Goal: Task Accomplishment & Management: Complete application form

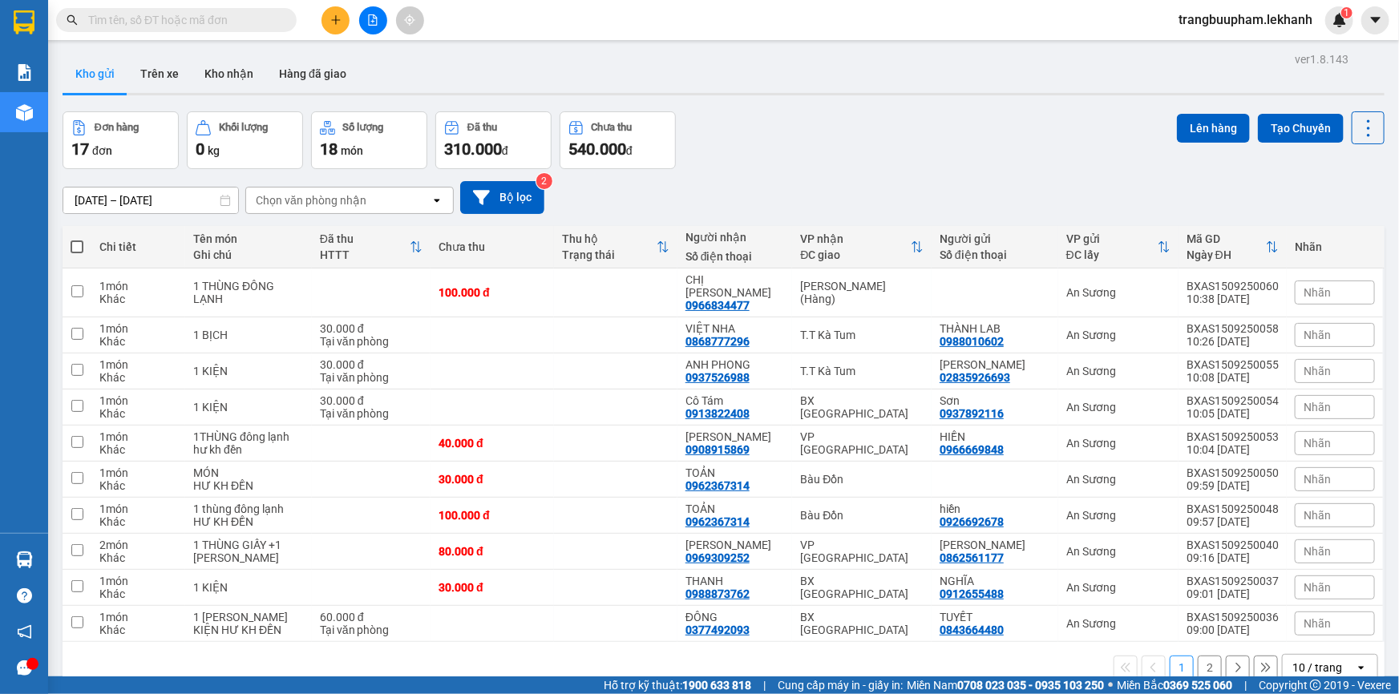
click at [335, 26] on button at bounding box center [335, 20] width 28 height 28
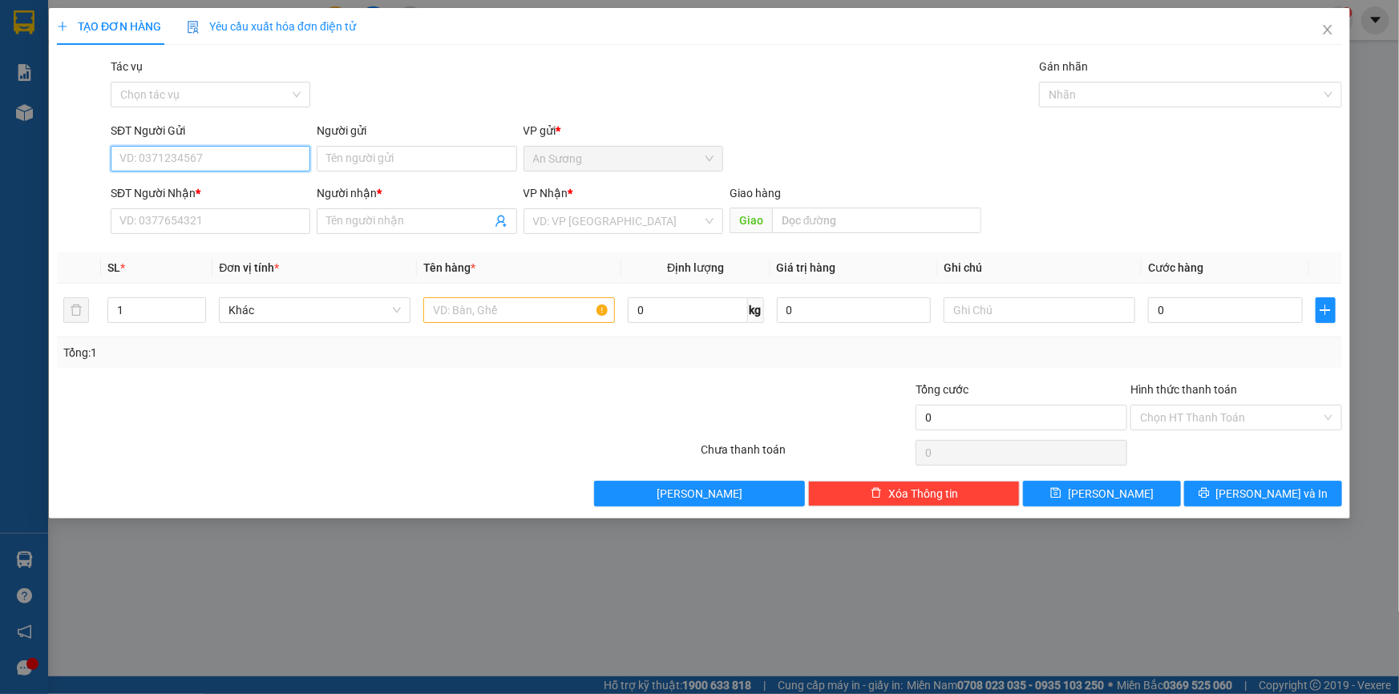
type input "0"
click at [241, 183] on div "0968680584 - [PERSON_NAME]" at bounding box center [210, 191] width 180 height 18
type input "0968680584"
type input "VÂN"
type input "0385251024"
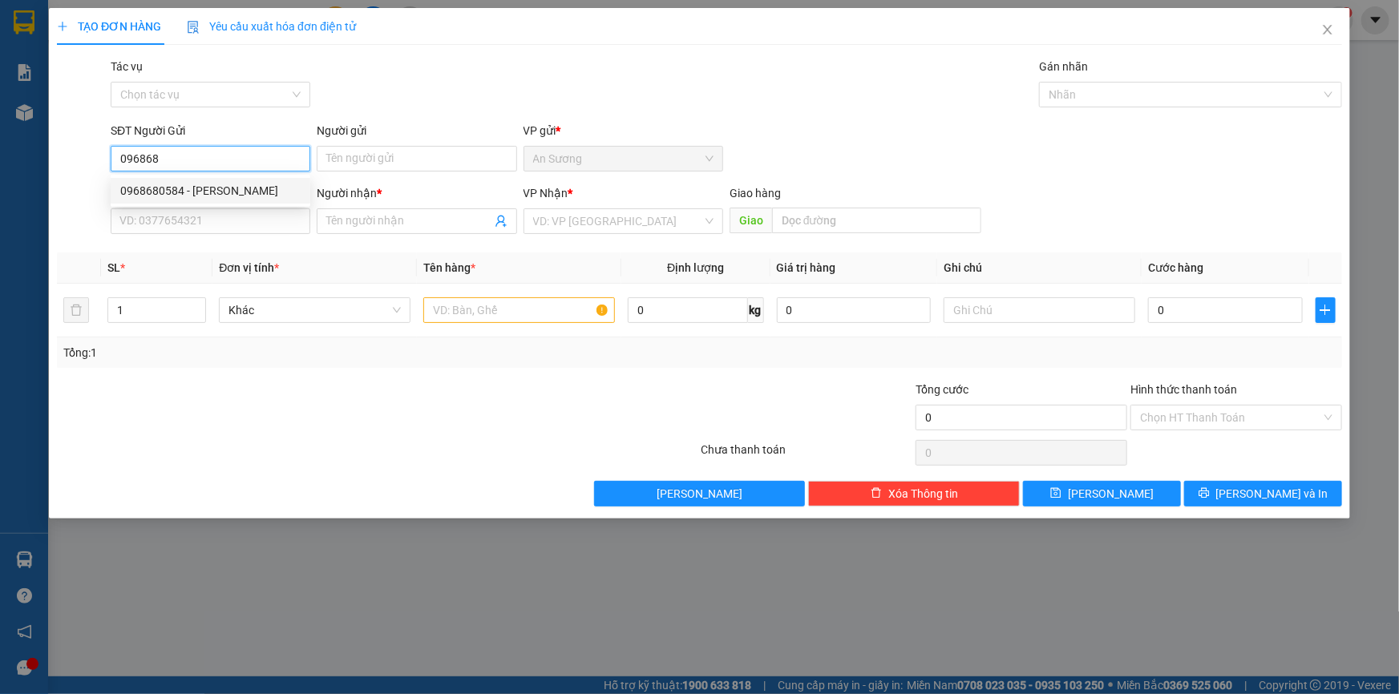
type input "CHỊ CÚC"
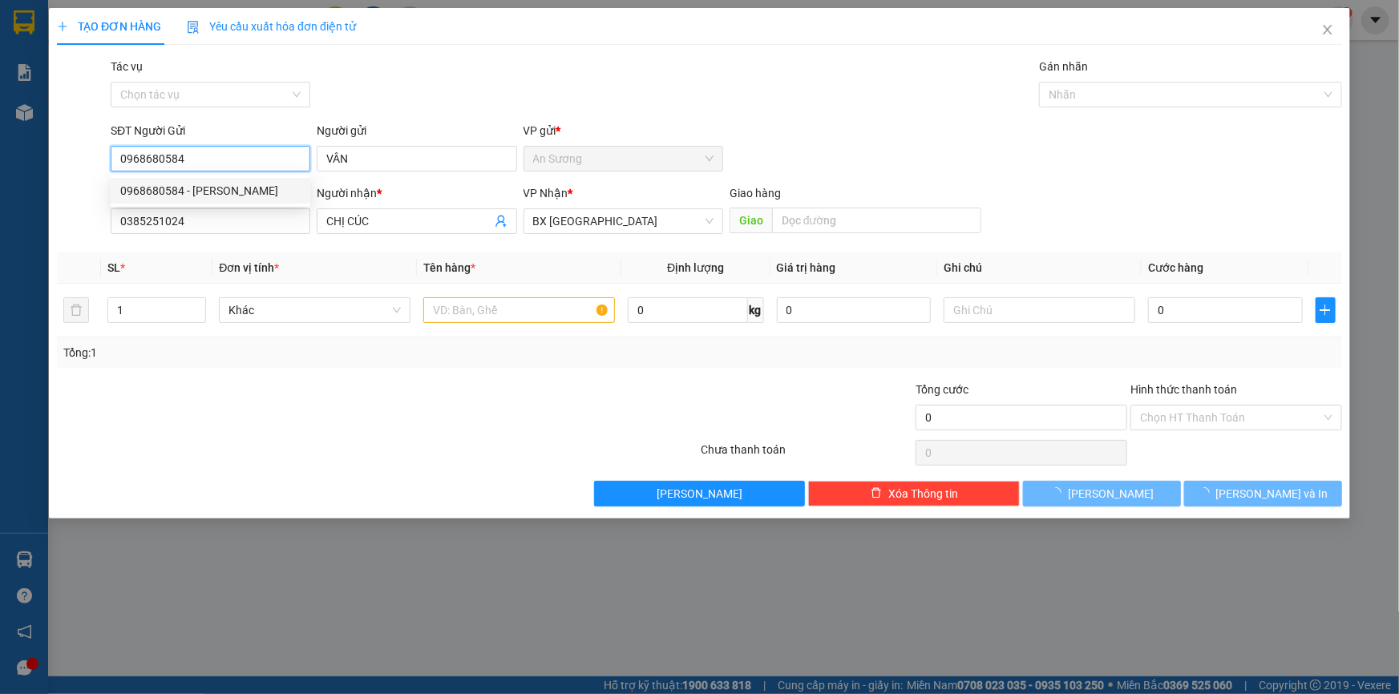
type input "50.000"
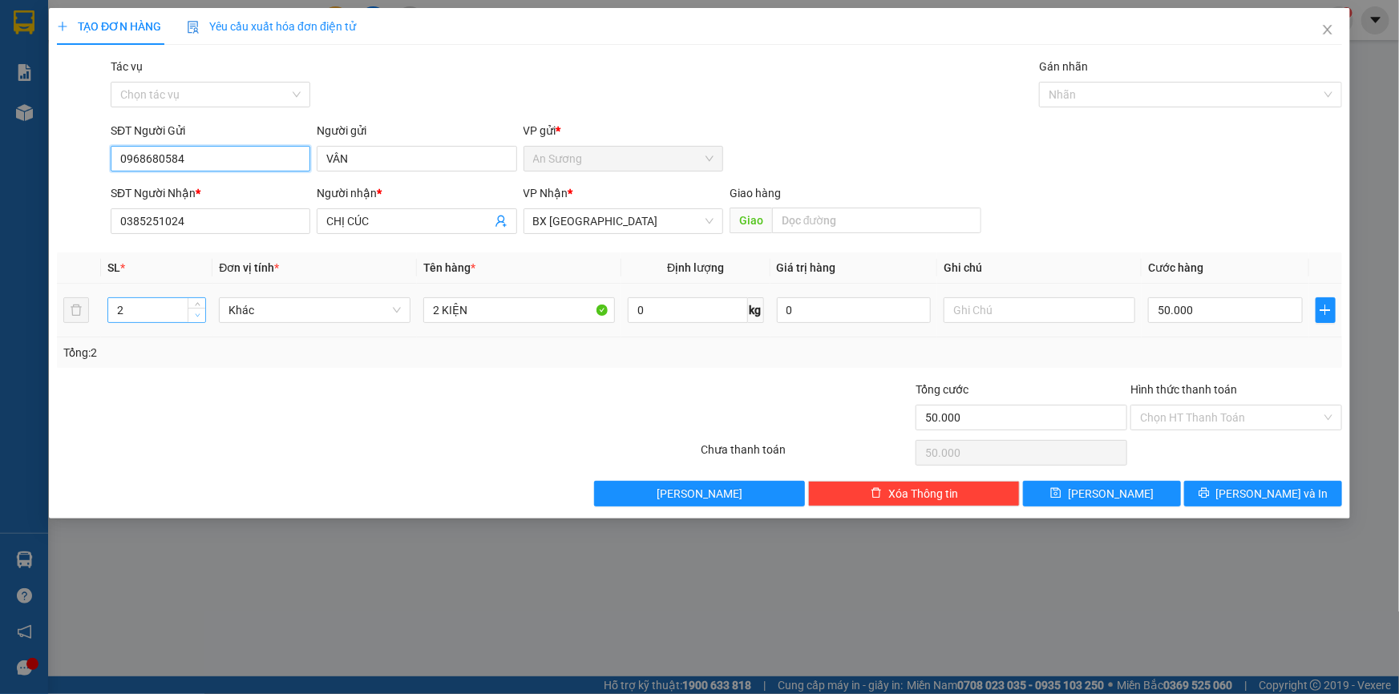
type input "0968680584"
type input "1"
click at [199, 314] on icon "down" at bounding box center [198, 316] width 6 height 6
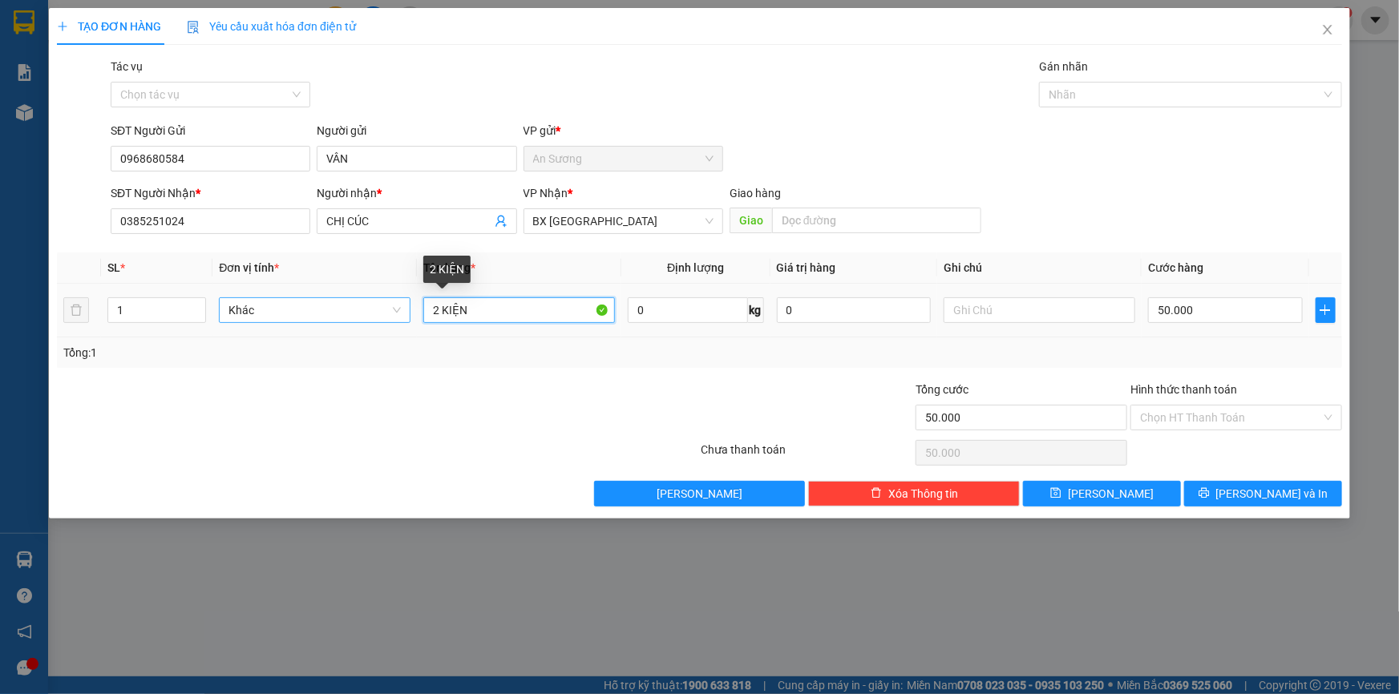
drag, startPoint x: 483, startPoint y: 317, endPoint x: 282, endPoint y: 313, distance: 201.2
click at [282, 313] on tr "1 Khác 2 KIỆN 0 kg 0 50.000" at bounding box center [699, 311] width 1285 height 54
type input "1 THÙNG ĐỒ ĂN"
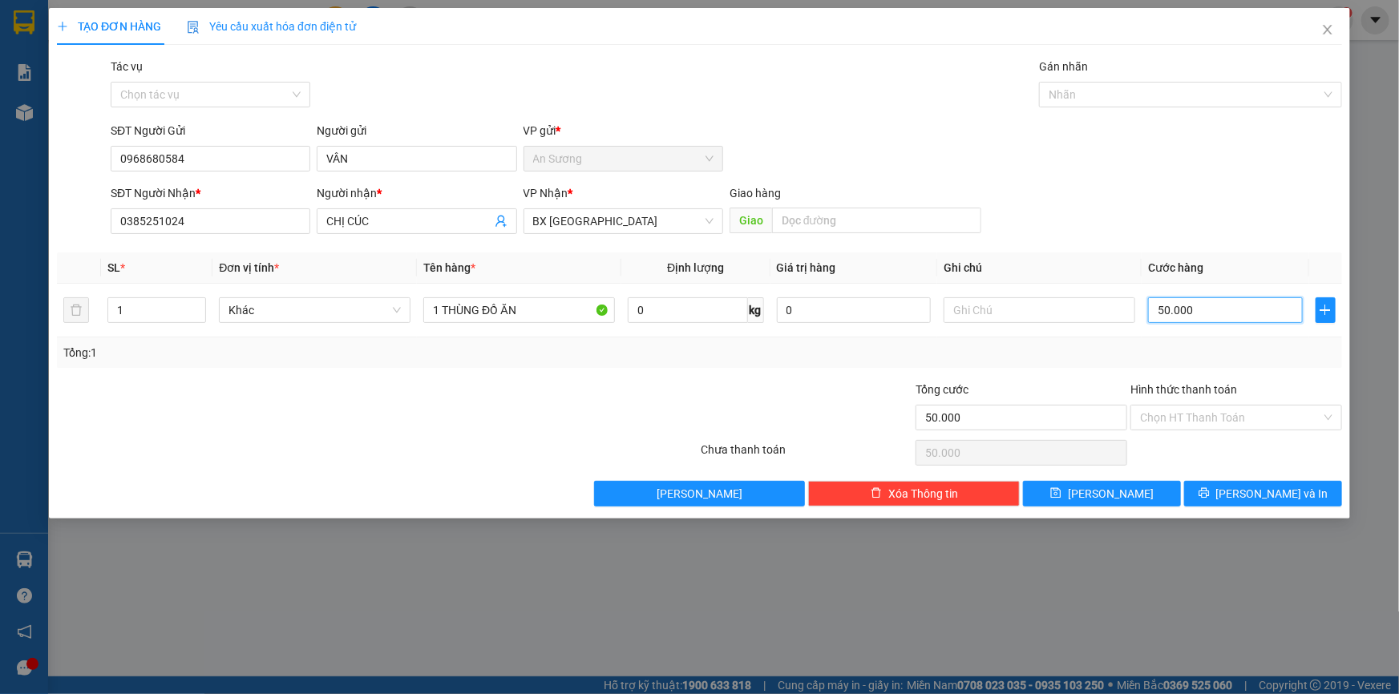
type input "4"
type input "40"
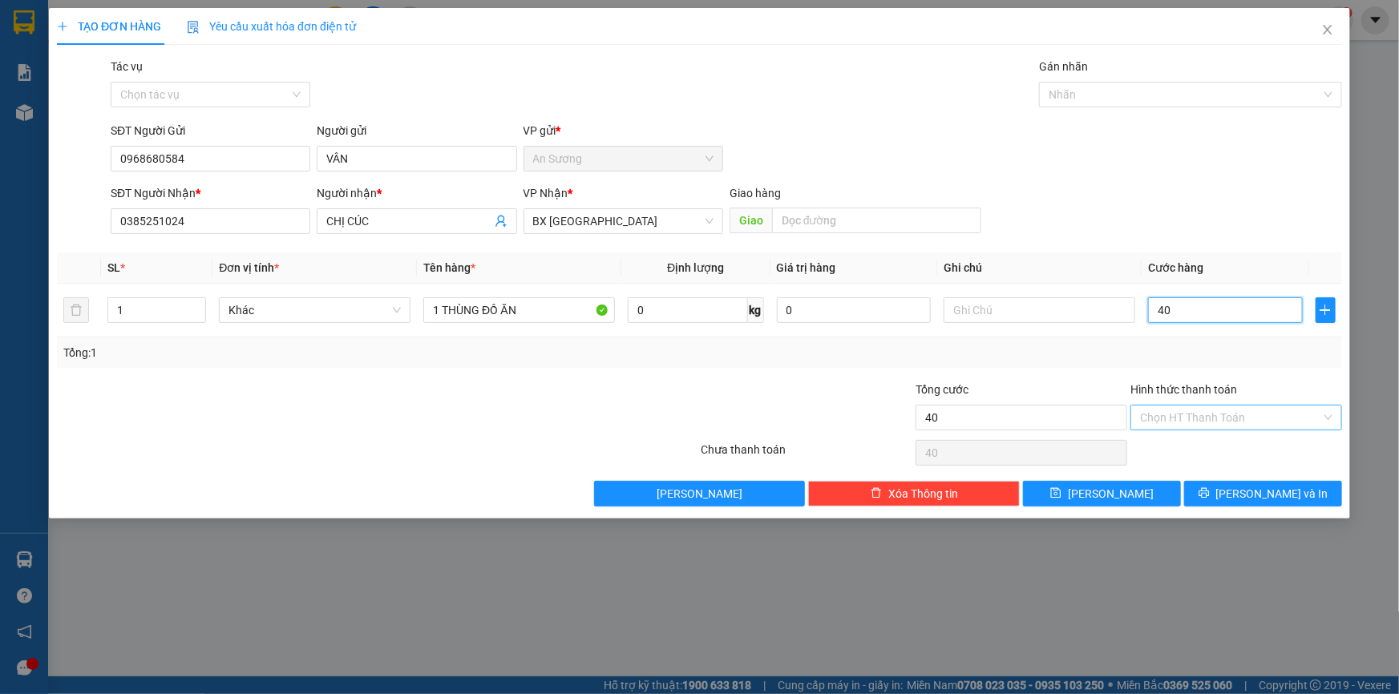
type input "40"
type input "40.000"
click at [1230, 414] on input "Hình thức thanh toán" at bounding box center [1230, 418] width 181 height 24
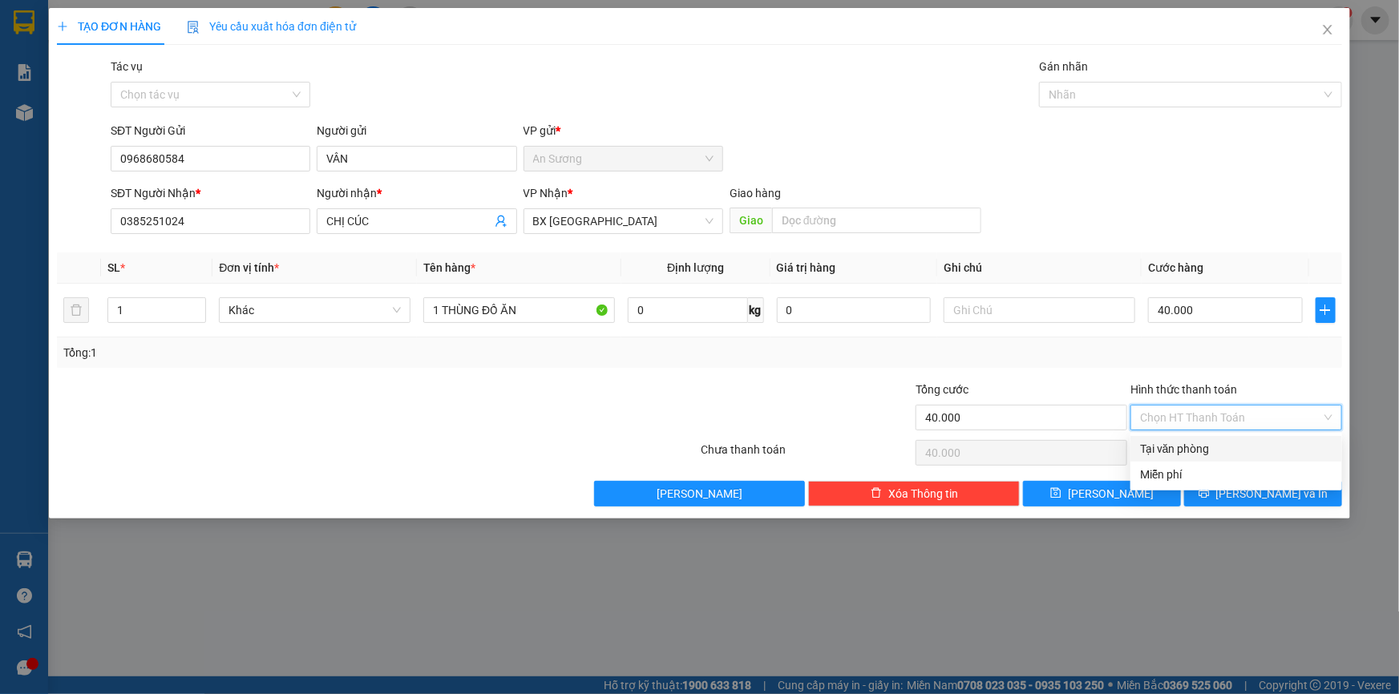
drag, startPoint x: 1195, startPoint y: 445, endPoint x: 1214, endPoint y: 465, distance: 27.8
click at [1194, 446] on div "Tại văn phòng" at bounding box center [1236, 449] width 192 height 18
type input "0"
click at [1275, 487] on span "[PERSON_NAME] và In" at bounding box center [1272, 494] width 112 height 18
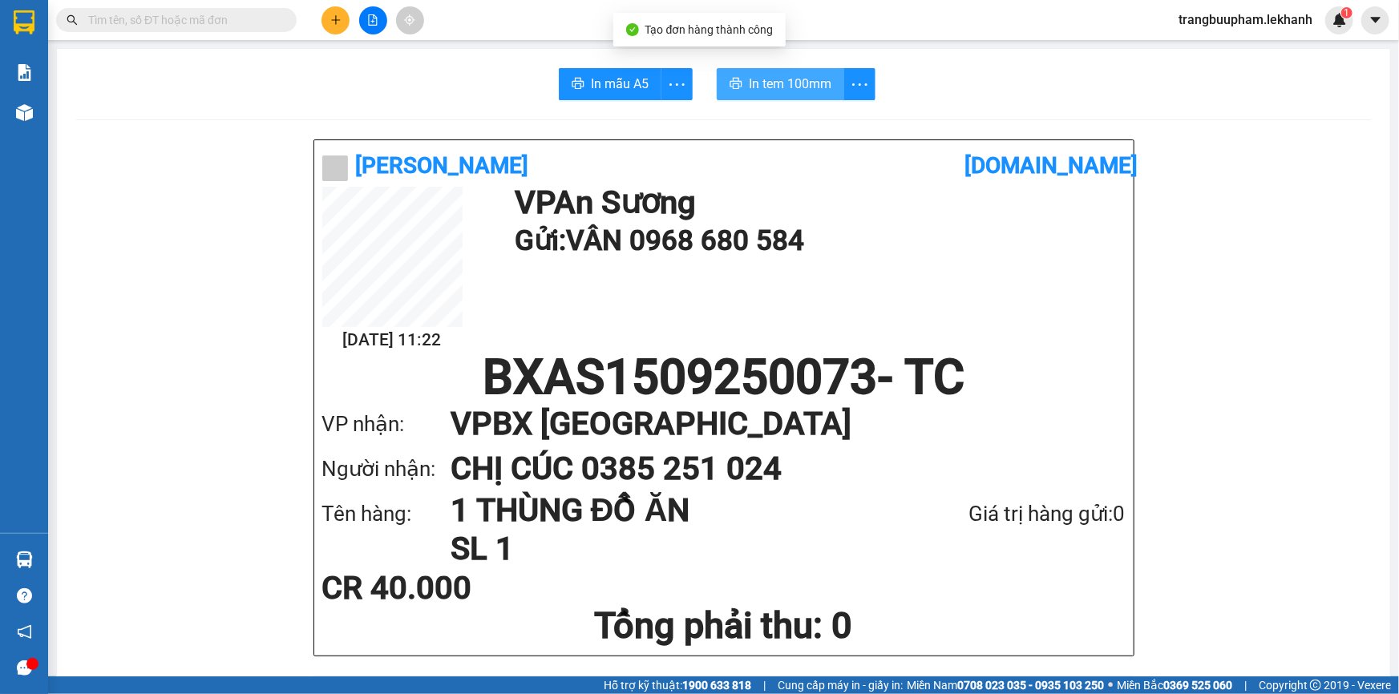
click at [774, 88] on span "In tem 100mm" at bounding box center [790, 84] width 83 height 20
click at [348, 20] on button at bounding box center [335, 20] width 28 height 28
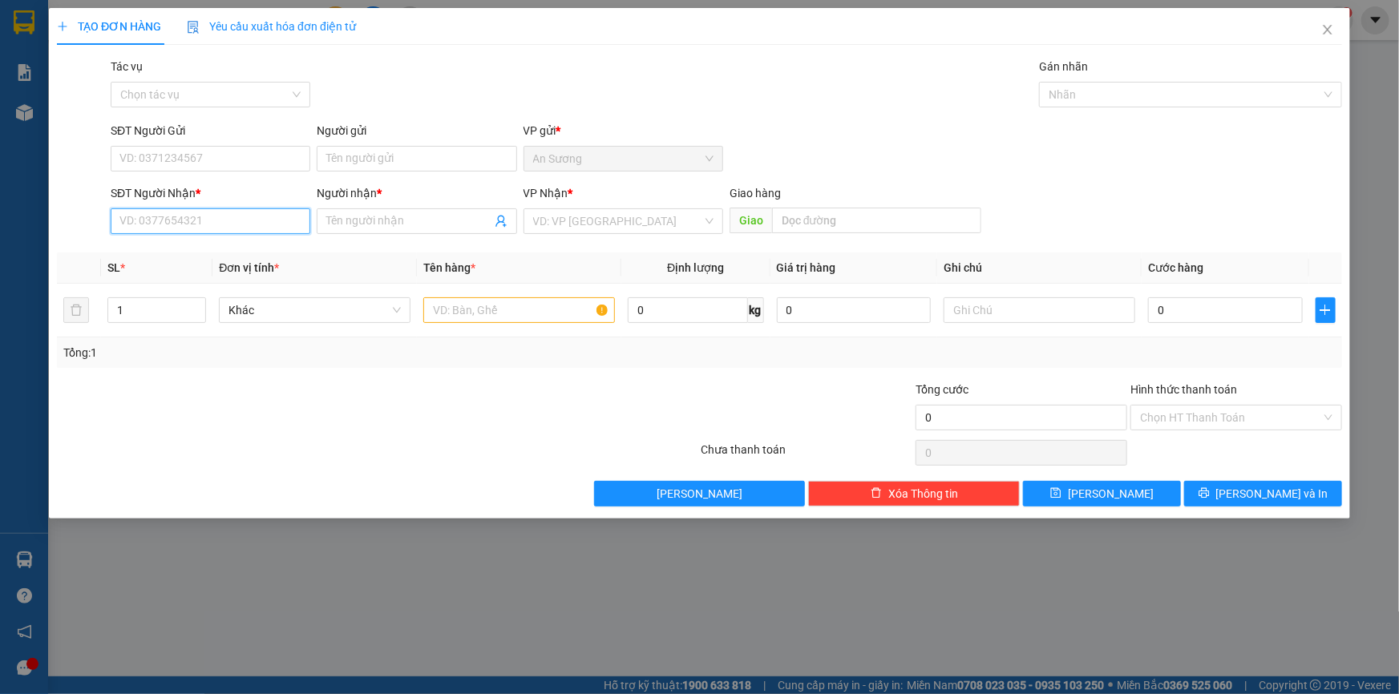
click at [192, 220] on input "SĐT Người Nhận *" at bounding box center [211, 221] width 200 height 26
type input "0934782146"
click at [168, 263] on div "0934782146 - KHÁNH" at bounding box center [211, 253] width 200 height 26
type input "KHÁNH"
type input "40.000"
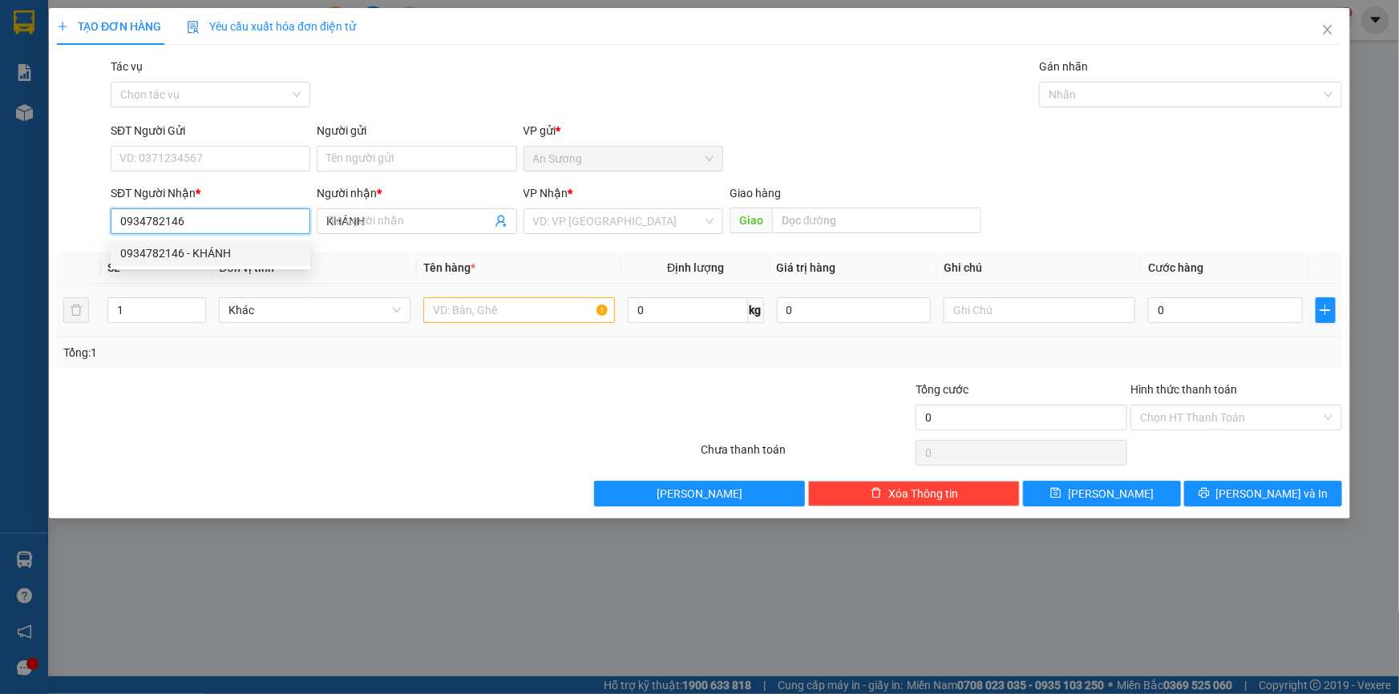
type input "40.000"
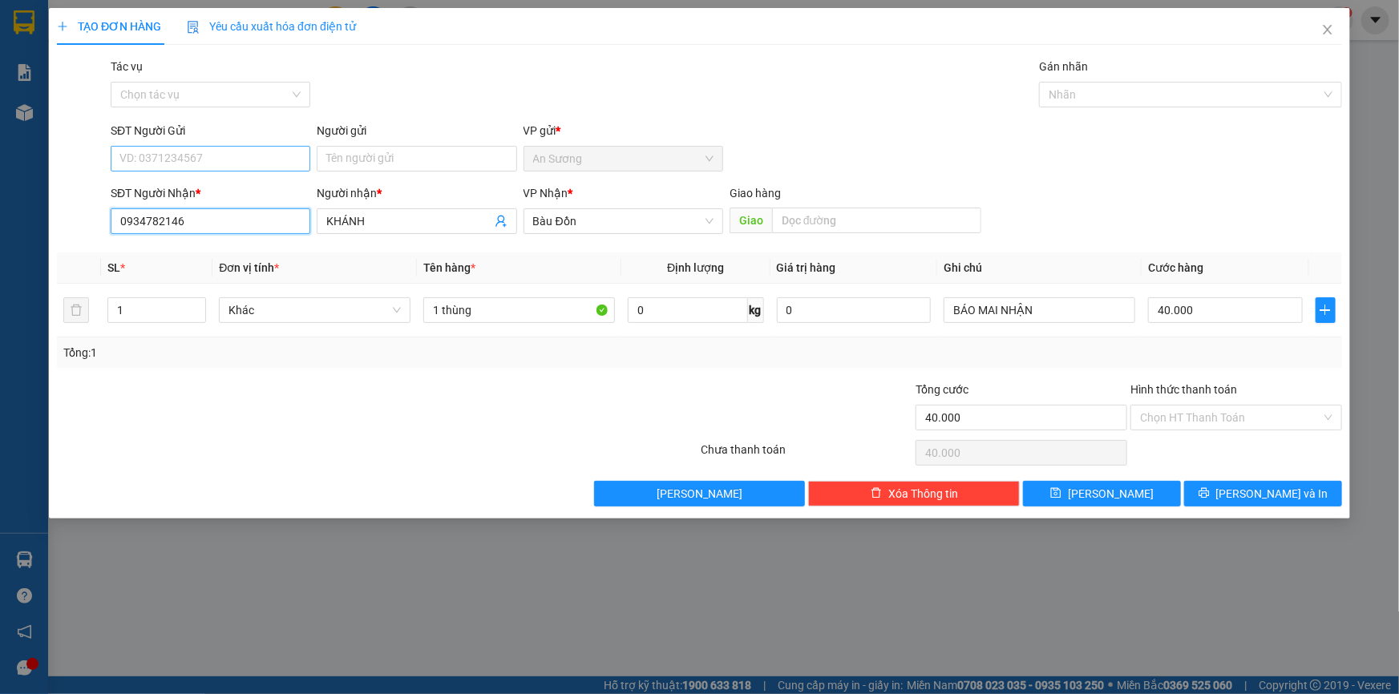
type input "0934782146"
click at [257, 152] on input "SĐT Người Gửi" at bounding box center [211, 159] width 200 height 26
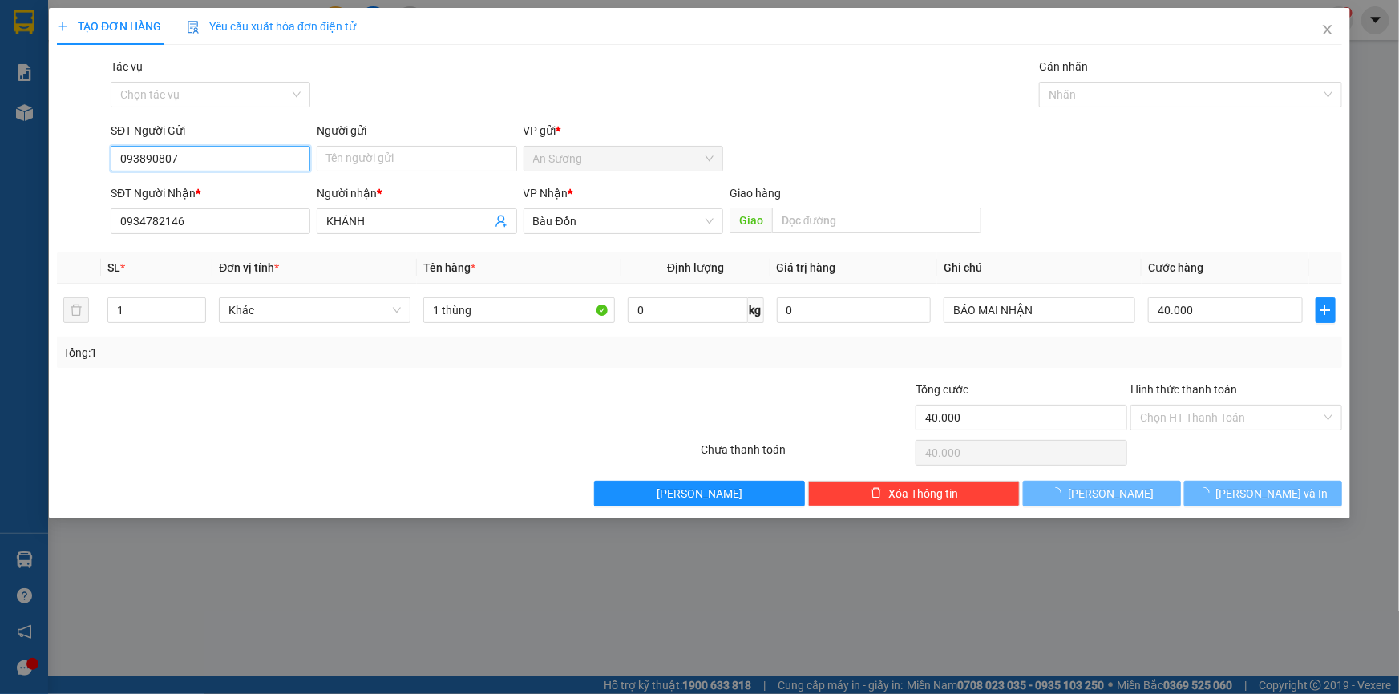
type input "0938908077"
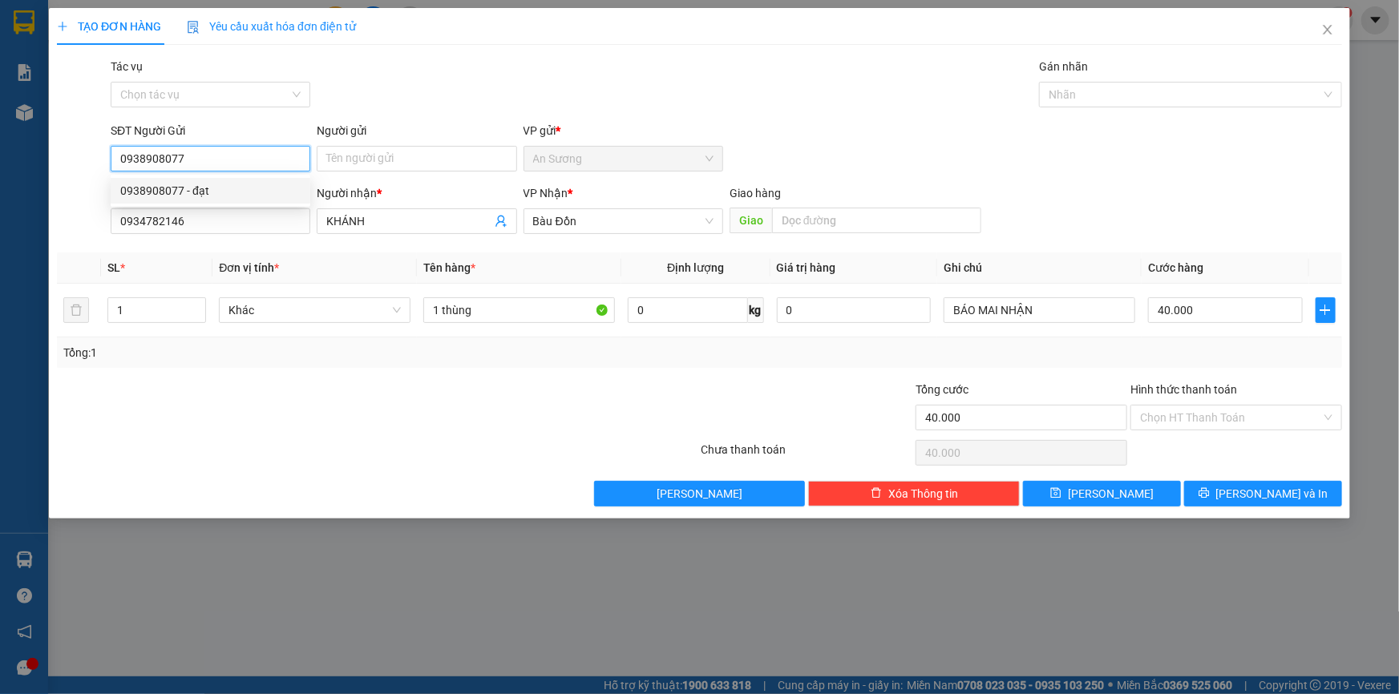
click at [181, 183] on div "0938908077 - đạt" at bounding box center [210, 191] width 180 height 18
type input "đạt"
type input "30.000"
type input "0938908077"
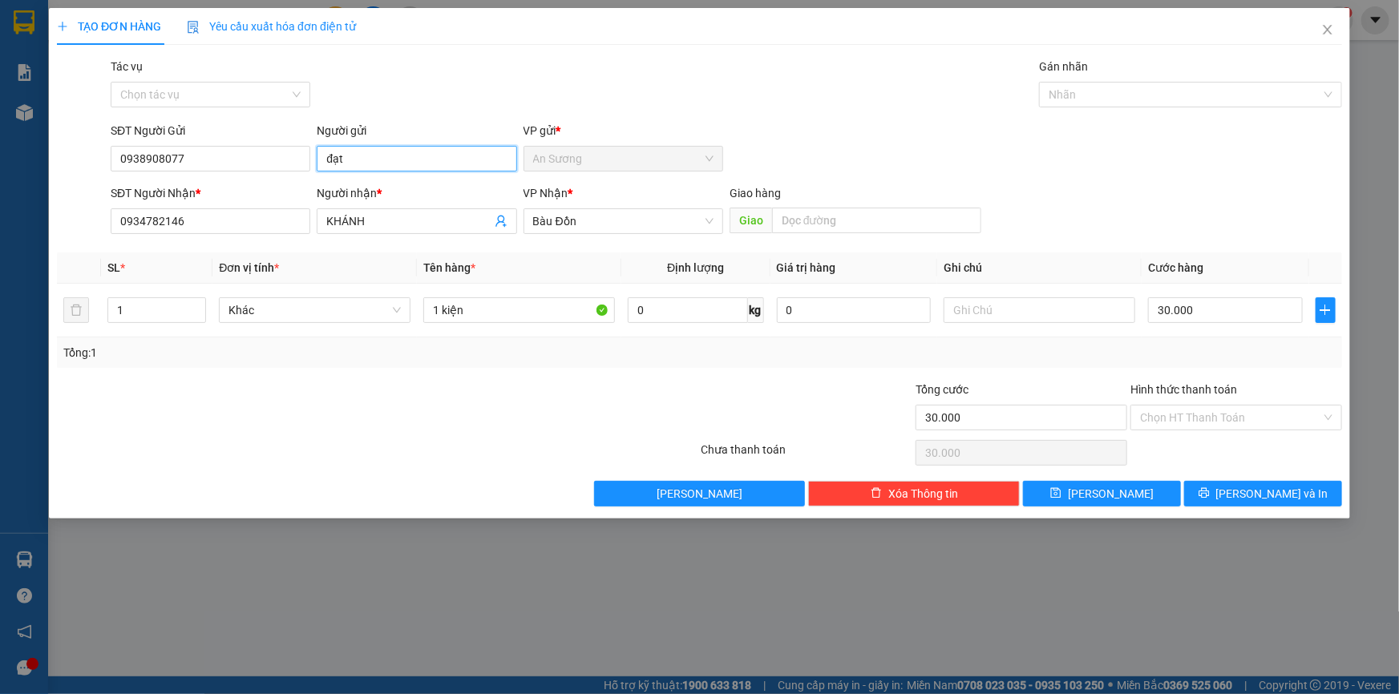
click at [442, 152] on input "đạt" at bounding box center [417, 159] width 200 height 26
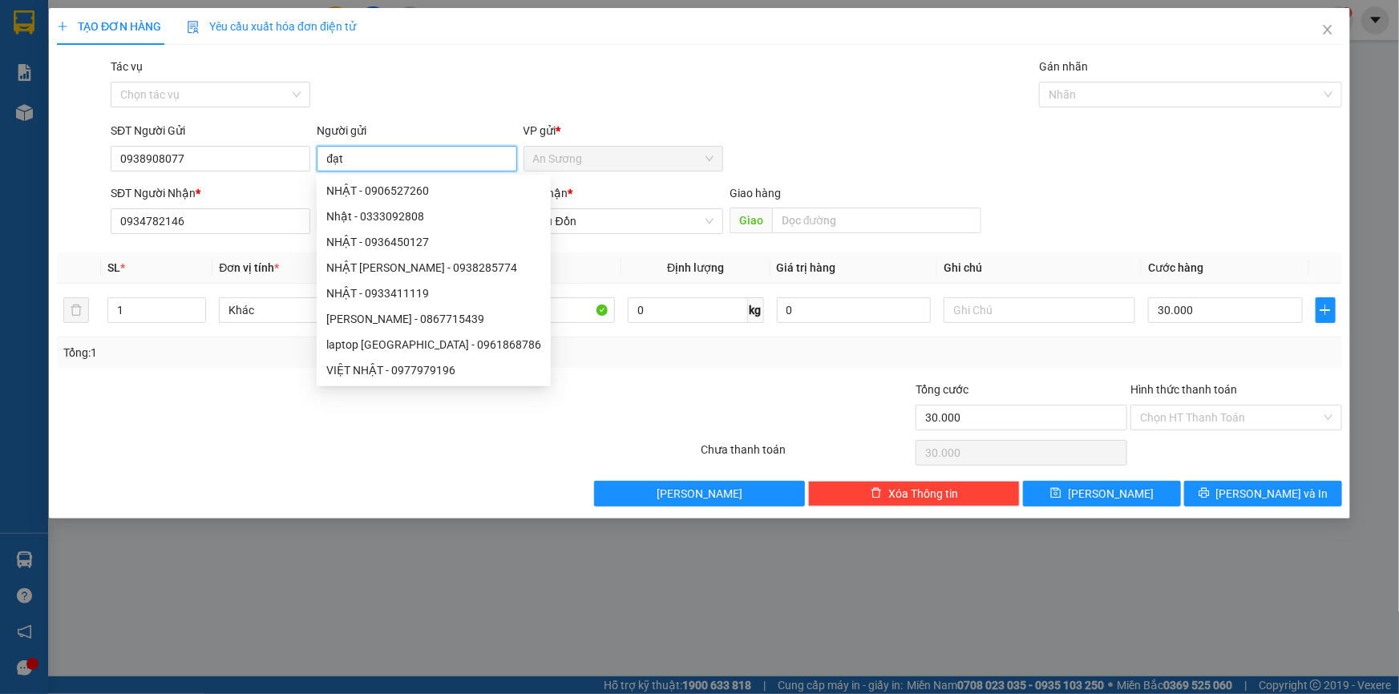
type input "D"
type input "ĐẠT"
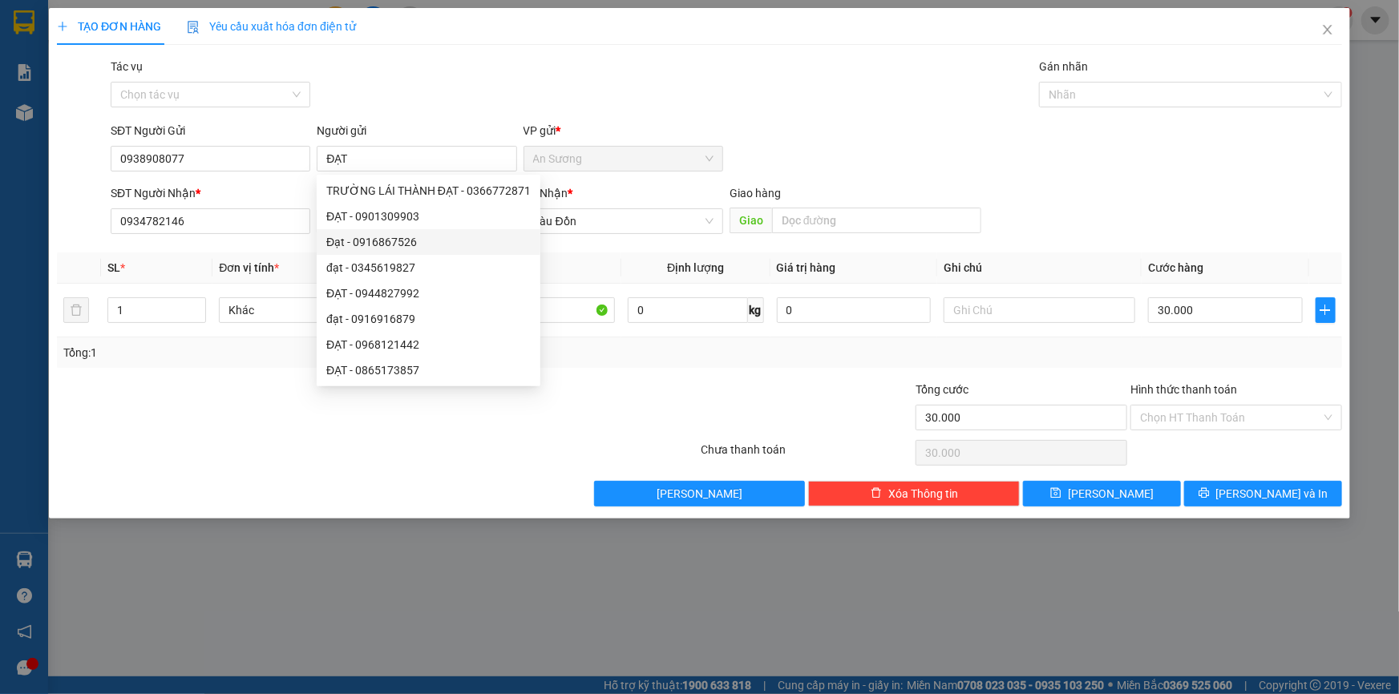
click at [659, 384] on div at bounding box center [592, 409] width 215 height 56
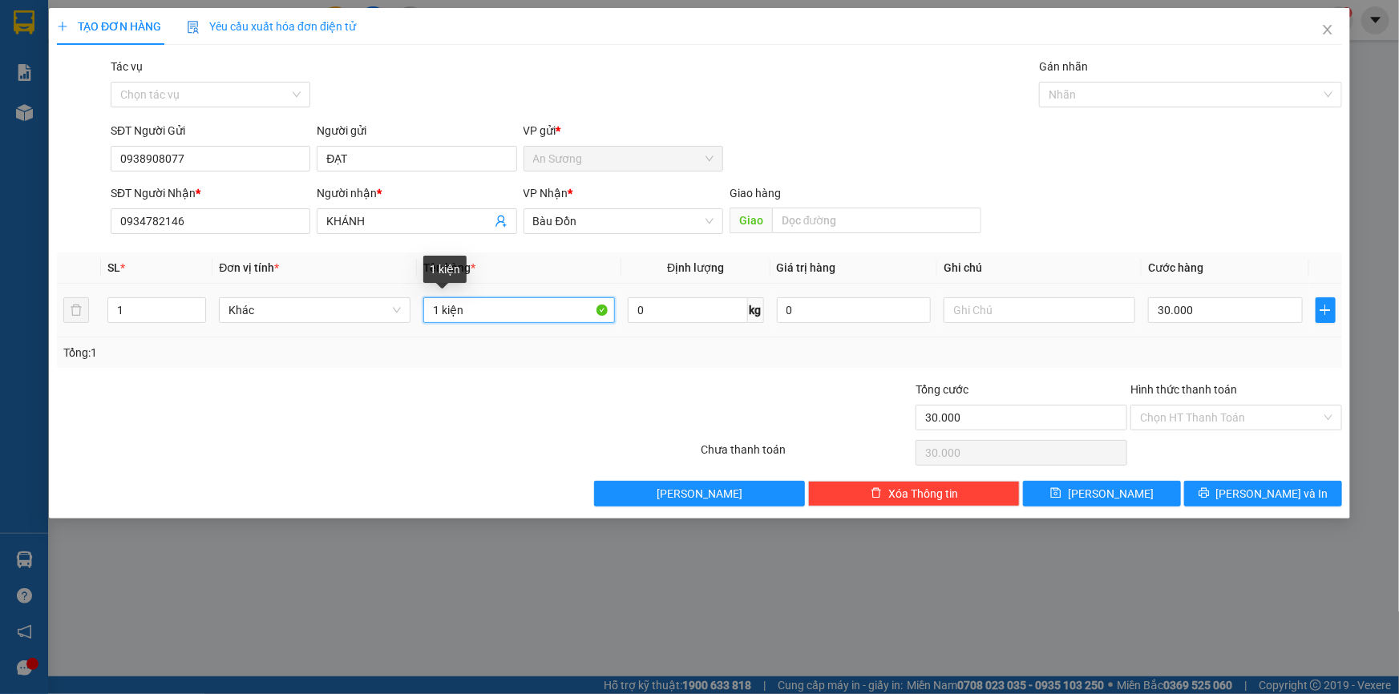
click at [550, 301] on input "1 kiện" at bounding box center [519, 310] width 192 height 26
type input "1 KIỆN"
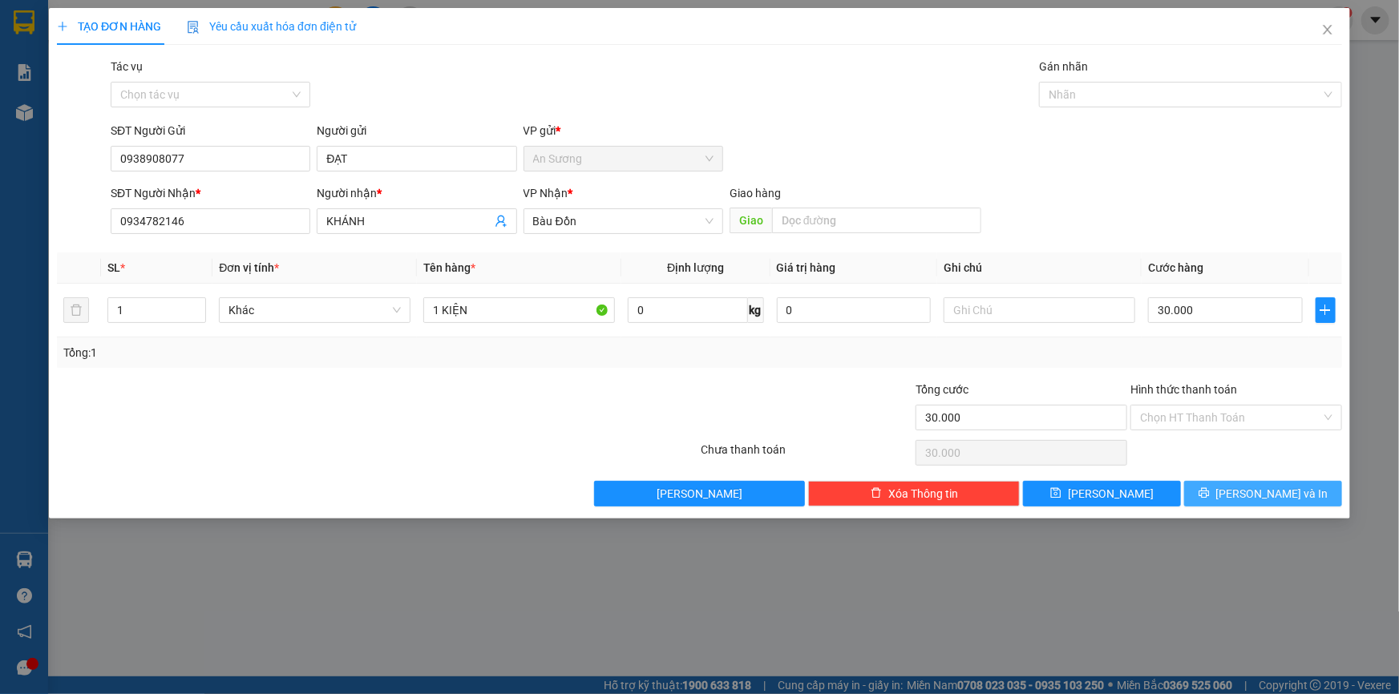
click at [1315, 495] on button "[PERSON_NAME] và In" at bounding box center [1263, 494] width 158 height 26
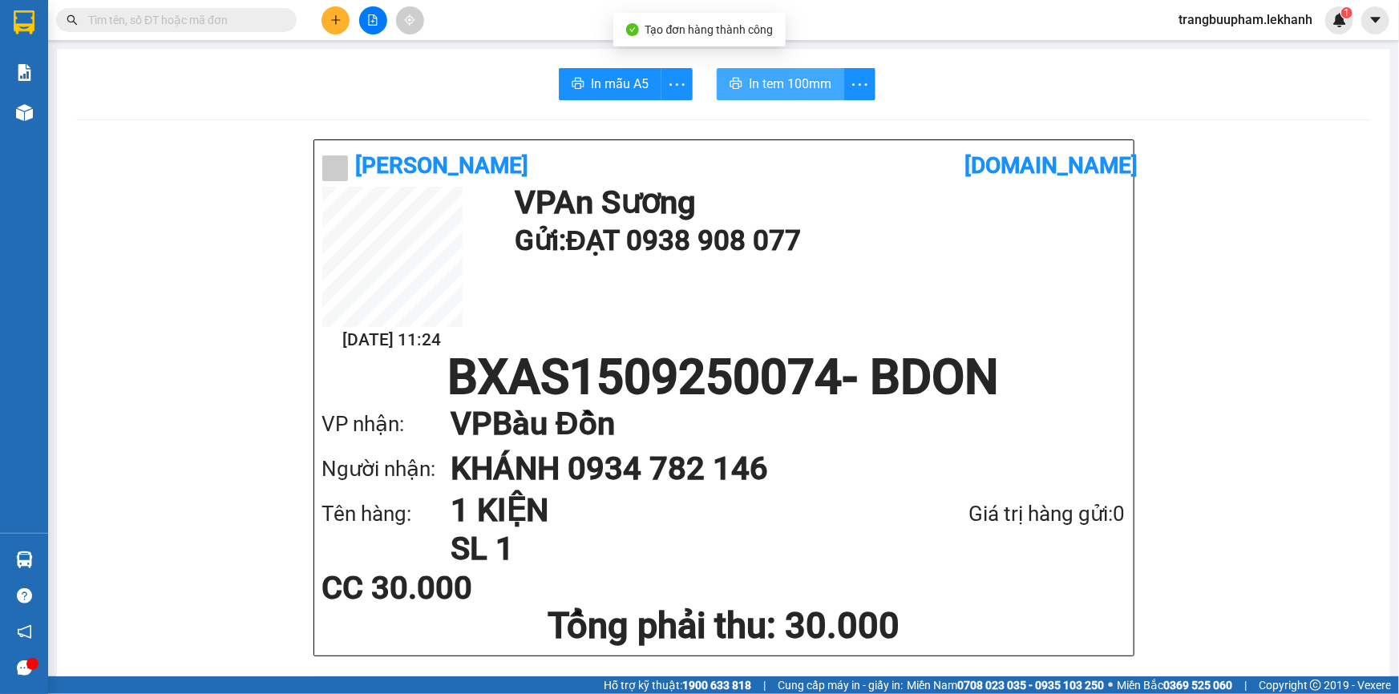
click at [811, 81] on span "In tem 100mm" at bounding box center [790, 84] width 83 height 20
click at [337, 26] on button at bounding box center [335, 20] width 28 height 28
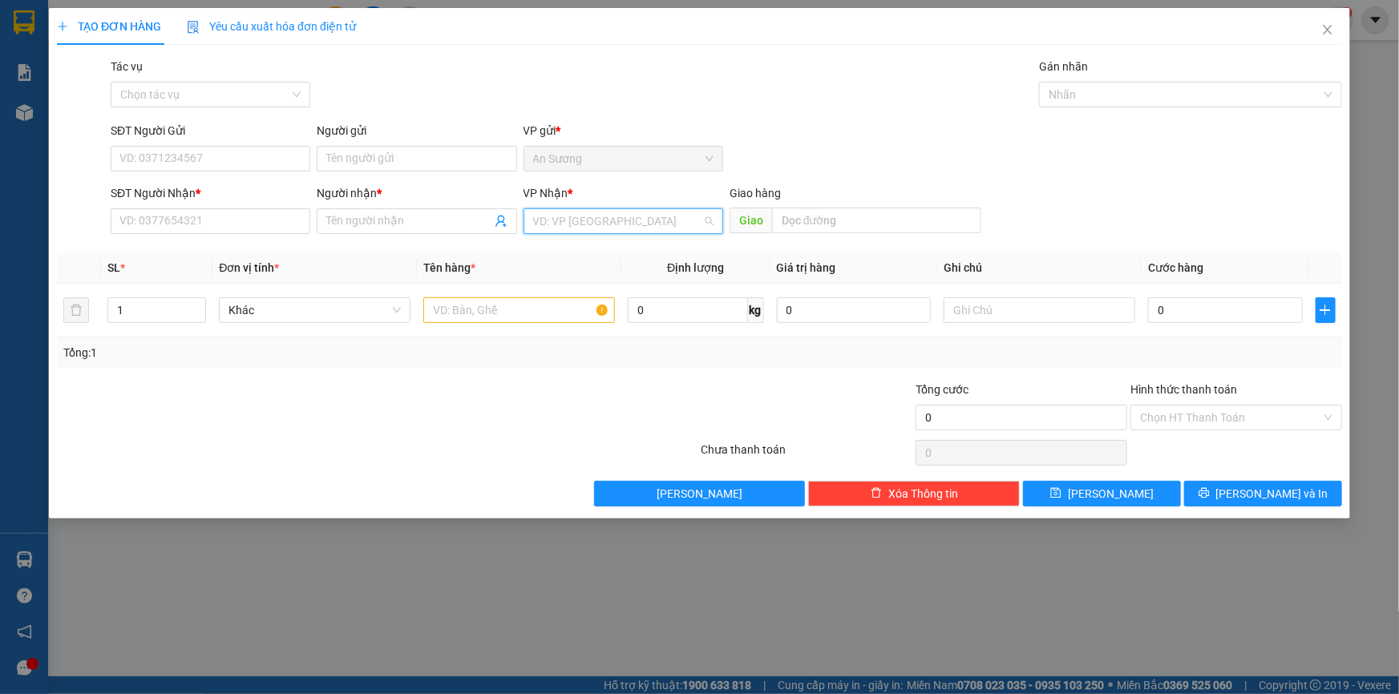
click at [592, 212] on input "search" at bounding box center [617, 221] width 169 height 24
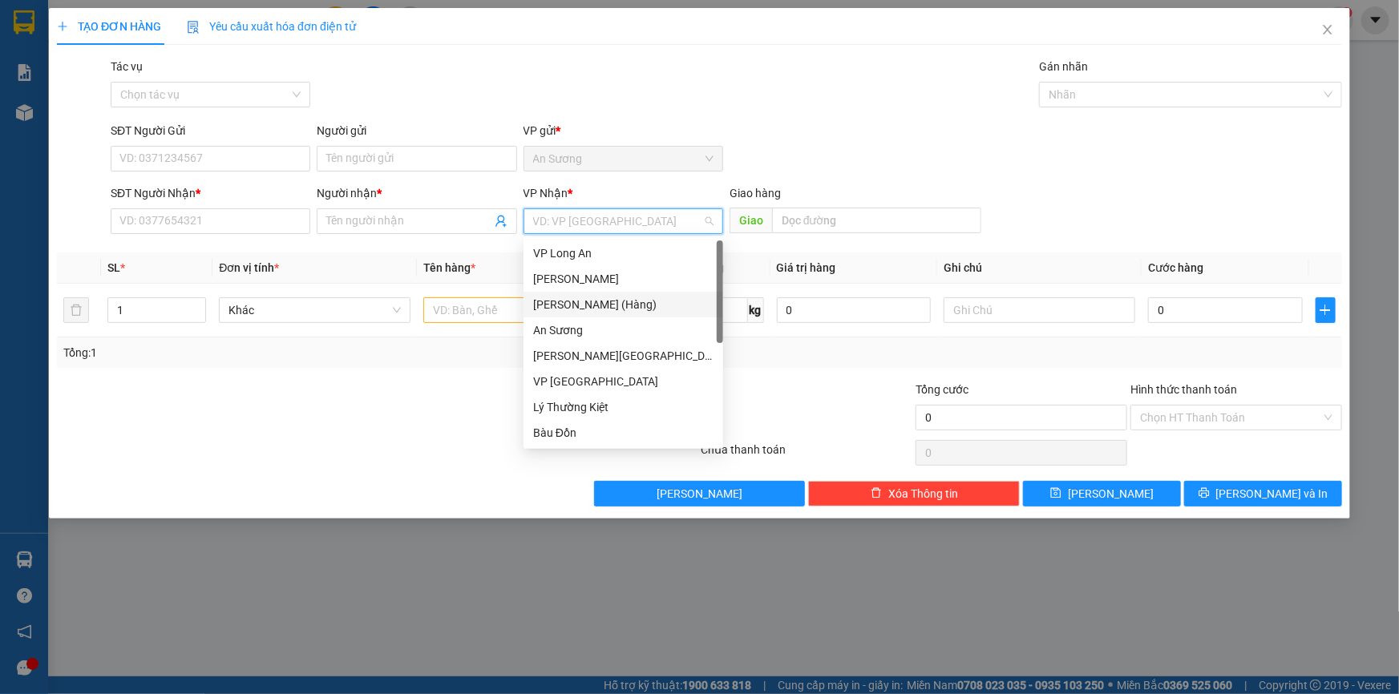
scroll to position [128, 0]
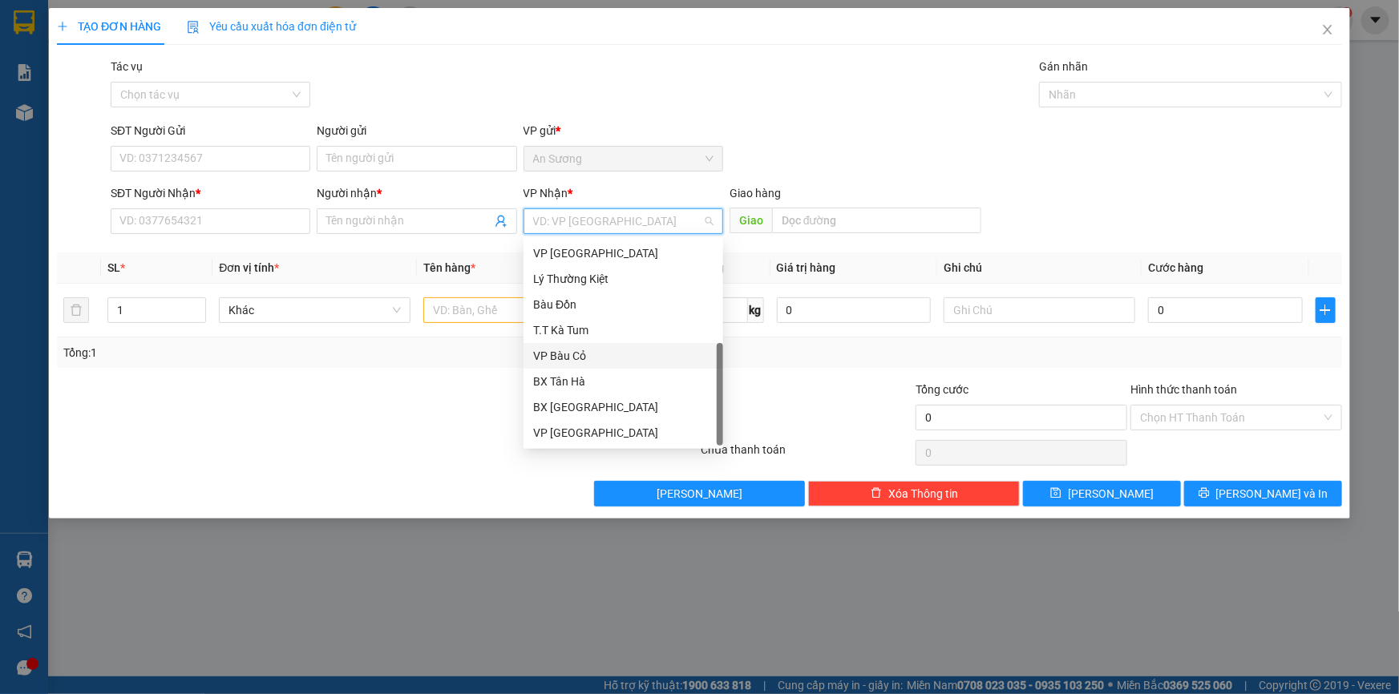
click at [585, 354] on div "VP Bàu Cỏ" at bounding box center [623, 356] width 180 height 18
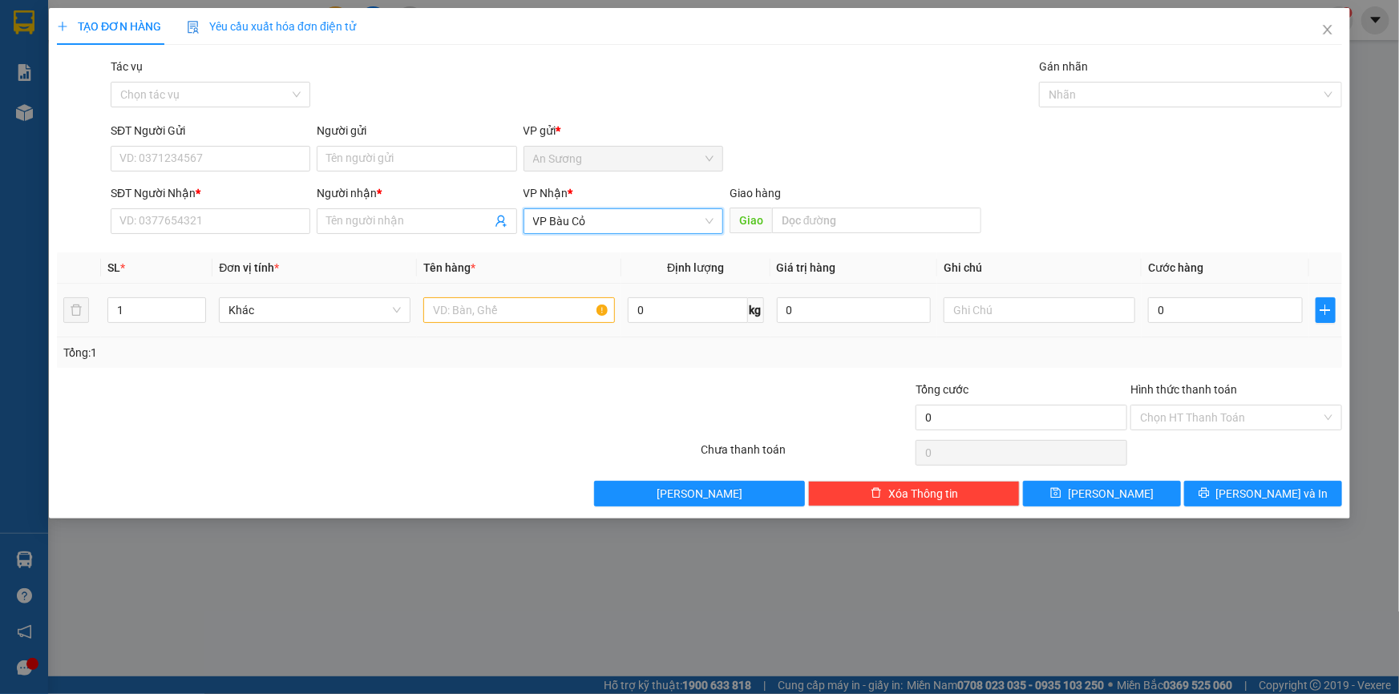
click at [473, 323] on div at bounding box center [519, 310] width 192 height 32
click at [473, 321] on input "text" at bounding box center [519, 310] width 192 height 26
type input "1 THÙNG"
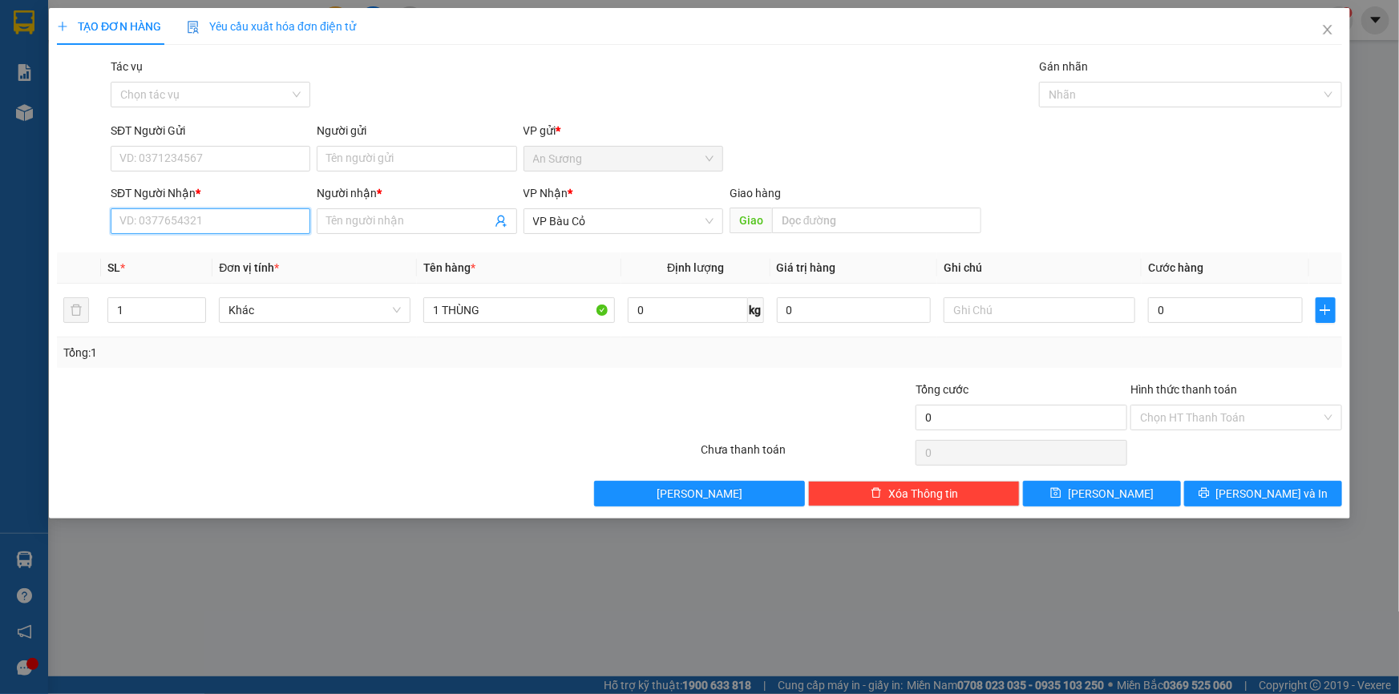
click at [212, 217] on input "SĐT Người Nhận *" at bounding box center [211, 221] width 200 height 26
type input "0913181719"
click at [365, 220] on input "Người nhận *" at bounding box center [408, 221] width 164 height 18
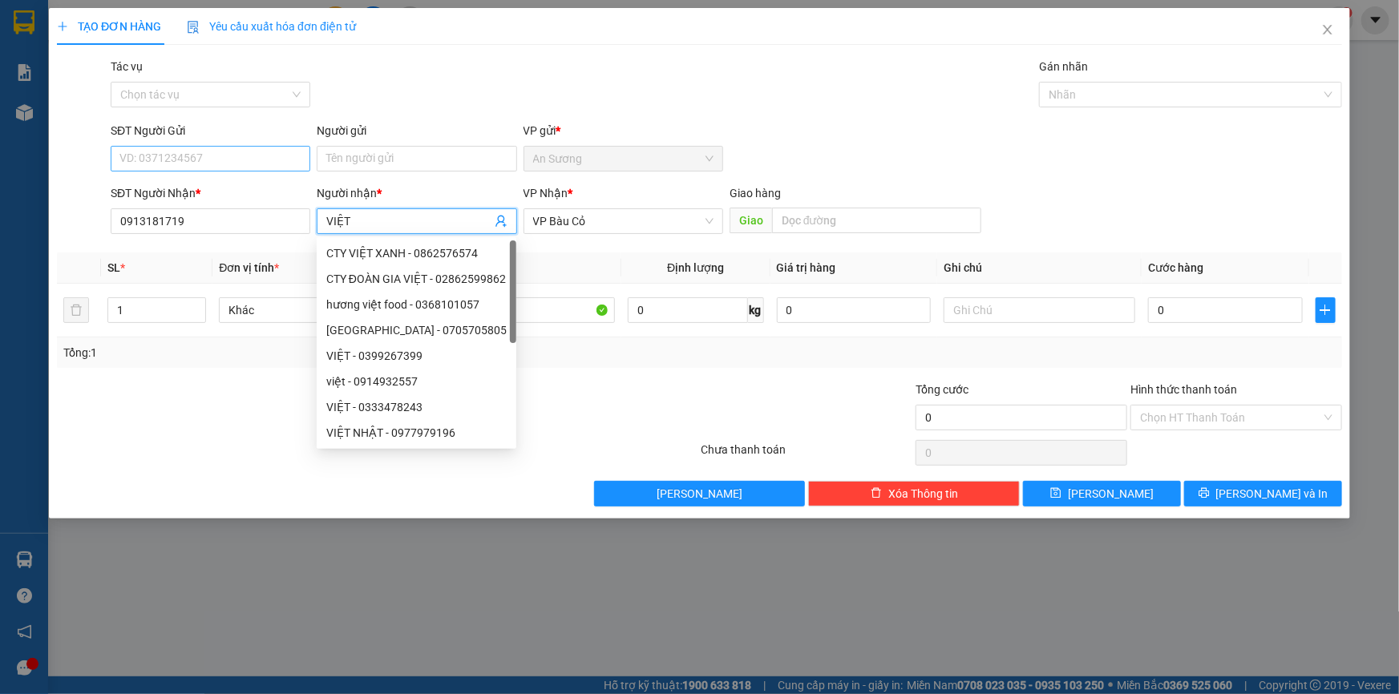
type input "VIỆT"
click at [187, 158] on input "SĐT Người Gửi" at bounding box center [211, 159] width 200 height 26
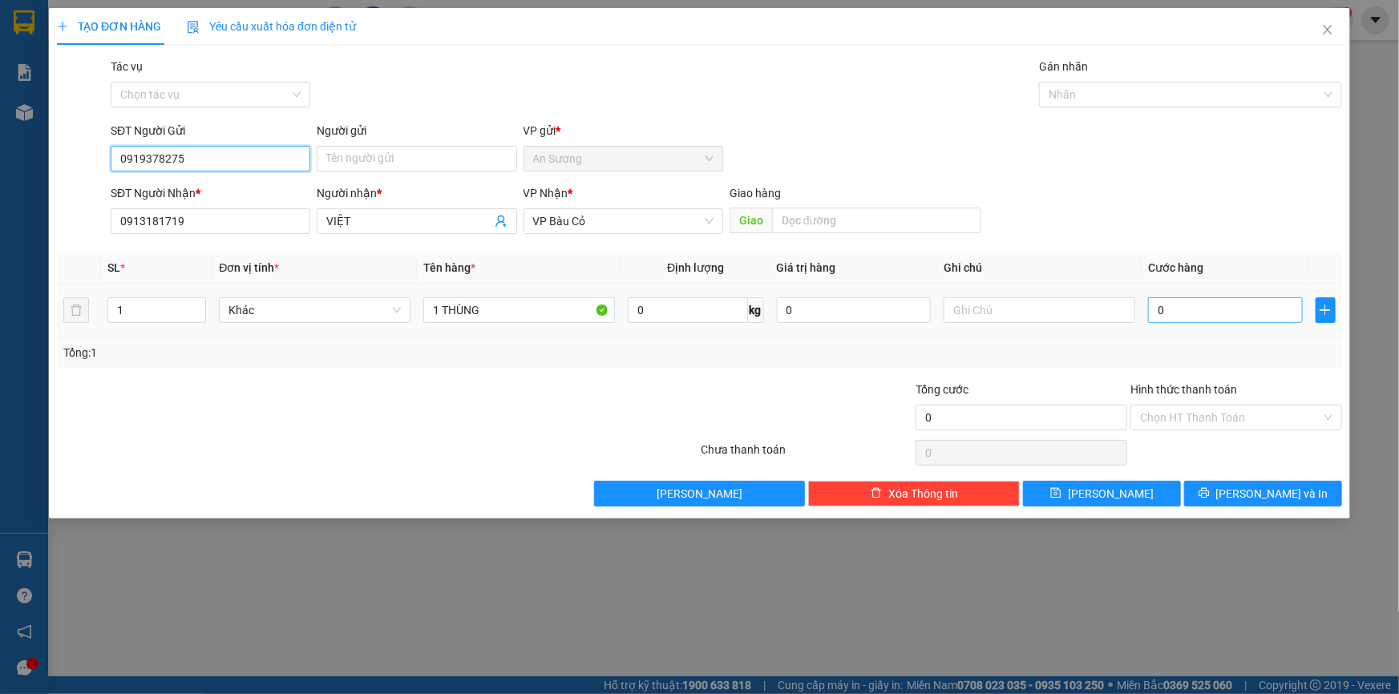
type input "0919378275"
click at [1188, 308] on input "0" at bounding box center [1225, 310] width 155 height 26
type input "3"
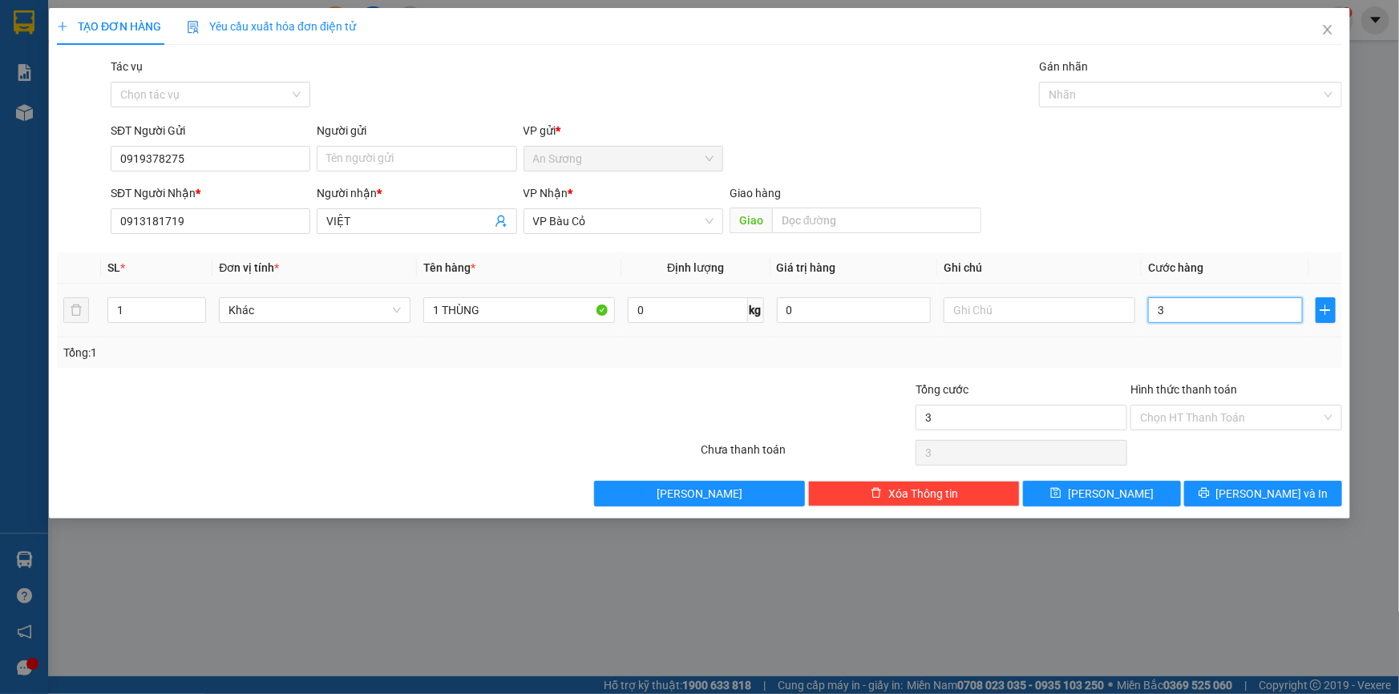
type input "30"
type input "30.000"
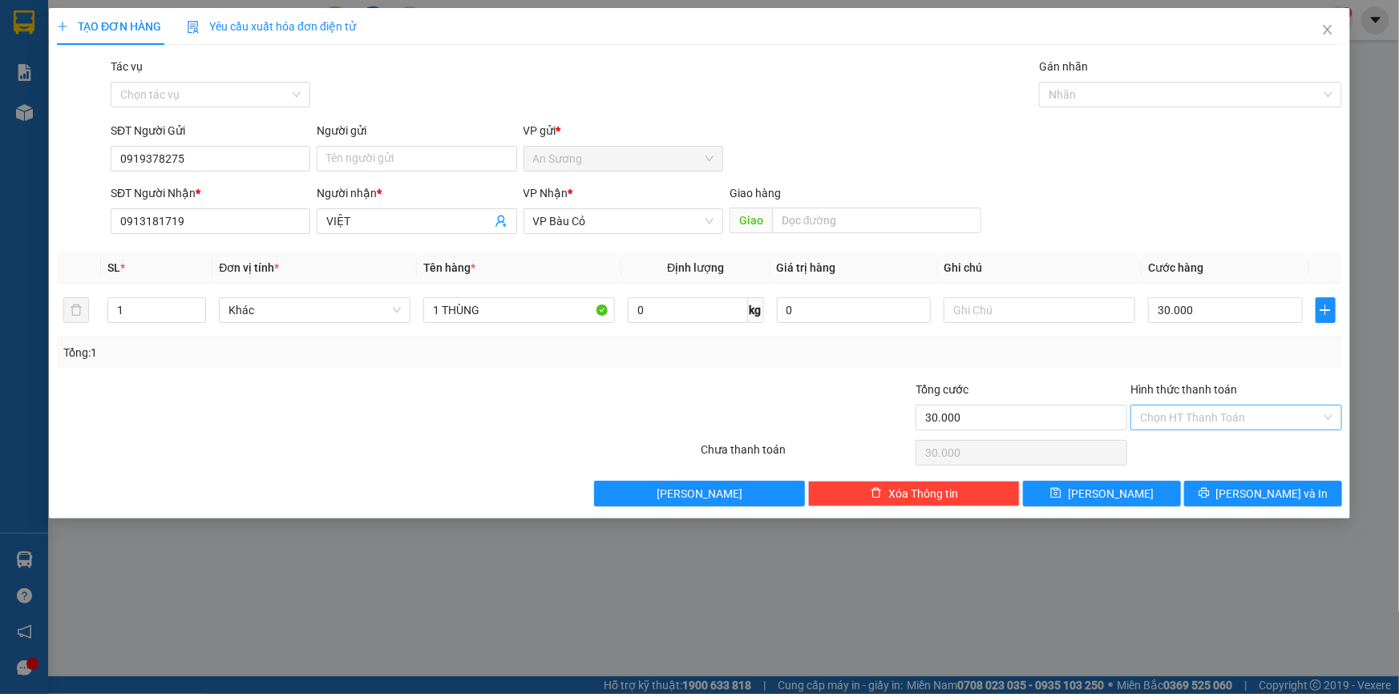
click at [1204, 414] on input "Hình thức thanh toán" at bounding box center [1230, 418] width 181 height 24
click at [1202, 452] on div "Tại văn phòng" at bounding box center [1236, 449] width 192 height 18
type input "0"
click at [1249, 497] on span "[PERSON_NAME] và In" at bounding box center [1272, 494] width 112 height 18
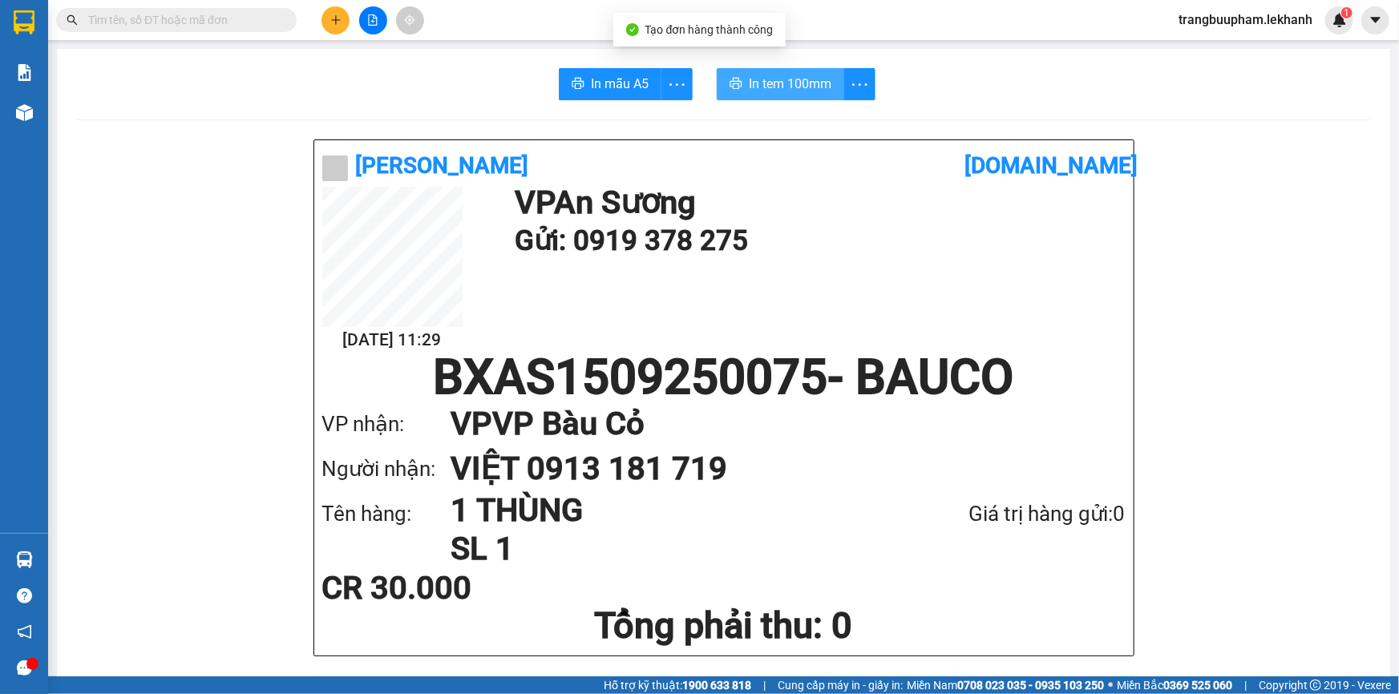
click at [785, 87] on span "In tem 100mm" at bounding box center [790, 84] width 83 height 20
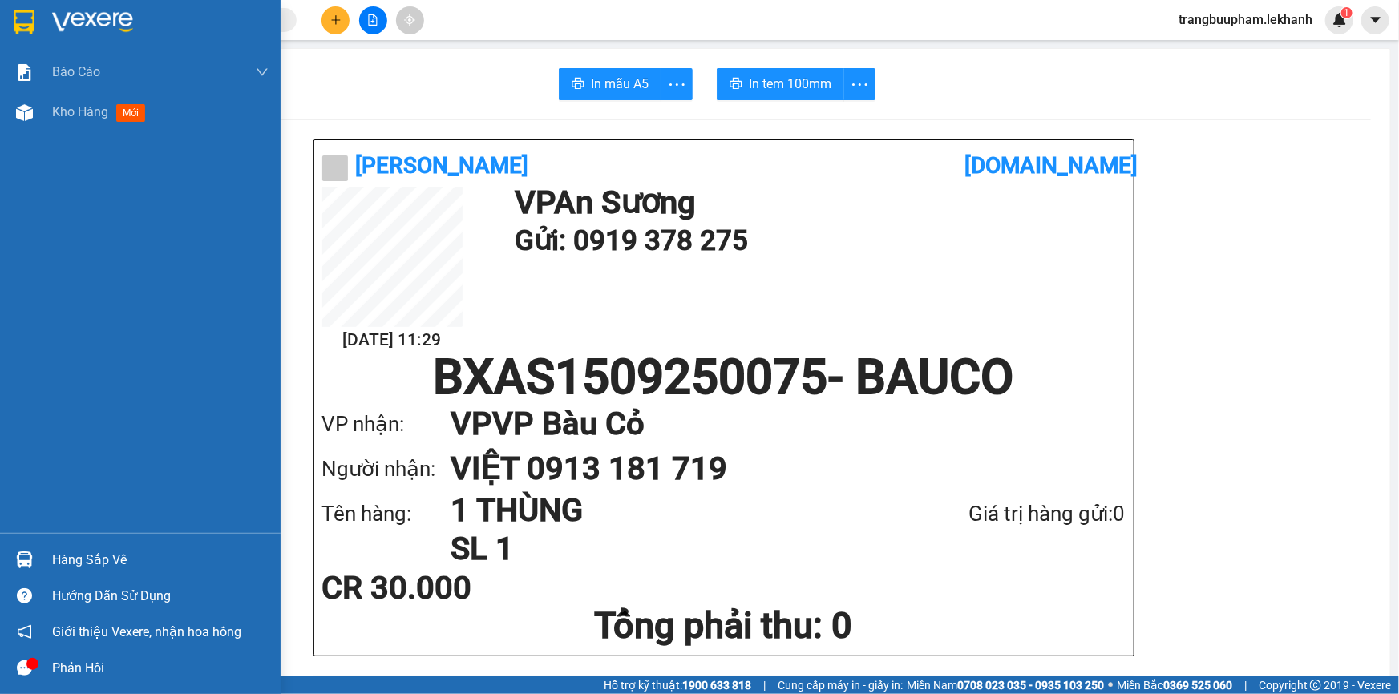
click at [7, 3] on div at bounding box center [140, 26] width 281 height 52
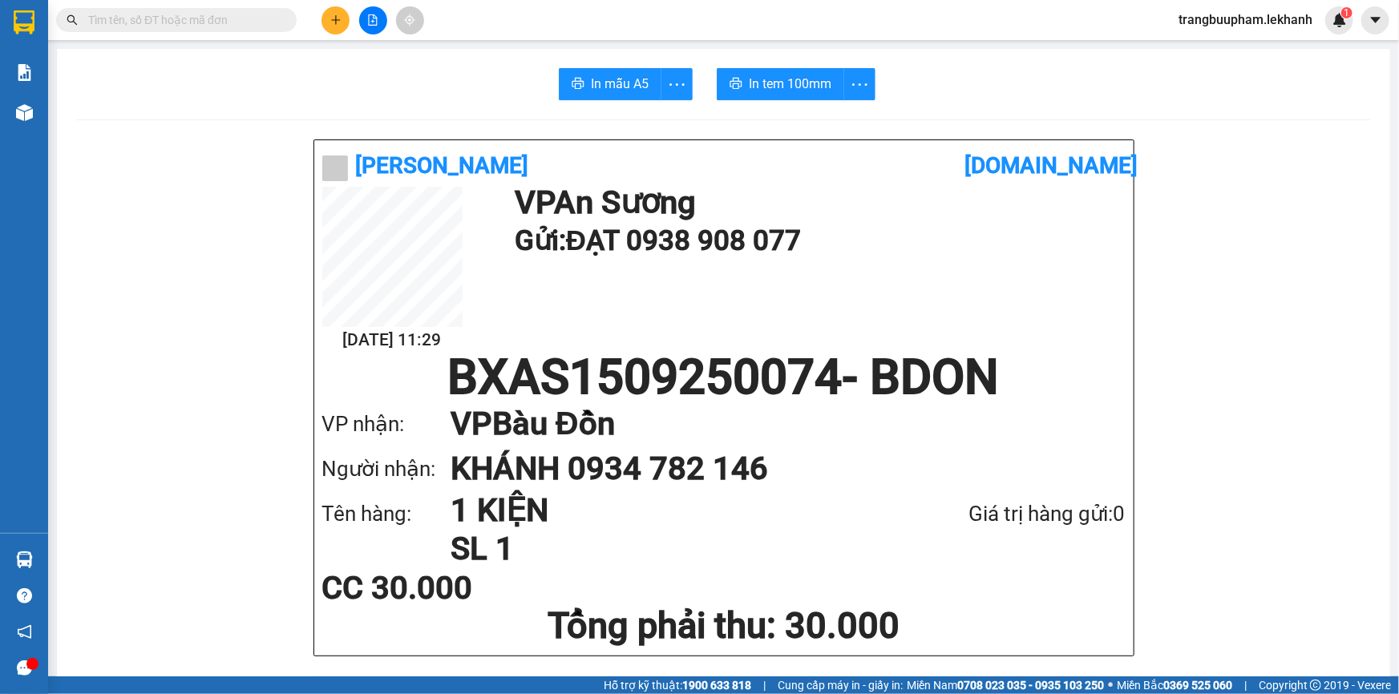
click at [337, 20] on icon "plus" at bounding box center [335, 19] width 11 height 11
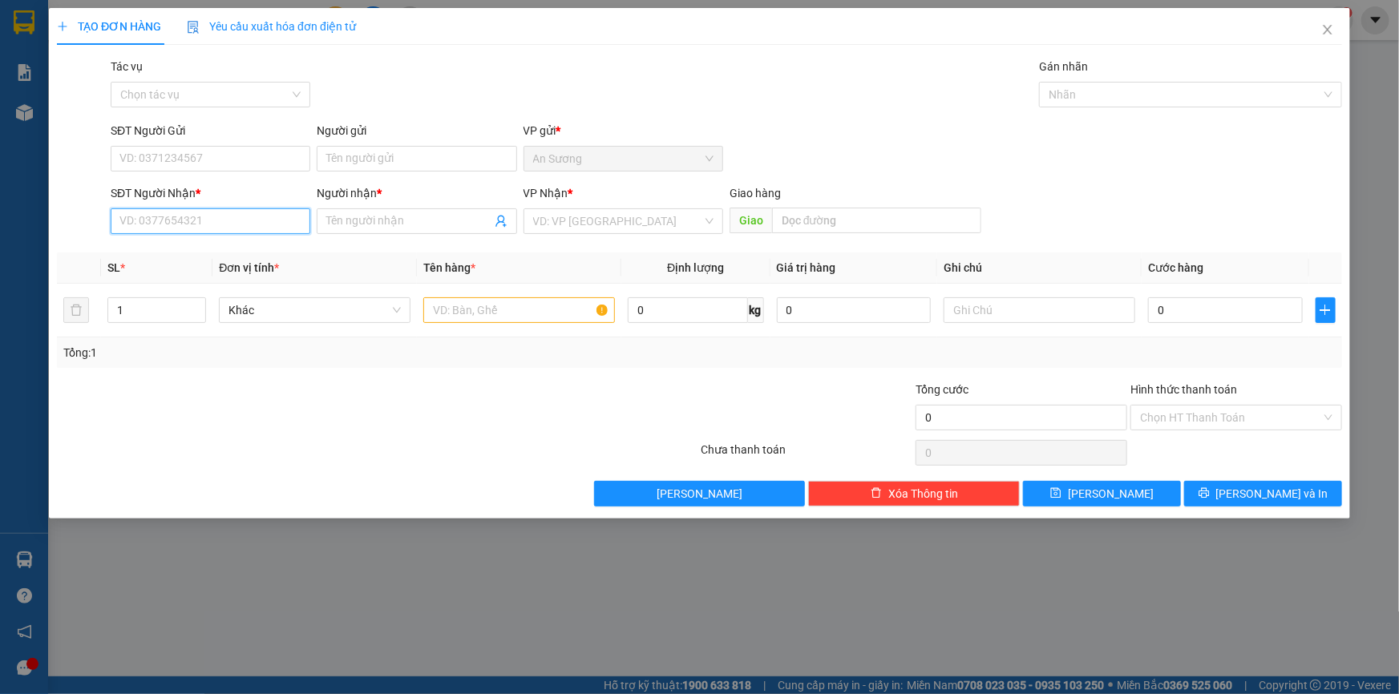
drag, startPoint x: 152, startPoint y: 228, endPoint x: 160, endPoint y: 212, distance: 17.9
click at [155, 228] on input "SĐT Người Nhận *" at bounding box center [211, 221] width 200 height 26
drag, startPoint x: 187, startPoint y: 259, endPoint x: 219, endPoint y: 168, distance: 96.8
click at [188, 259] on div "0977013870 - THOA" at bounding box center [210, 253] width 180 height 18
type input "0977013870"
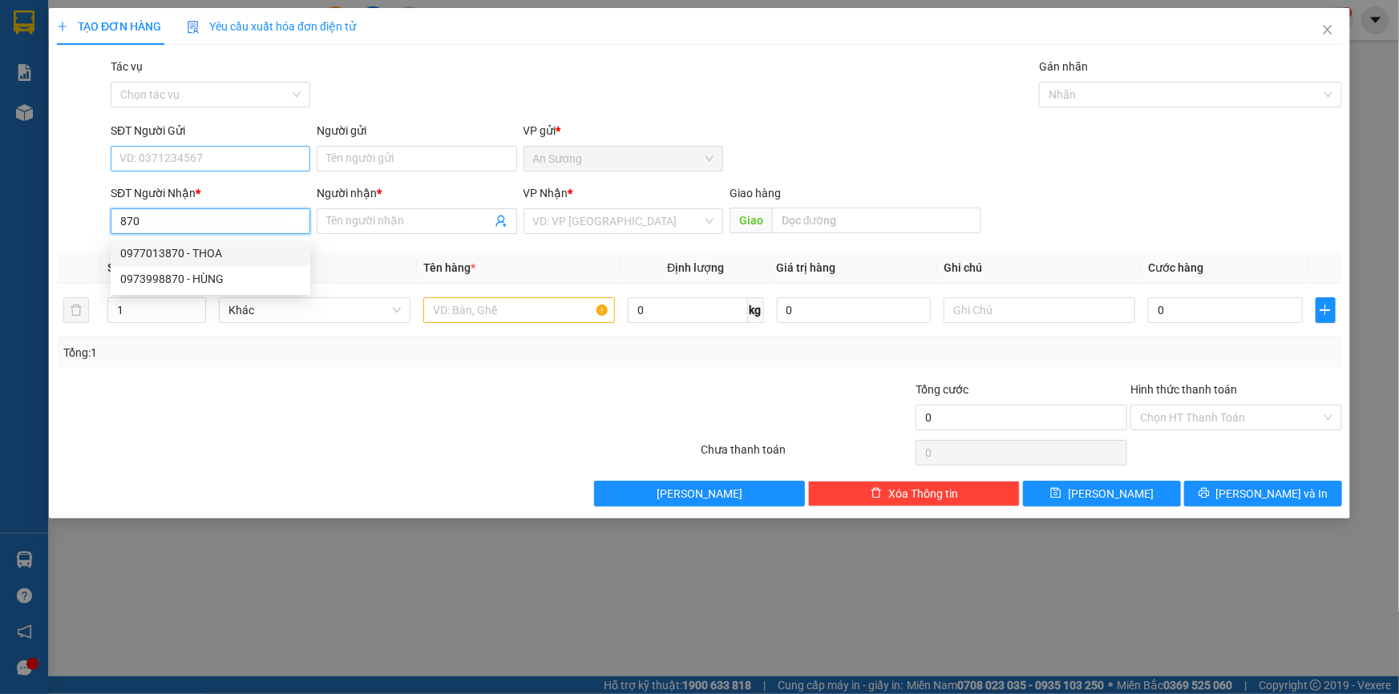
type input "THOA"
type input "60.000"
type input "0977013870"
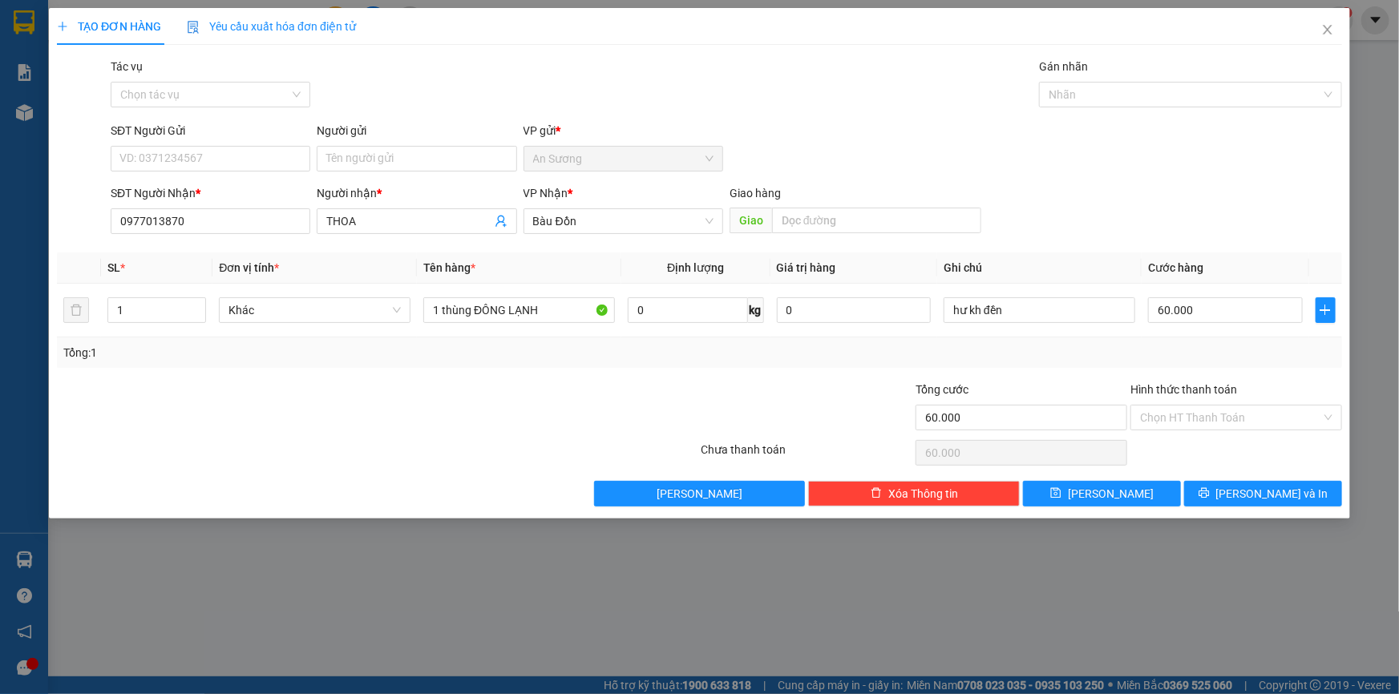
click at [229, 132] on div "SĐT Người Gửi" at bounding box center [211, 131] width 200 height 18
click at [229, 146] on input "SĐT Người Gửi" at bounding box center [211, 159] width 200 height 26
click at [216, 161] on input "SĐT Người Gửi" at bounding box center [211, 159] width 200 height 26
click at [229, 197] on div "0933778399 - HUYỀN" at bounding box center [210, 191] width 180 height 18
type input "0933778399"
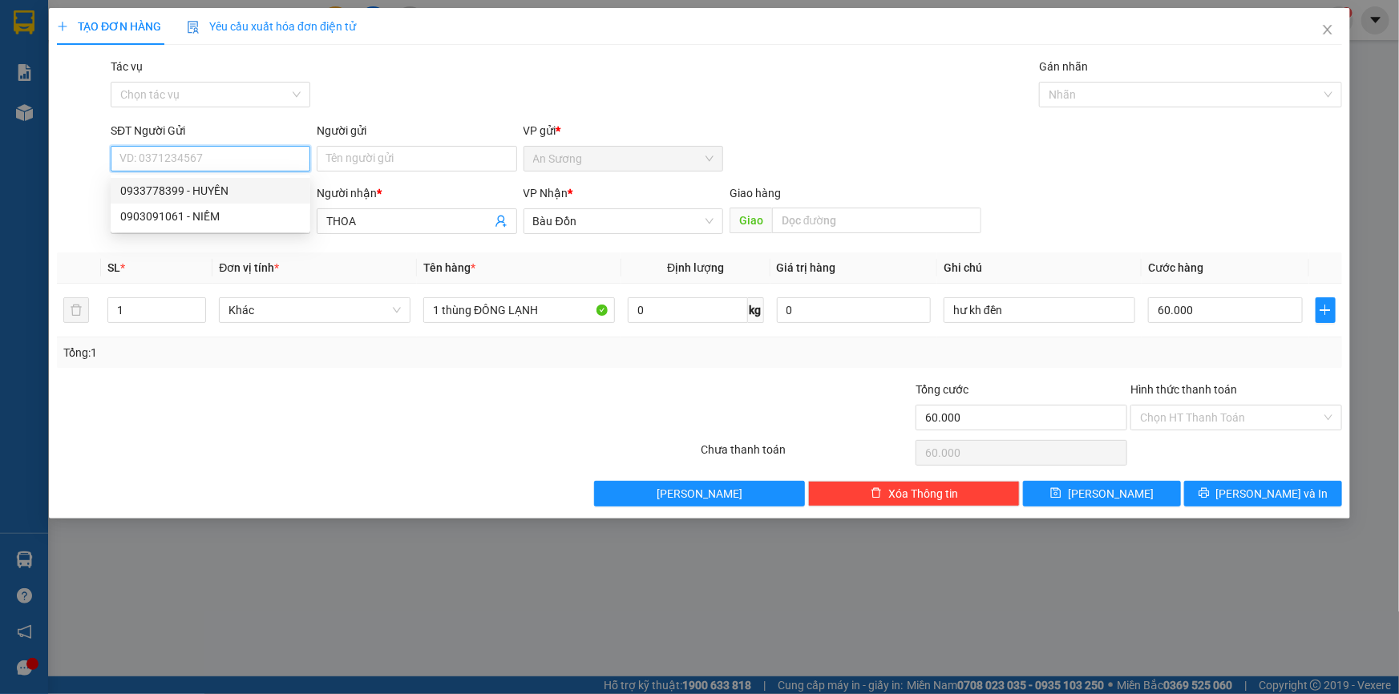
type input "HUYỀN"
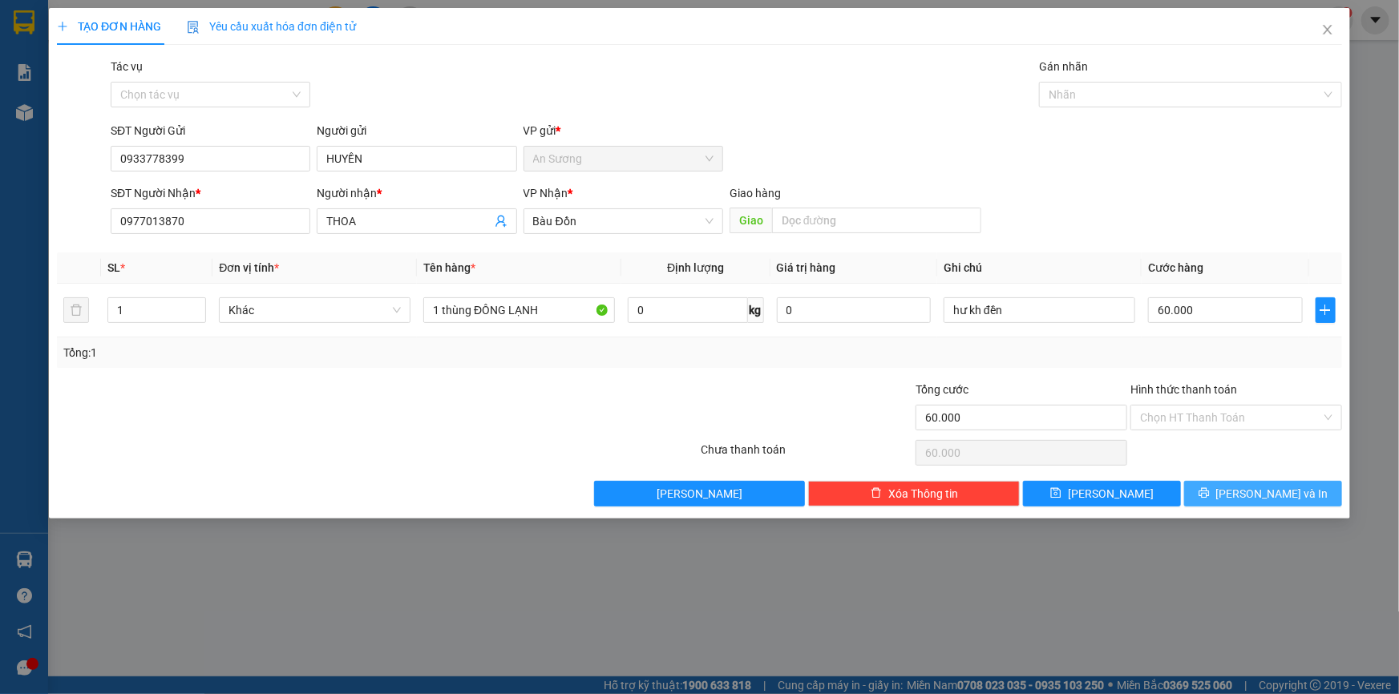
click at [1268, 496] on span "[PERSON_NAME] và In" at bounding box center [1272, 494] width 112 height 18
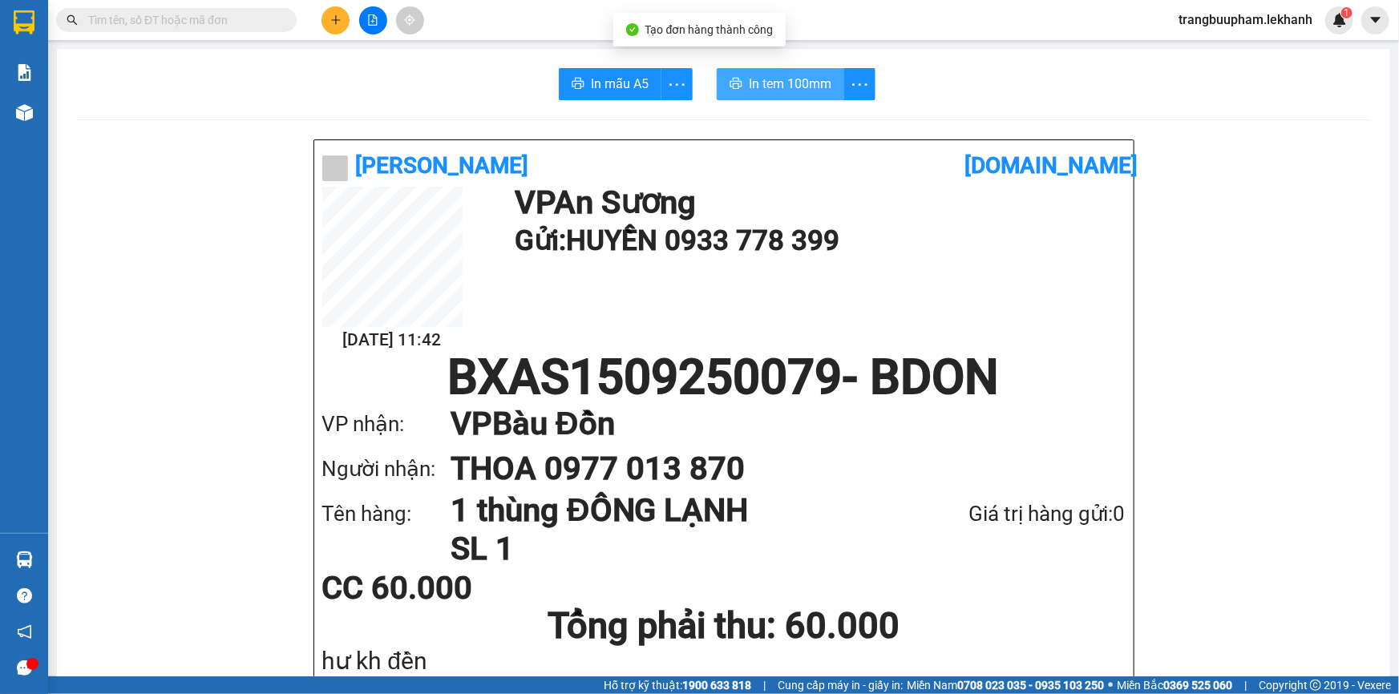
click at [817, 85] on span "In tem 100mm" at bounding box center [790, 84] width 83 height 20
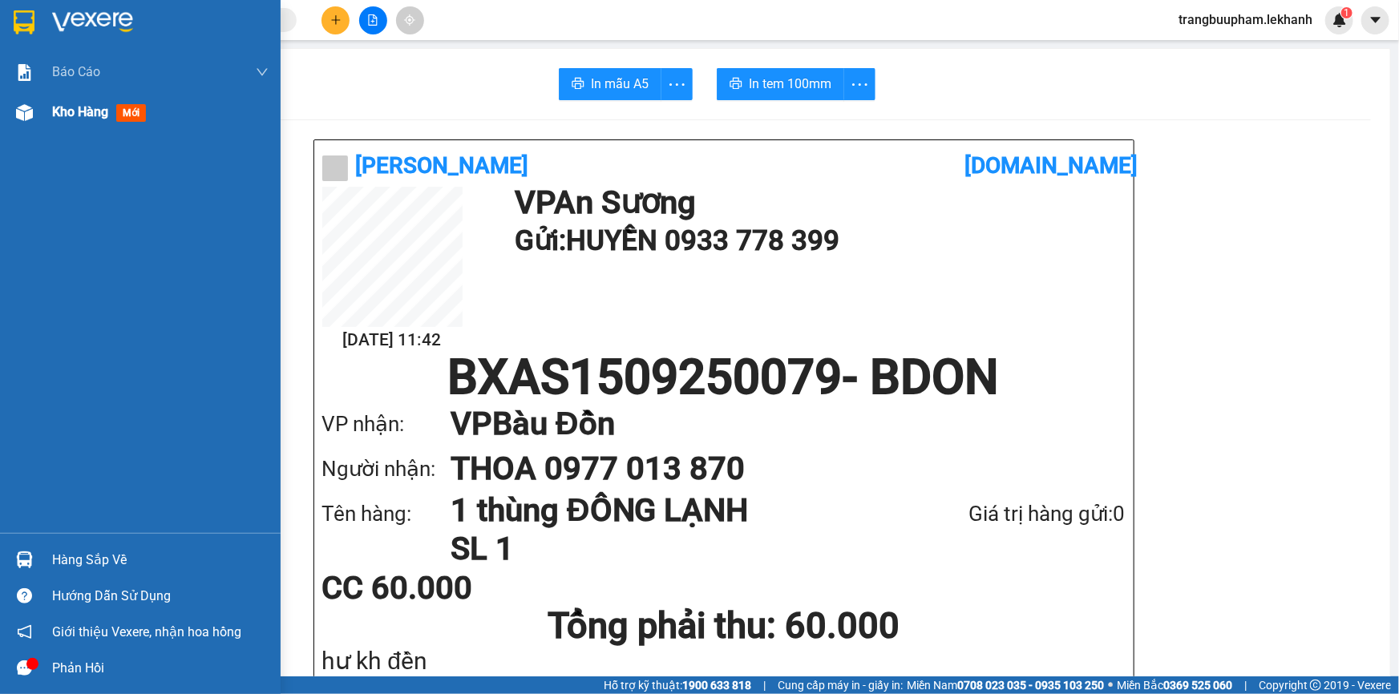
click at [52, 110] on span "Kho hàng" at bounding box center [80, 111] width 56 height 15
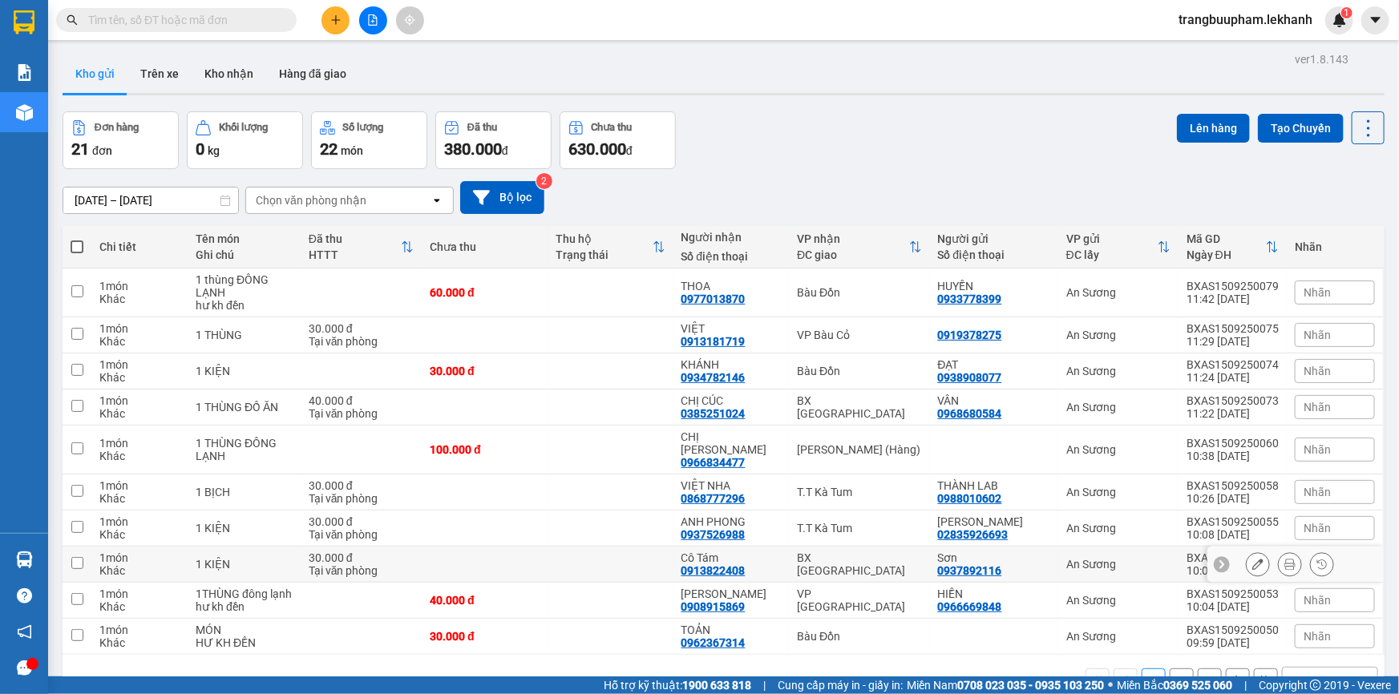
click at [486, 547] on td at bounding box center [485, 565] width 126 height 36
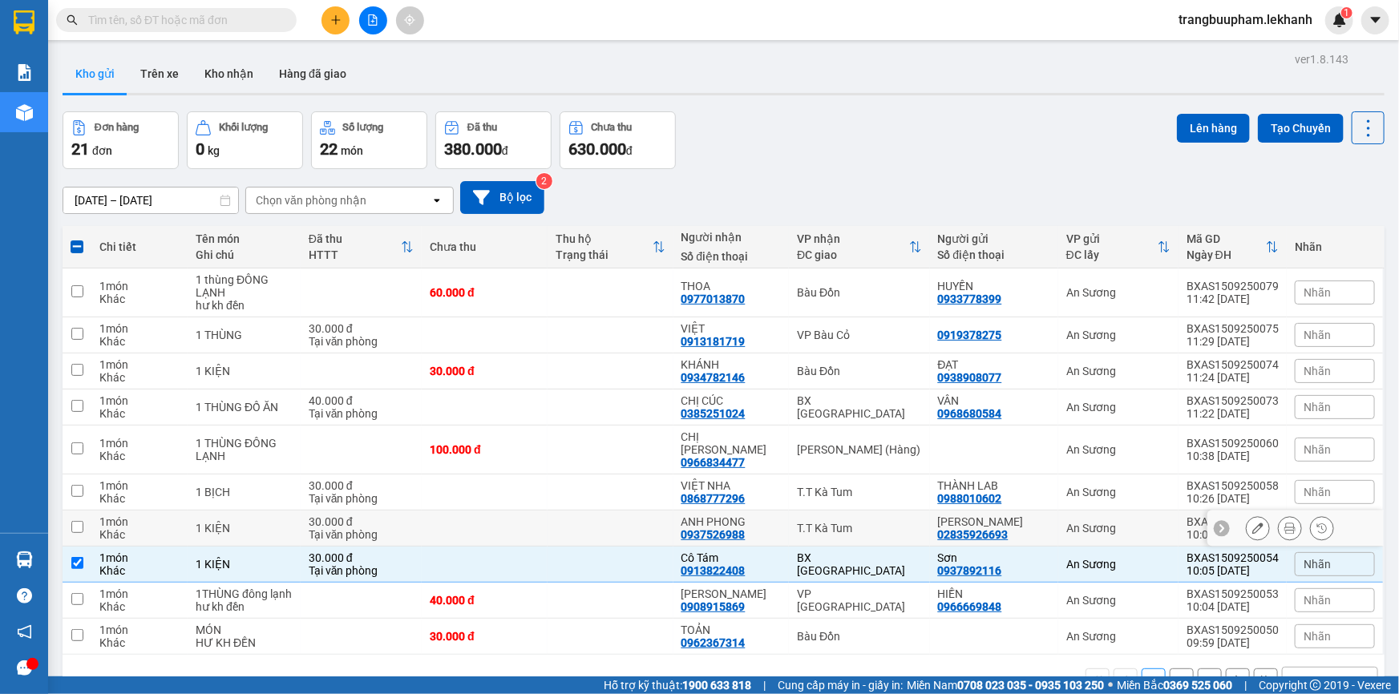
click at [511, 547] on td at bounding box center [485, 565] width 126 height 36
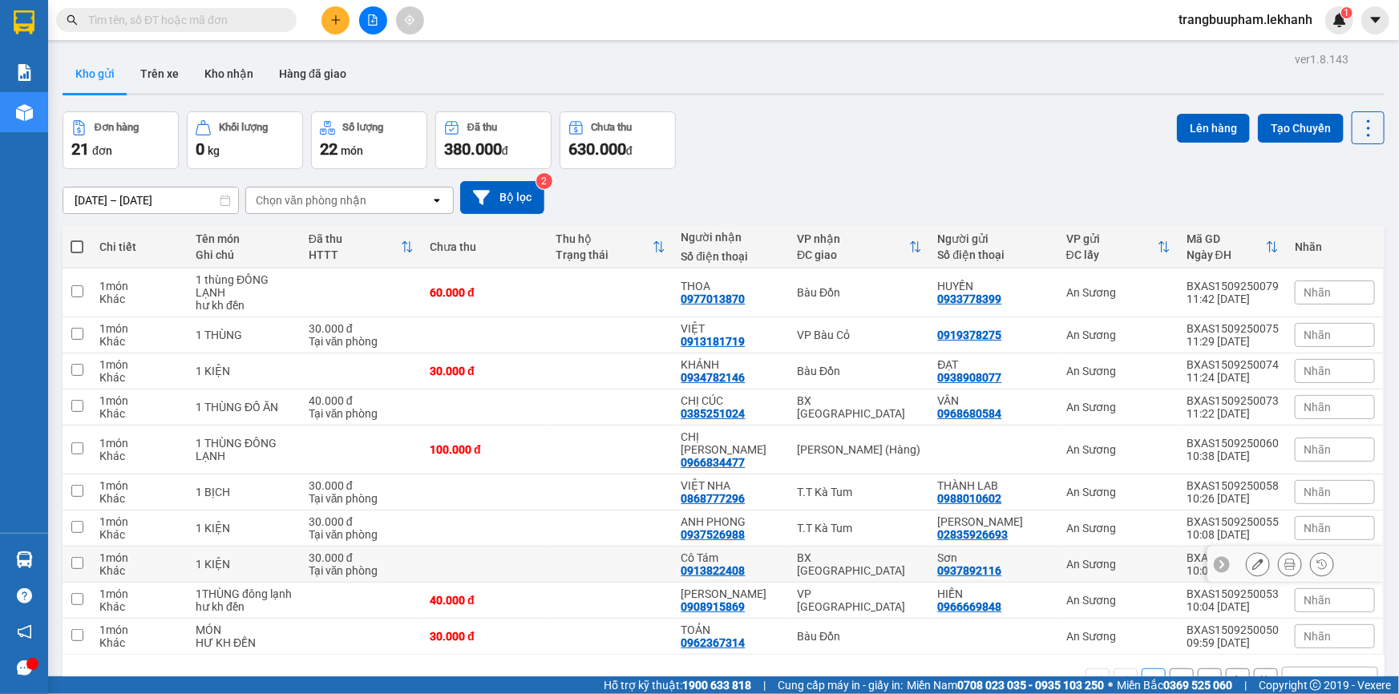
click at [531, 547] on td at bounding box center [485, 565] width 126 height 36
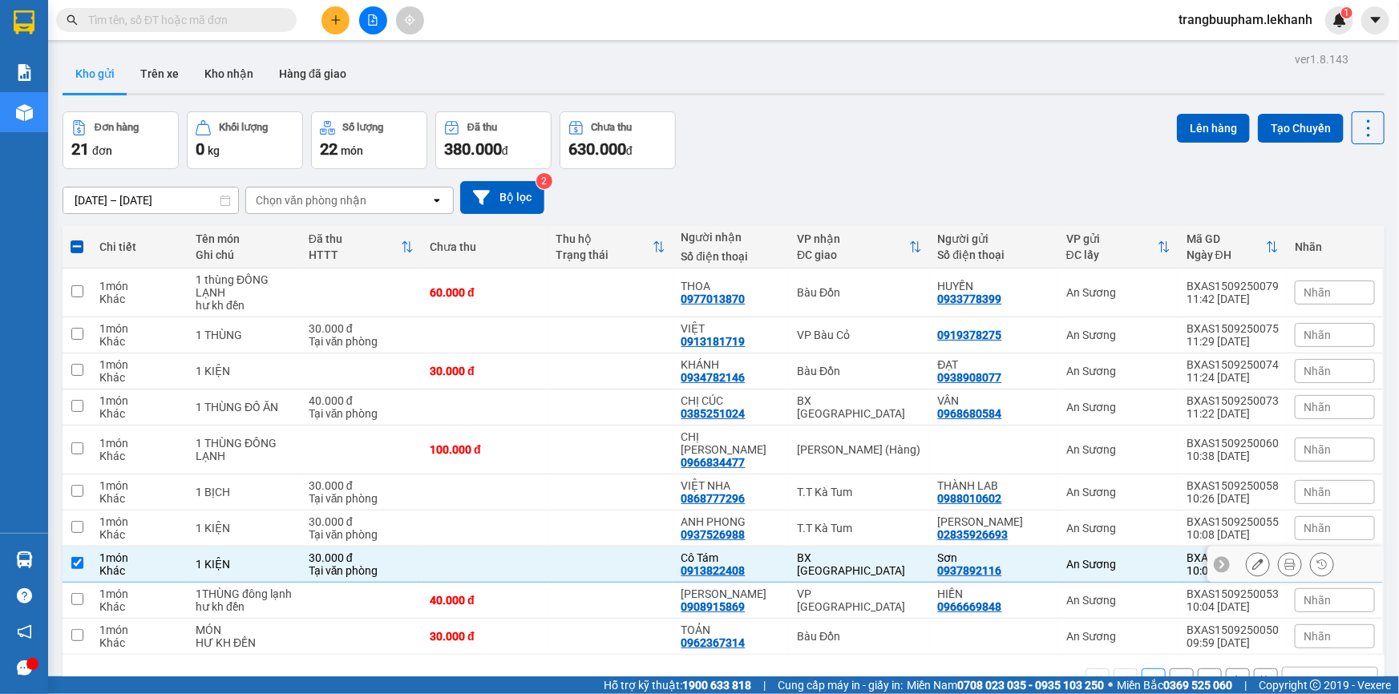
click at [529, 549] on td at bounding box center [485, 565] width 126 height 36
checkbox input "false"
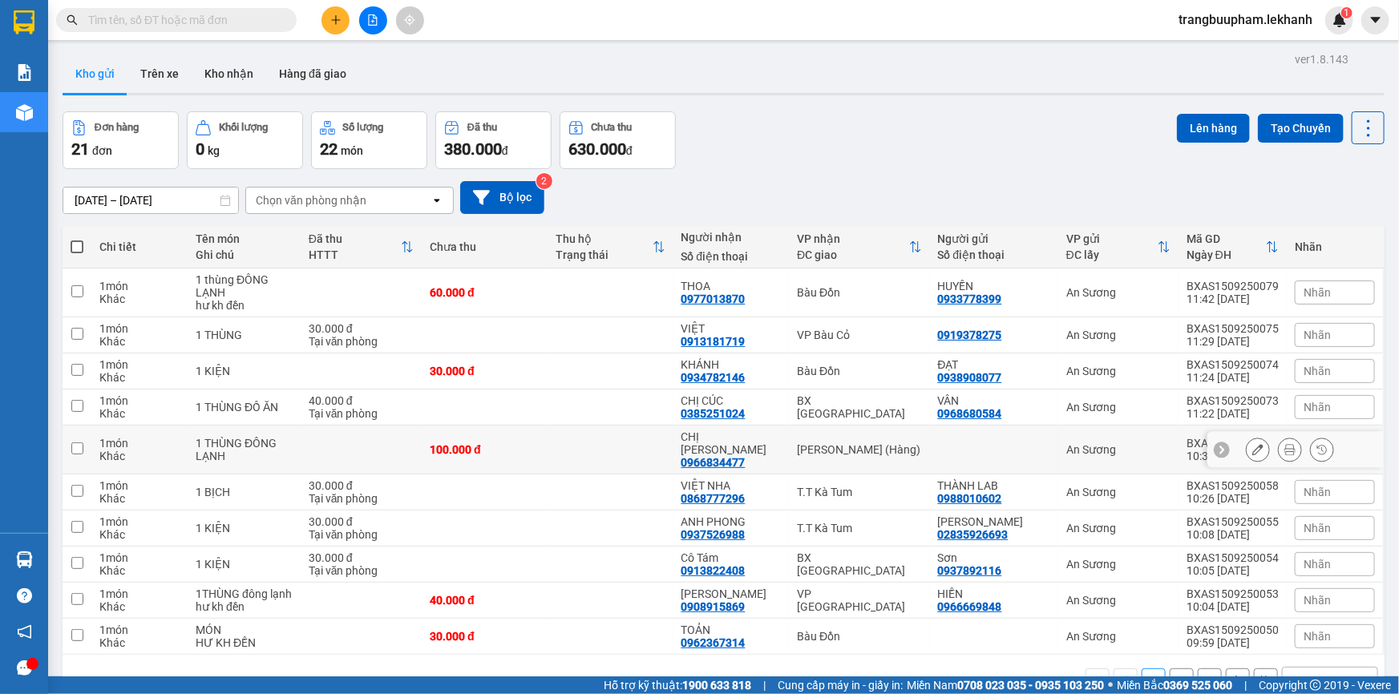
click at [523, 437] on td "100.000 đ" at bounding box center [485, 450] width 126 height 49
checkbox input "true"
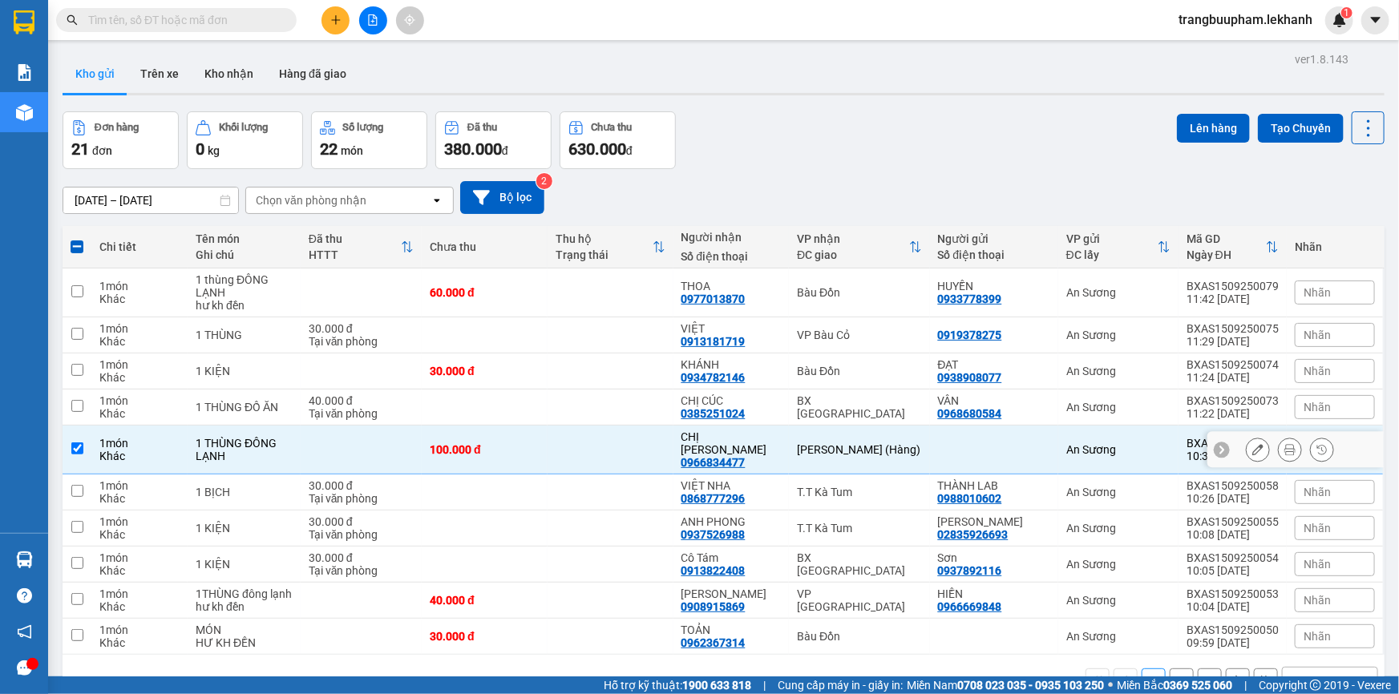
click at [1284, 444] on icon at bounding box center [1289, 449] width 11 height 11
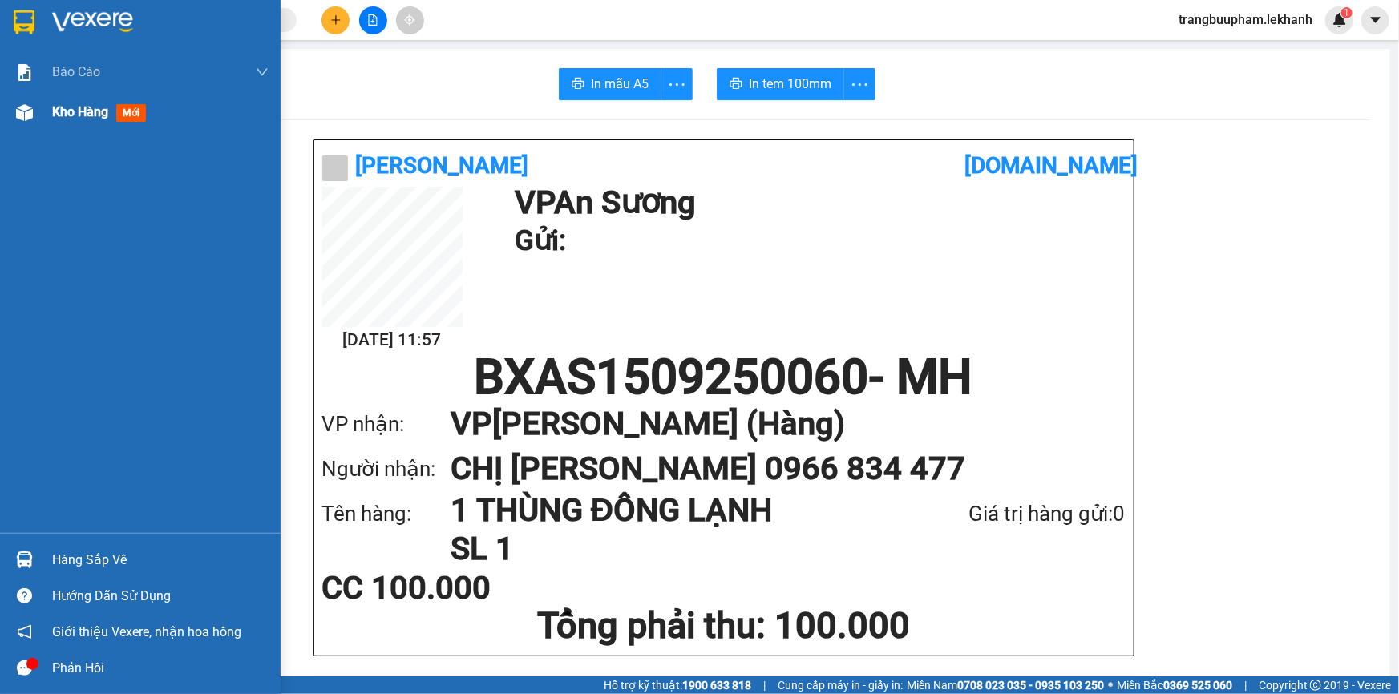
click at [79, 113] on span "Kho hàng" at bounding box center [80, 111] width 56 height 15
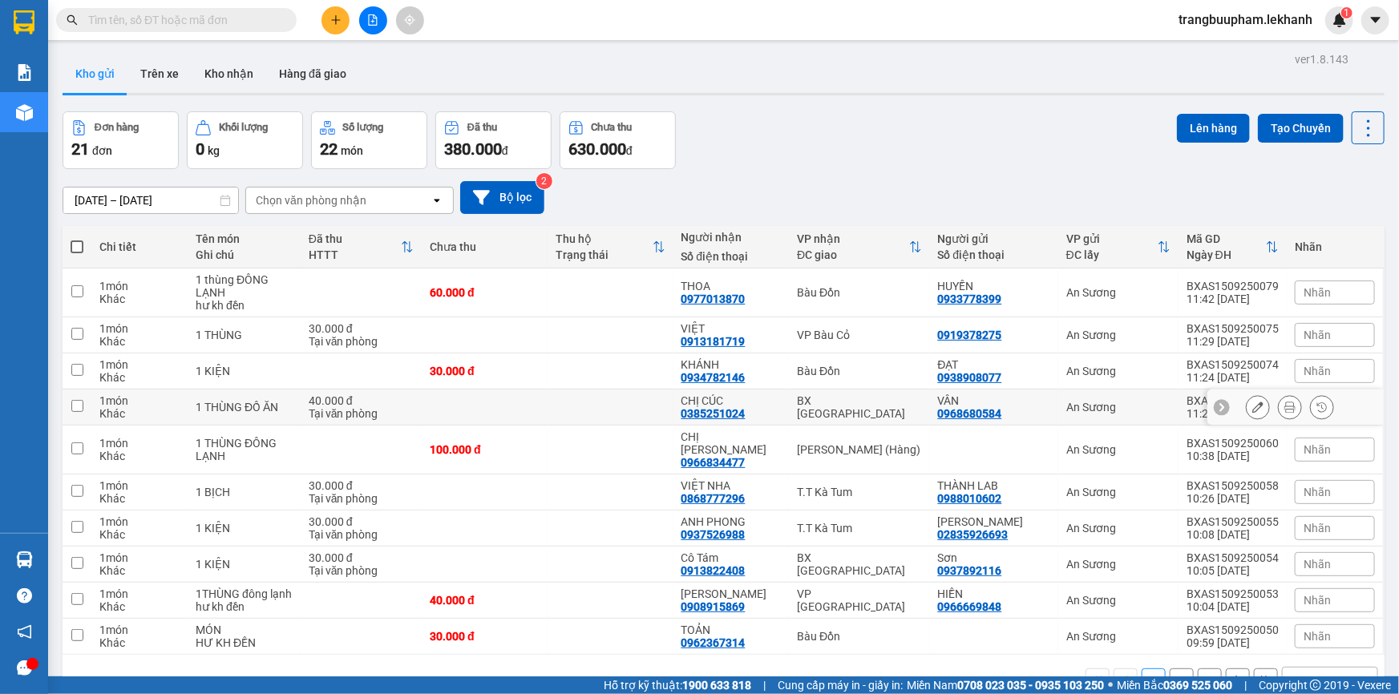
click at [559, 412] on td at bounding box center [610, 408] width 126 height 36
checkbox input "true"
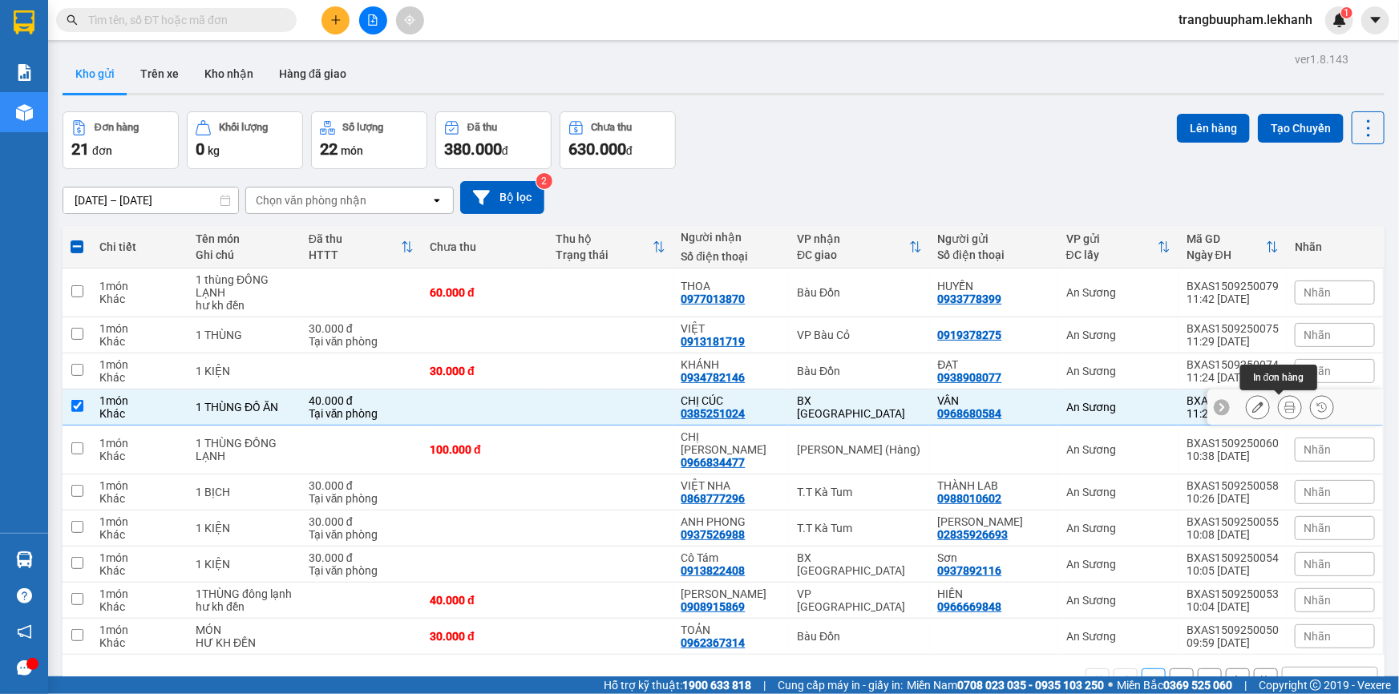
click at [1284, 410] on icon at bounding box center [1289, 407] width 11 height 11
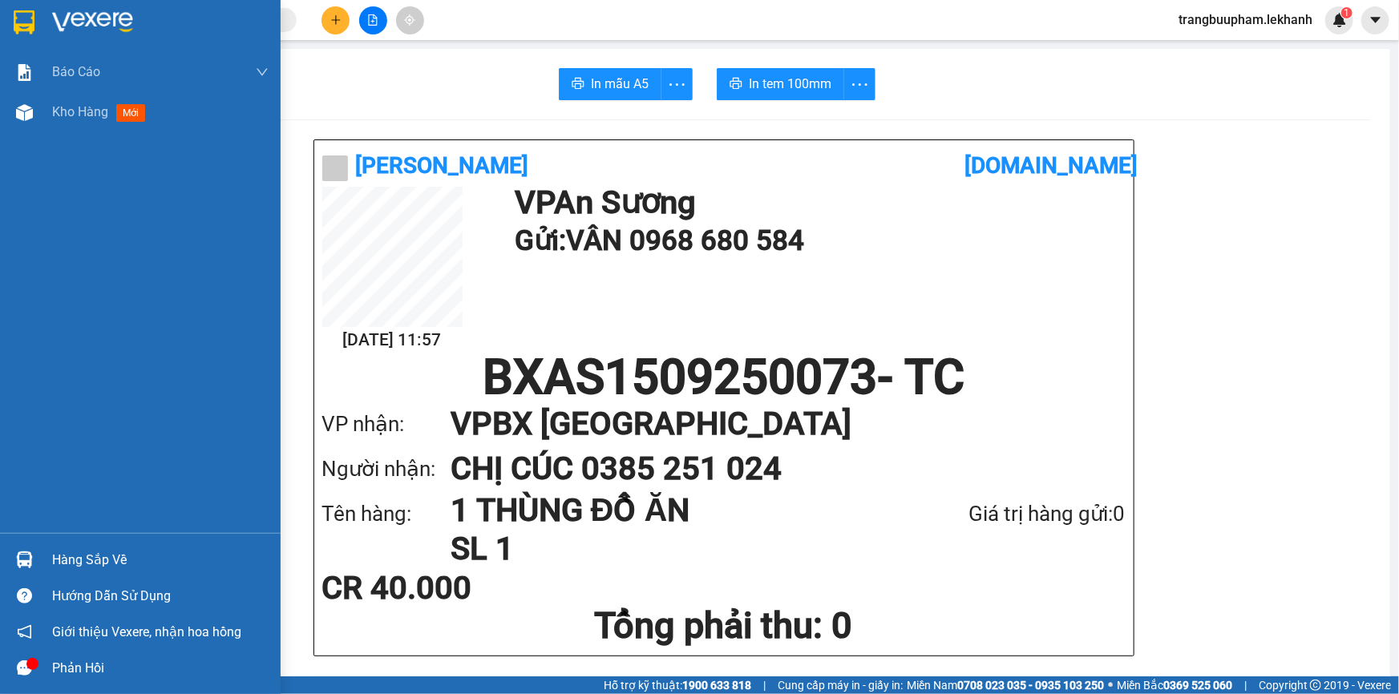
drag, startPoint x: 41, startPoint y: 119, endPoint x: 210, endPoint y: 403, distance: 330.4
click at [36, 119] on div "Kho hàng mới" at bounding box center [140, 112] width 281 height 40
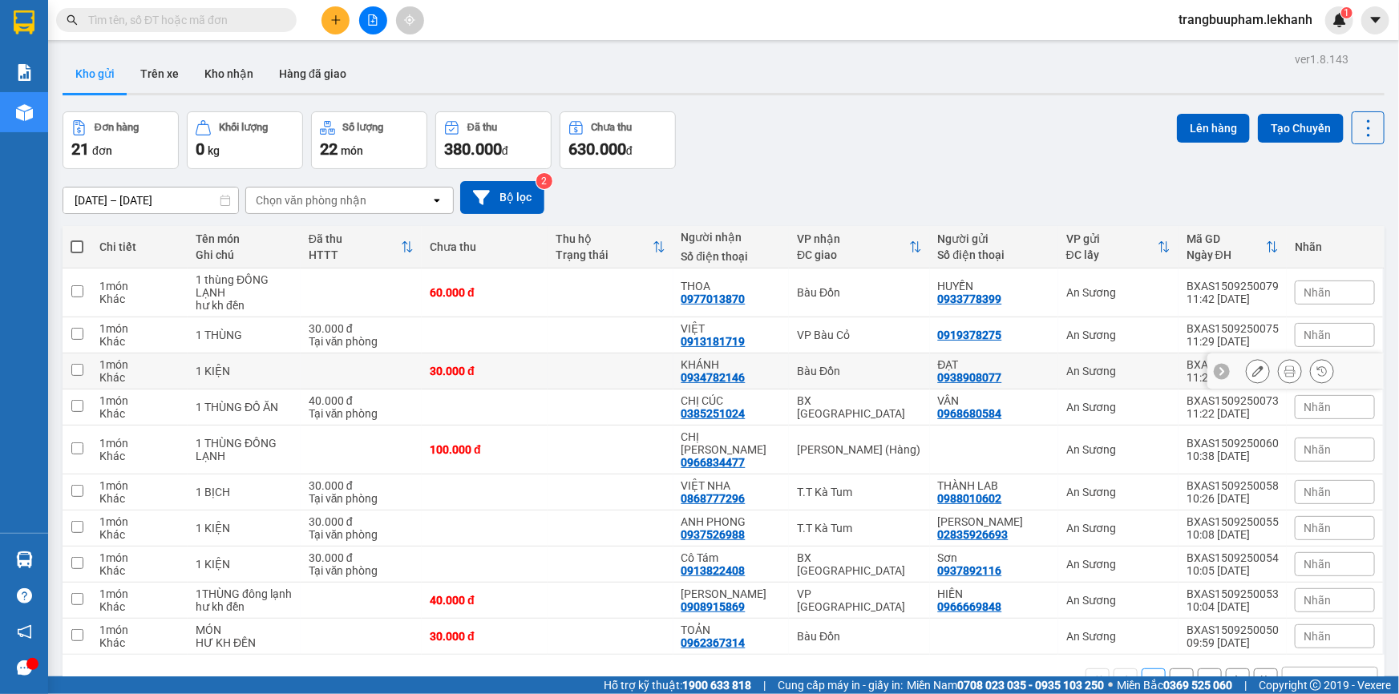
click at [509, 378] on td "30.000 đ" at bounding box center [485, 372] width 126 height 36
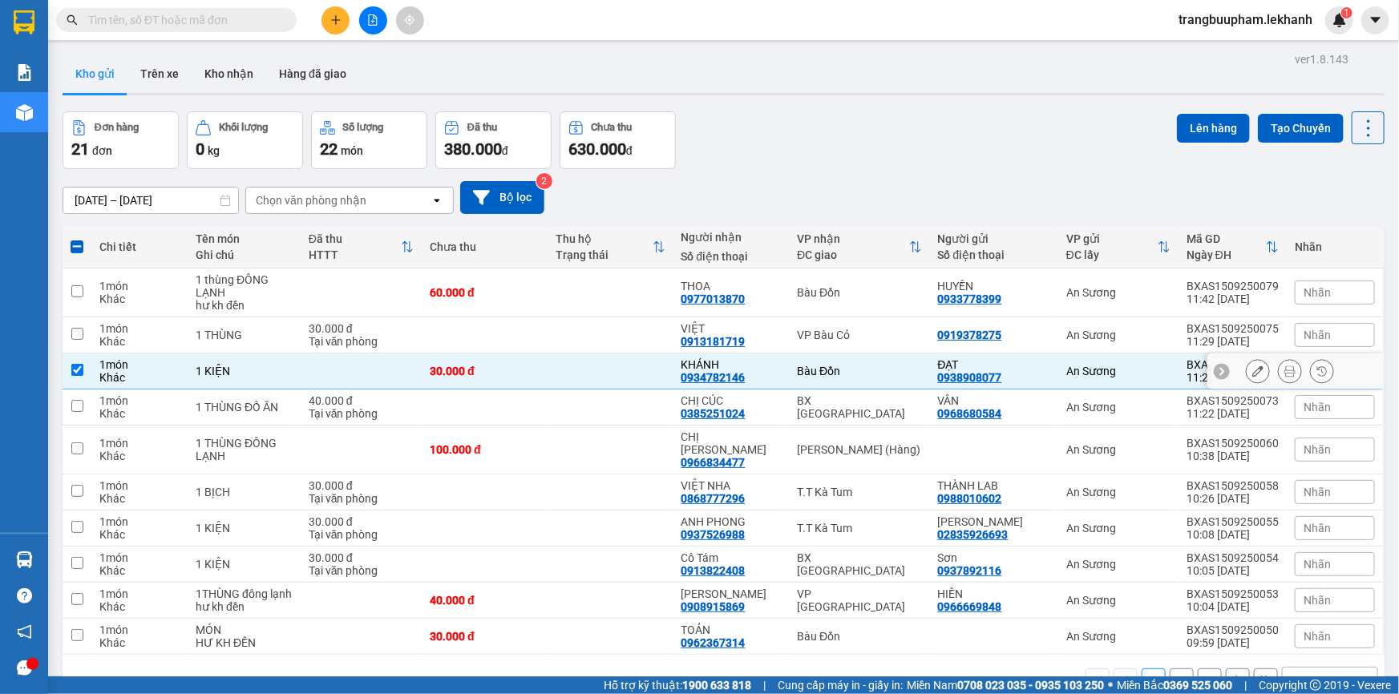
click at [547, 370] on td "30.000 đ" at bounding box center [485, 372] width 126 height 36
checkbox input "false"
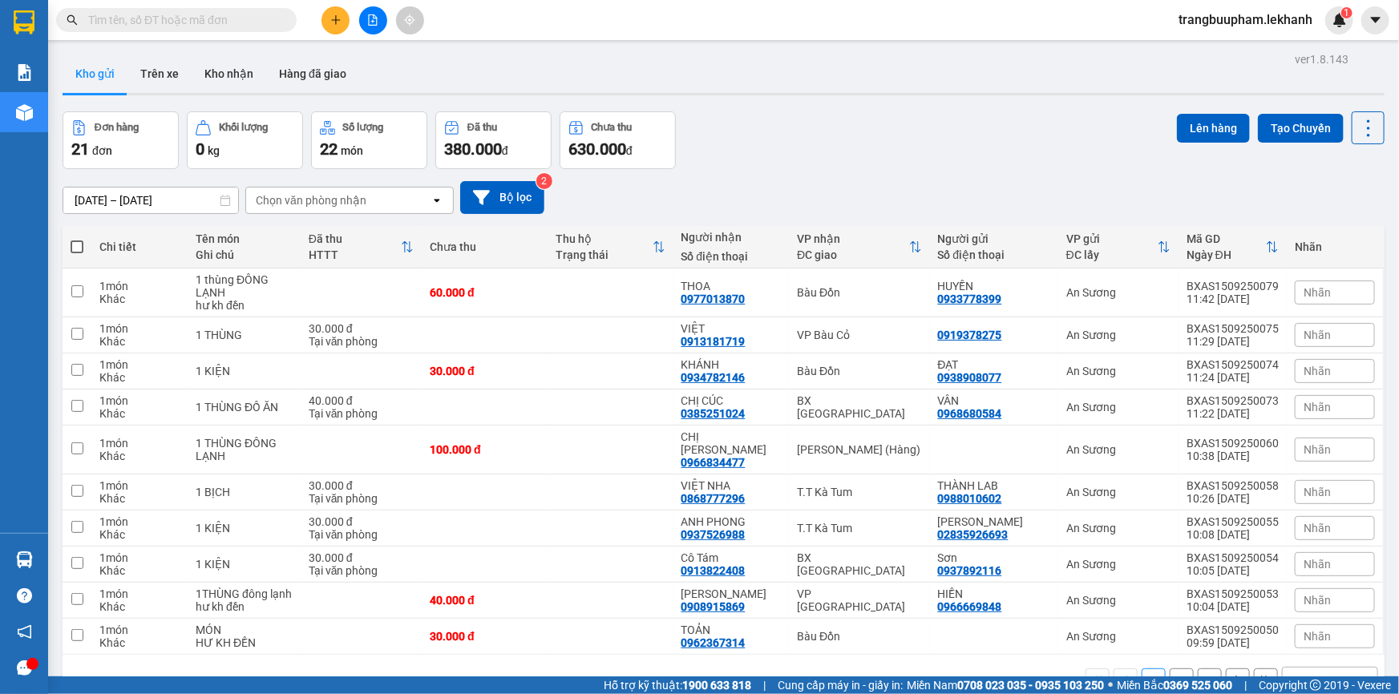
click at [1175, 669] on button "2" at bounding box center [1182, 681] width 24 height 24
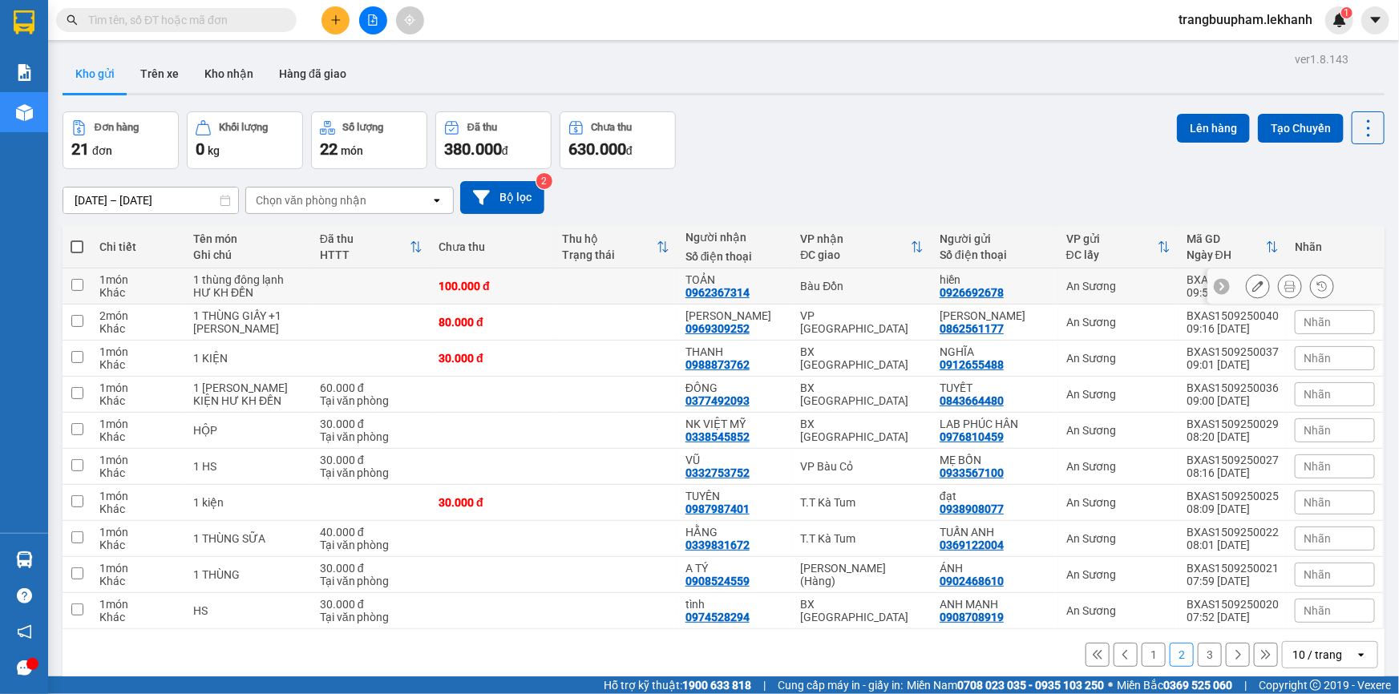
click at [521, 277] on td "100.000 đ" at bounding box center [491, 287] width 123 height 36
checkbox input "true"
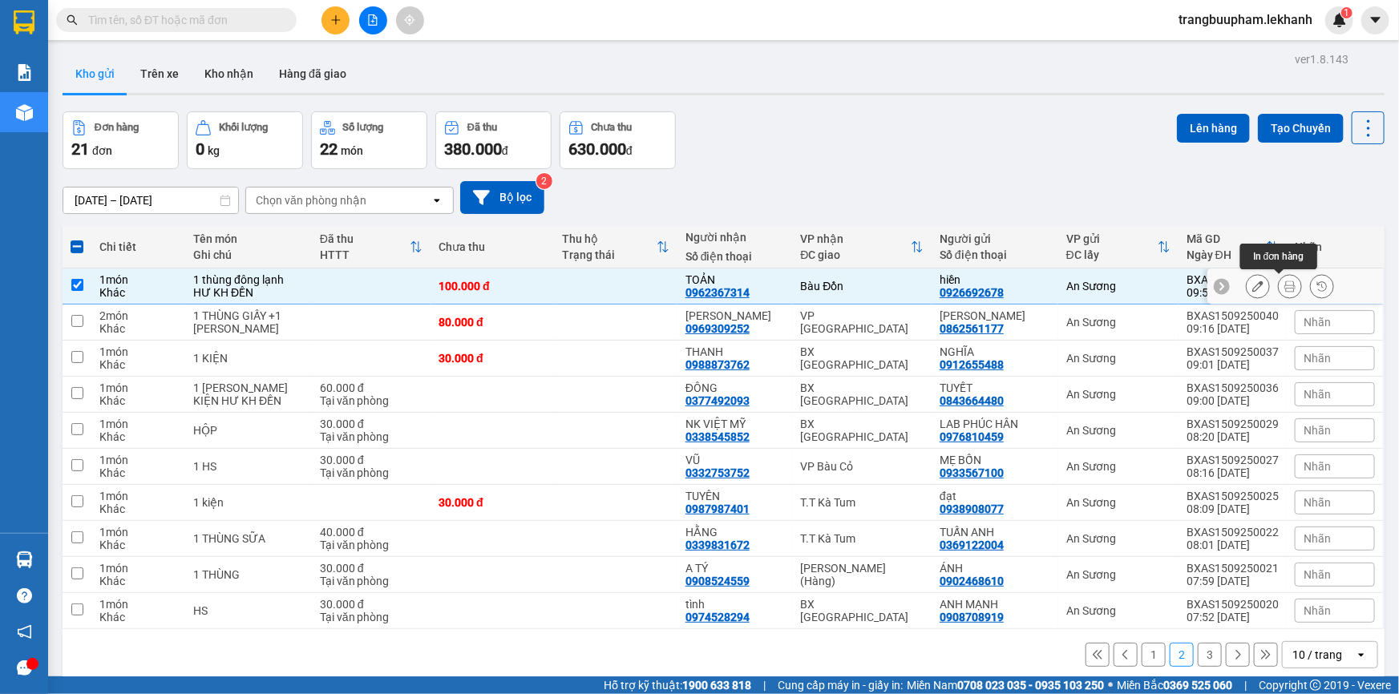
click at [1289, 289] on button at bounding box center [1290, 287] width 22 height 28
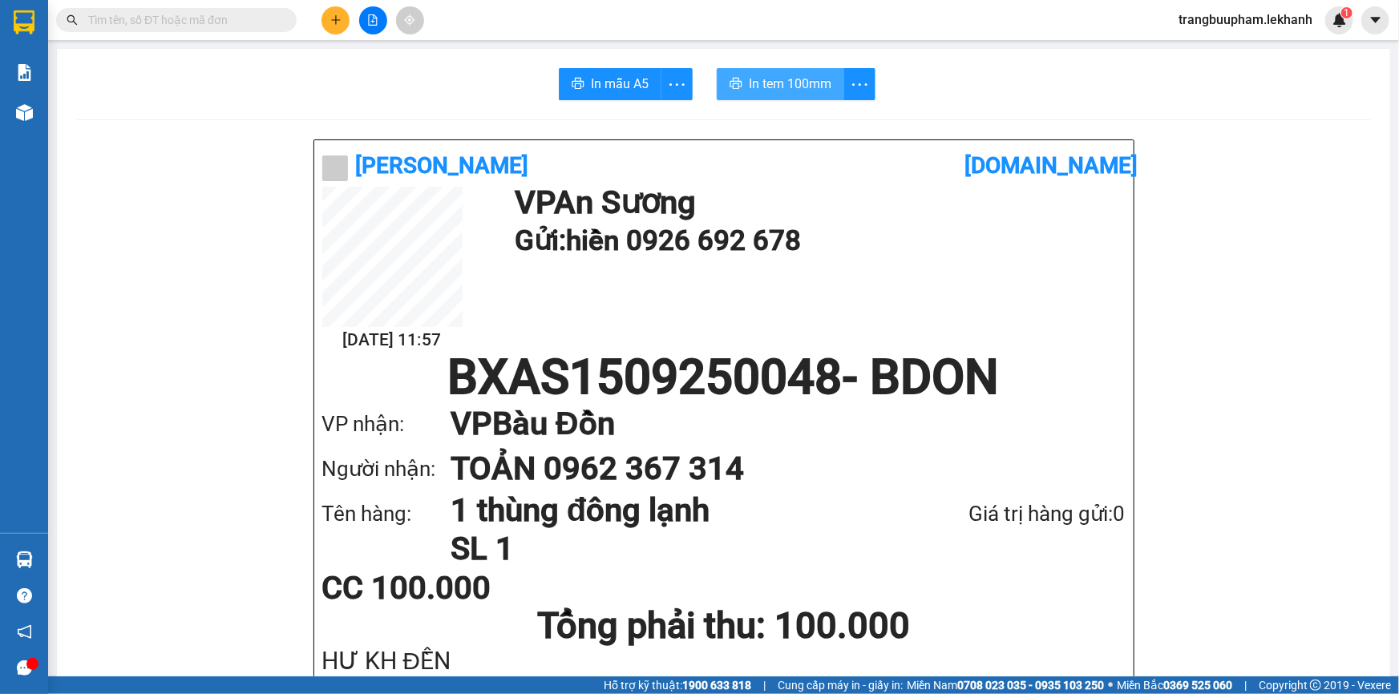
click at [806, 79] on span "In tem 100mm" at bounding box center [790, 84] width 83 height 20
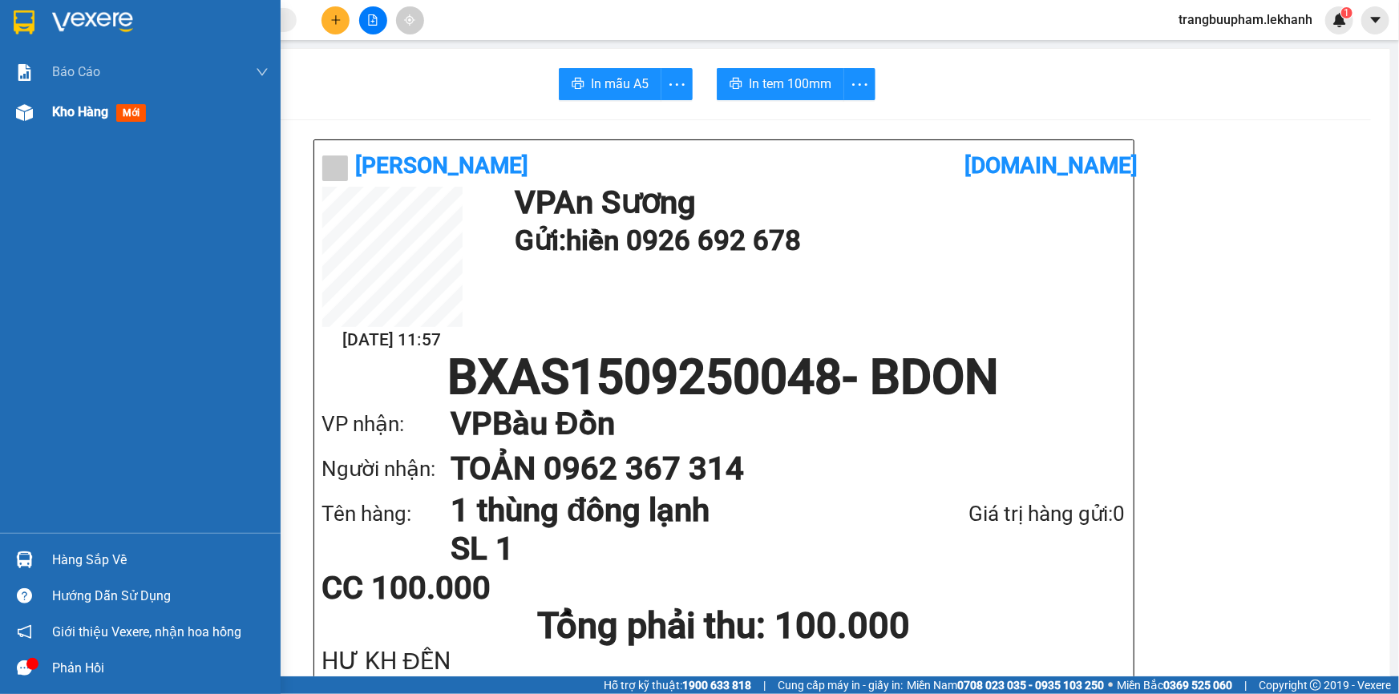
click at [83, 115] on span "Kho hàng" at bounding box center [80, 111] width 56 height 15
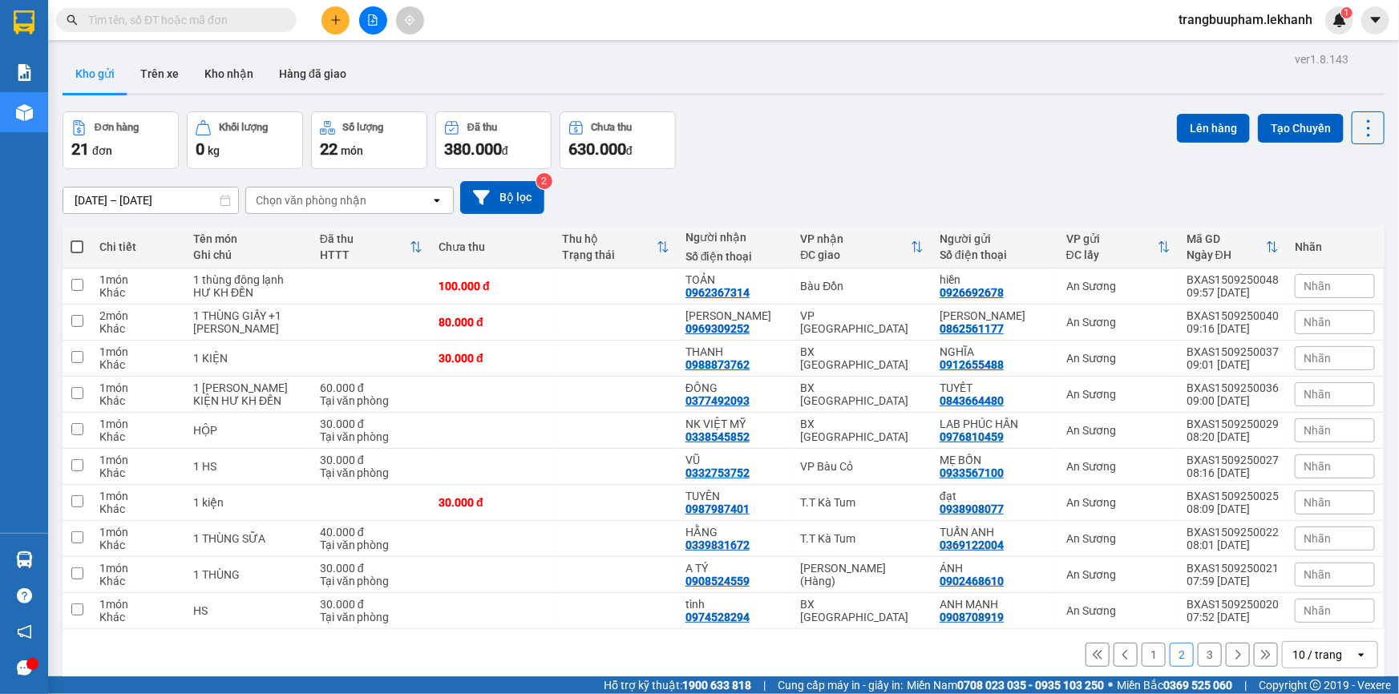
click at [333, 28] on button at bounding box center [335, 20] width 28 height 28
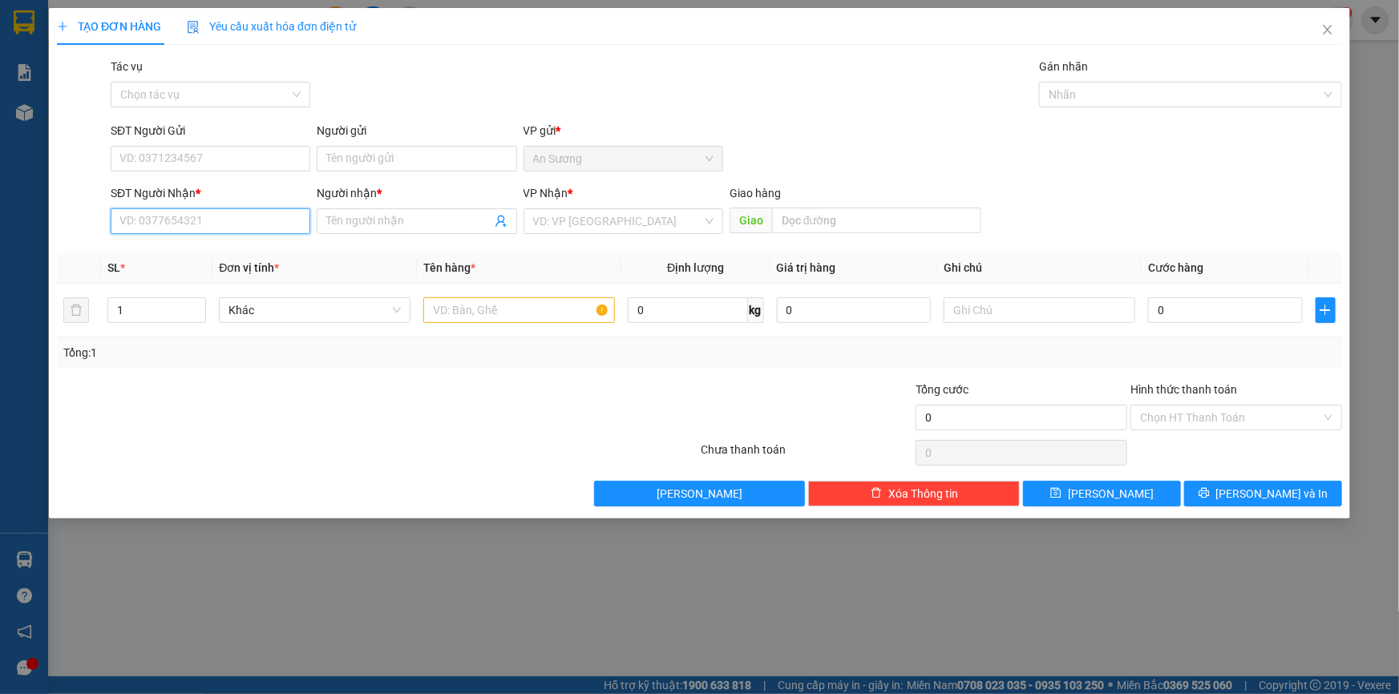
click at [200, 226] on input "SĐT Người Nhận *" at bounding box center [211, 221] width 200 height 26
drag, startPoint x: 215, startPoint y: 262, endPoint x: 224, endPoint y: 238, distance: 25.9
click at [217, 257] on div "0985822575 - A CƯỜNG" at bounding box center [211, 253] width 200 height 26
type input "0985822575"
type input "A CƯỜNG"
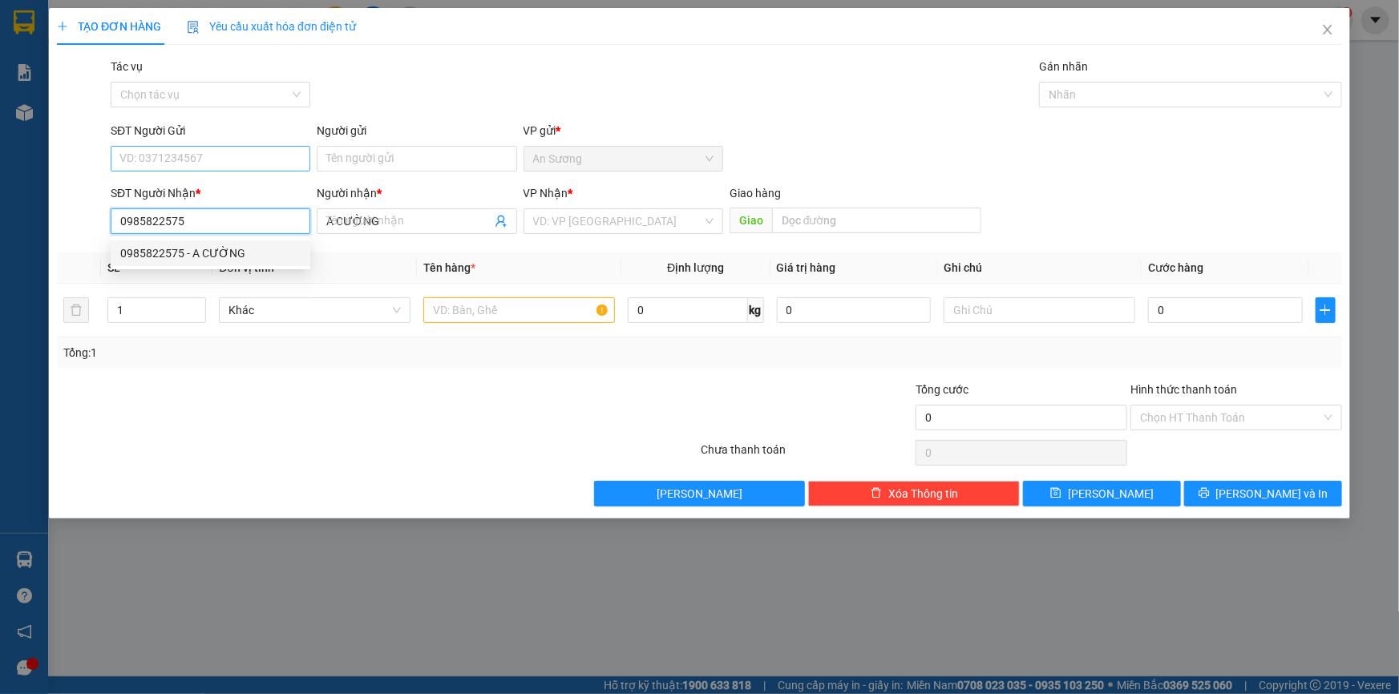
type input "30.000"
type input "0985822575"
click at [226, 167] on input "SĐT Người Gửi" at bounding box center [211, 159] width 200 height 26
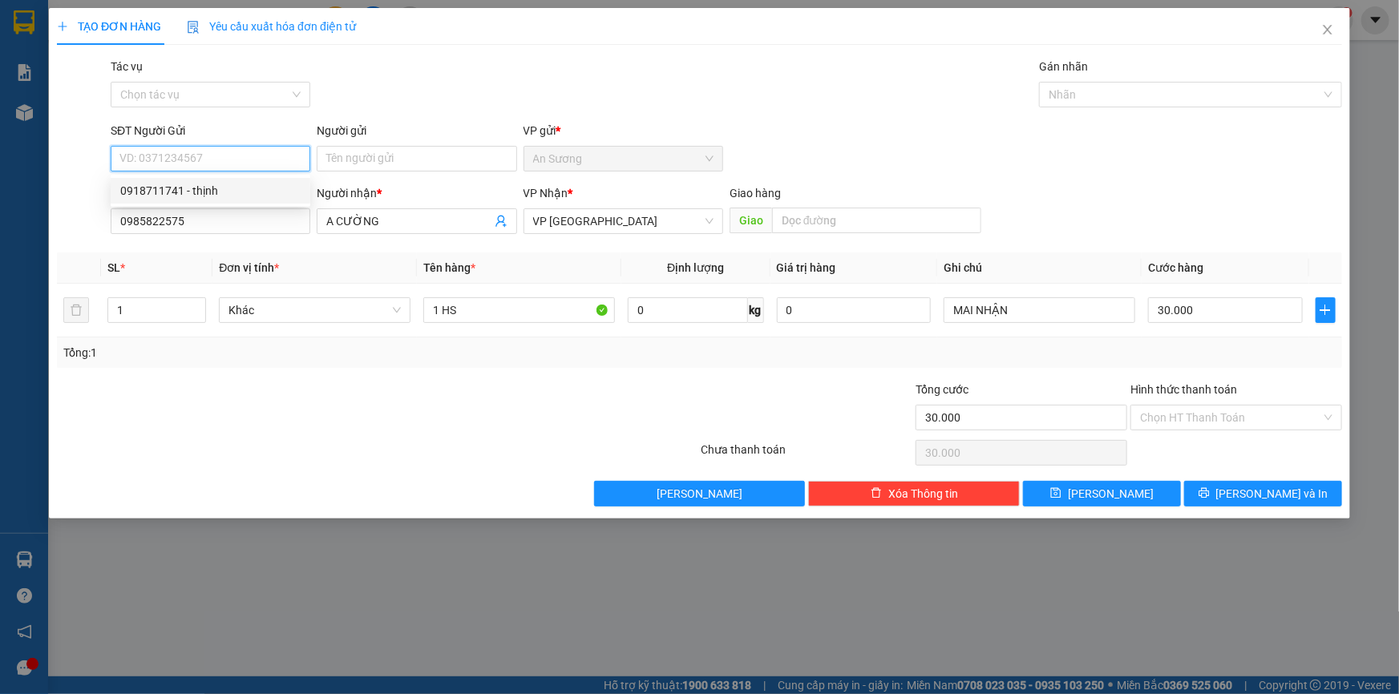
click at [236, 188] on div "0918711741 - thịnh" at bounding box center [210, 191] width 180 height 18
type input "0918711741"
type input "thịnh"
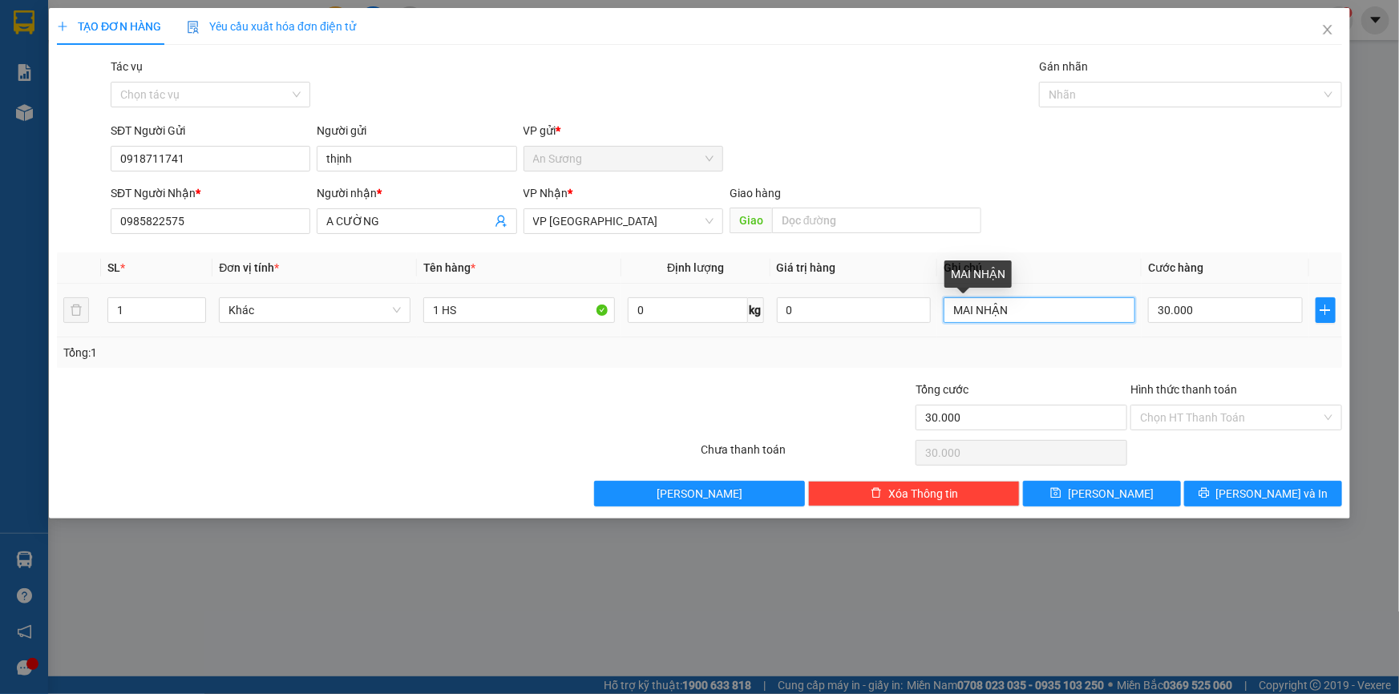
drag, startPoint x: 1019, startPoint y: 318, endPoint x: 850, endPoint y: 364, distance: 175.2
click at [855, 366] on div "SL * Đơn vị tính * Tên hàng * Định lượng Giá trị hàng Ghi chú Cước hàng 1 Khác …" at bounding box center [699, 310] width 1285 height 115
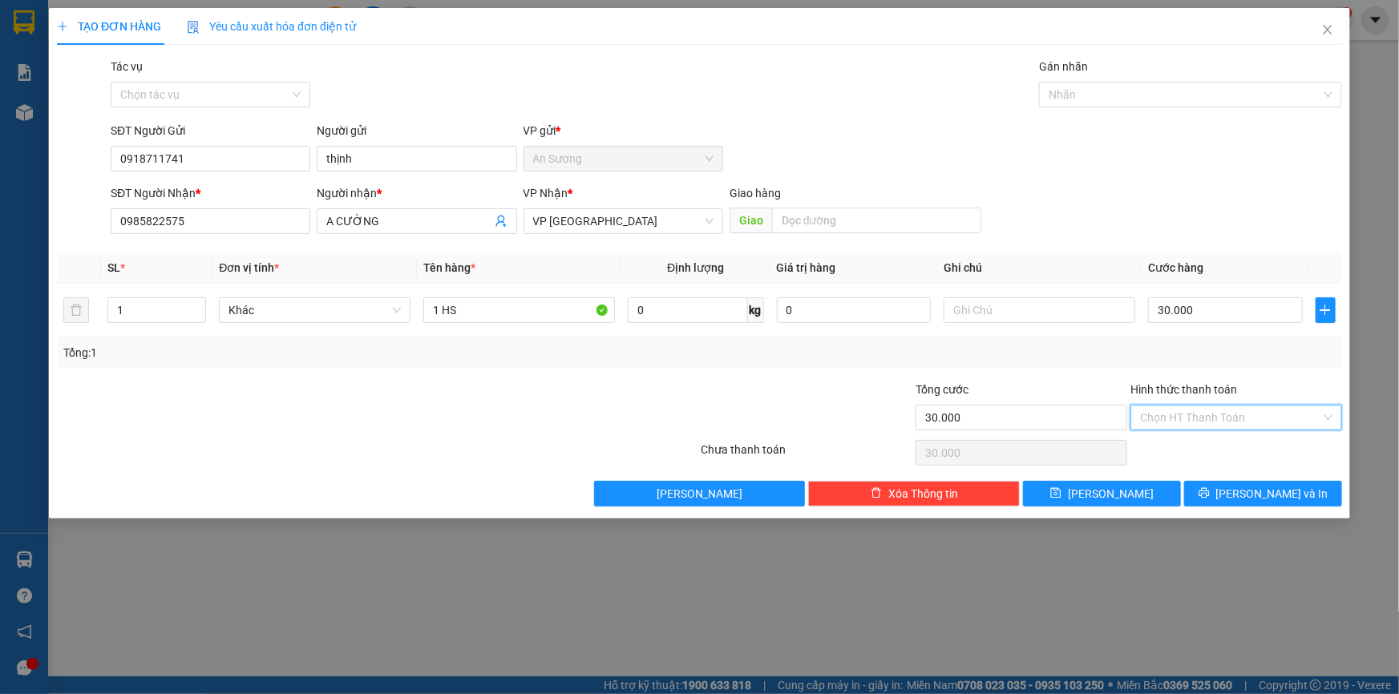
click at [1198, 415] on input "Hình thức thanh toán" at bounding box center [1230, 418] width 181 height 24
drag, startPoint x: 1190, startPoint y: 451, endPoint x: 1207, endPoint y: 448, distance: 17.8
click at [1192, 449] on div "Tại văn phòng" at bounding box center [1236, 449] width 192 height 18
type input "0"
click at [1255, 501] on span "[PERSON_NAME] và In" at bounding box center [1272, 494] width 112 height 18
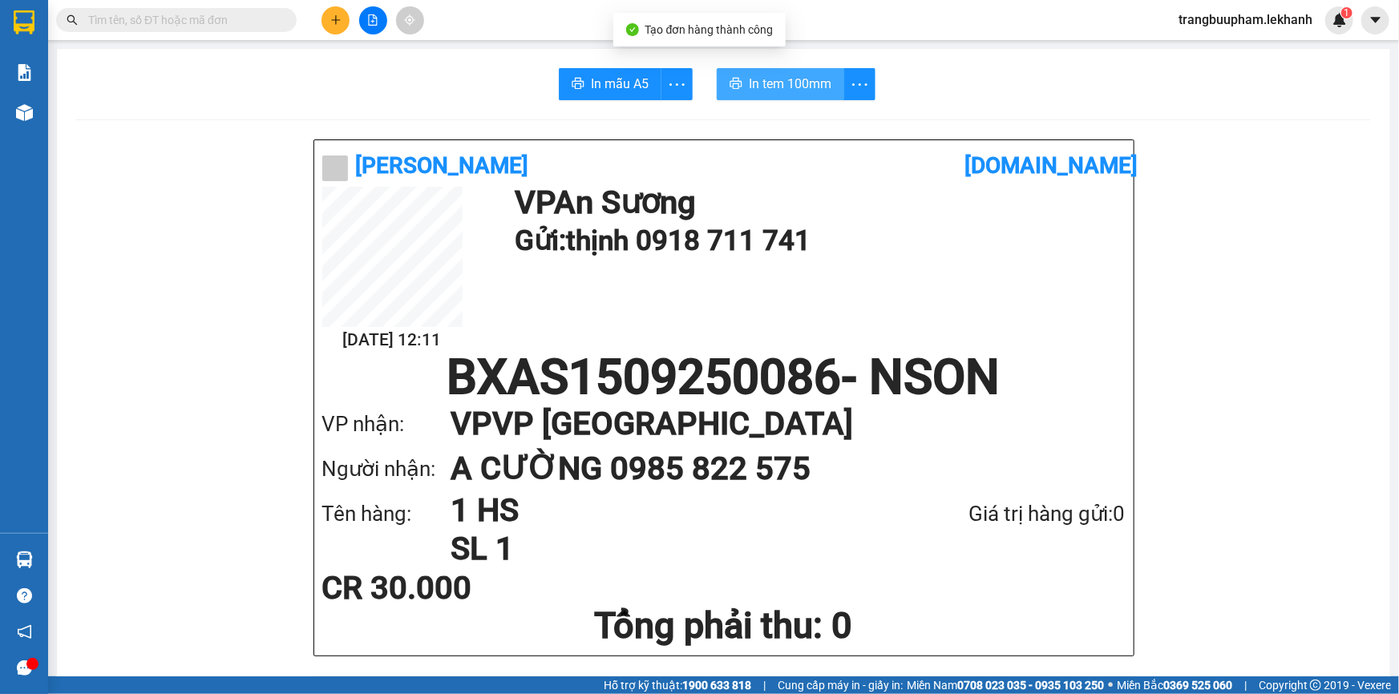
click at [761, 90] on span "In tem 100mm" at bounding box center [790, 84] width 83 height 20
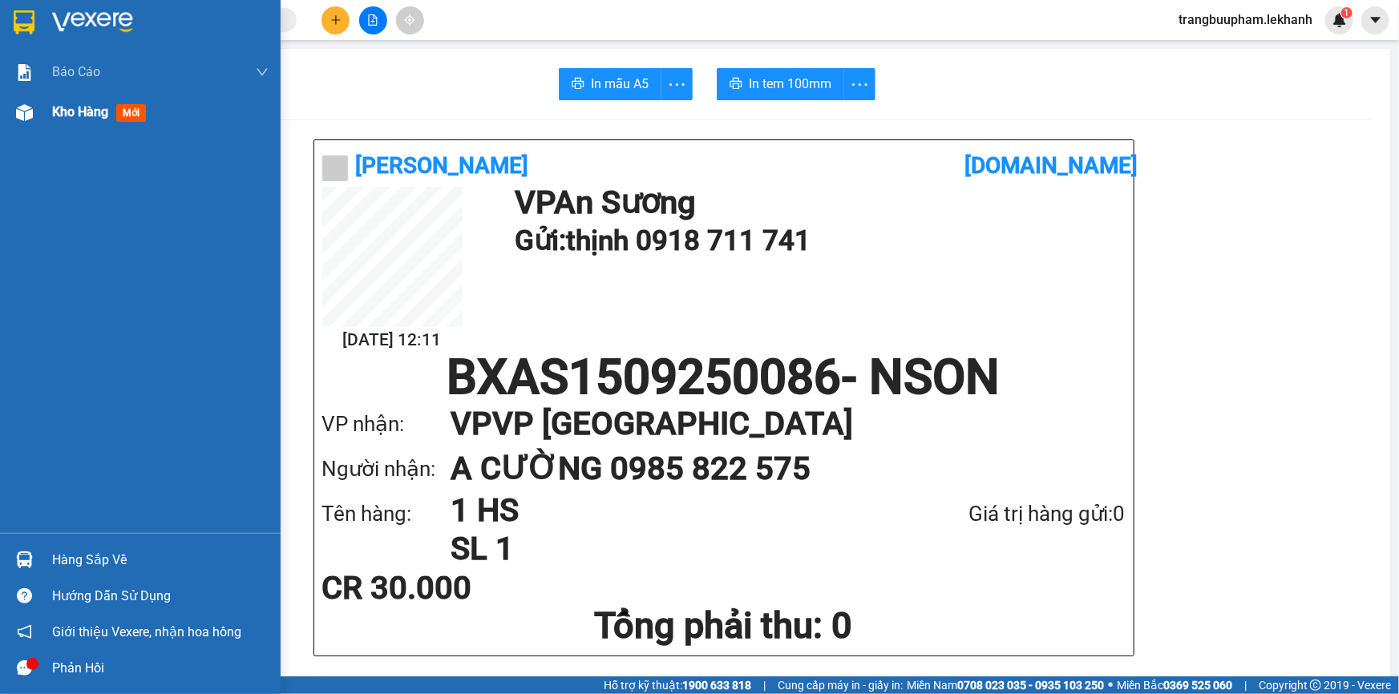
click at [30, 112] on img at bounding box center [24, 112] width 17 height 17
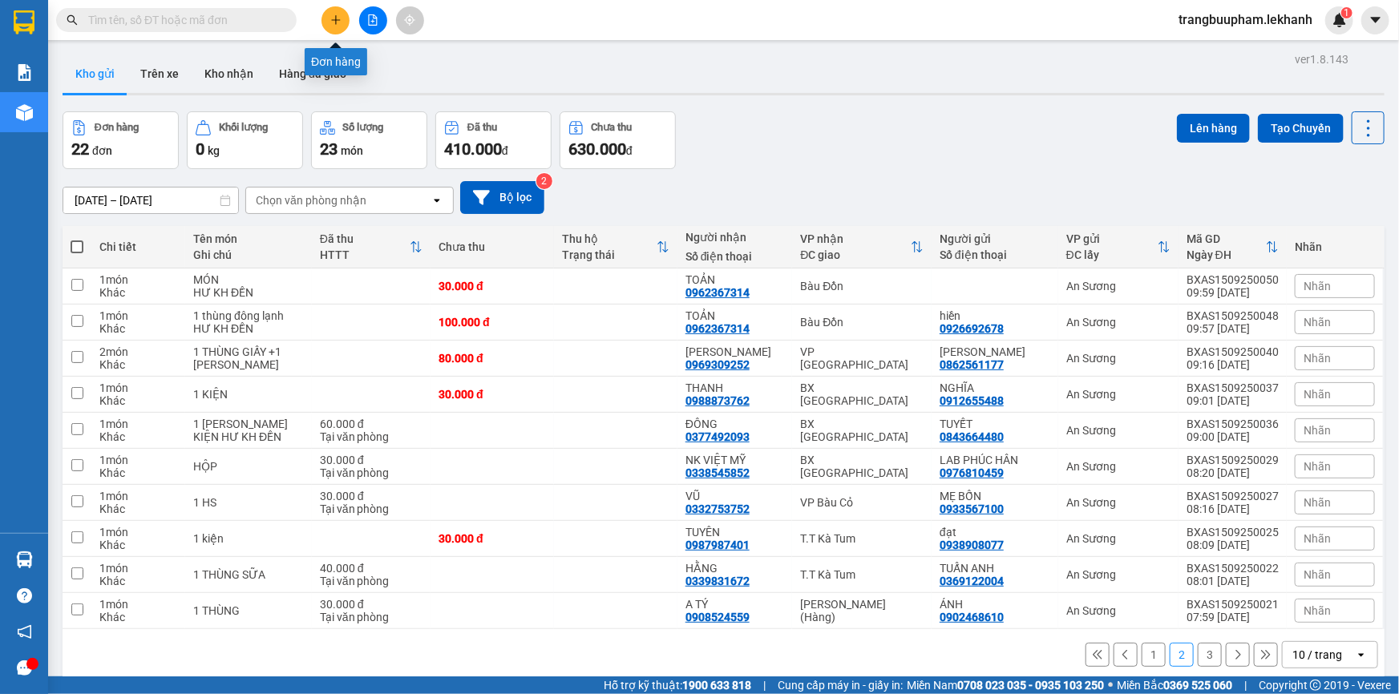
click at [332, 27] on button at bounding box center [335, 20] width 28 height 28
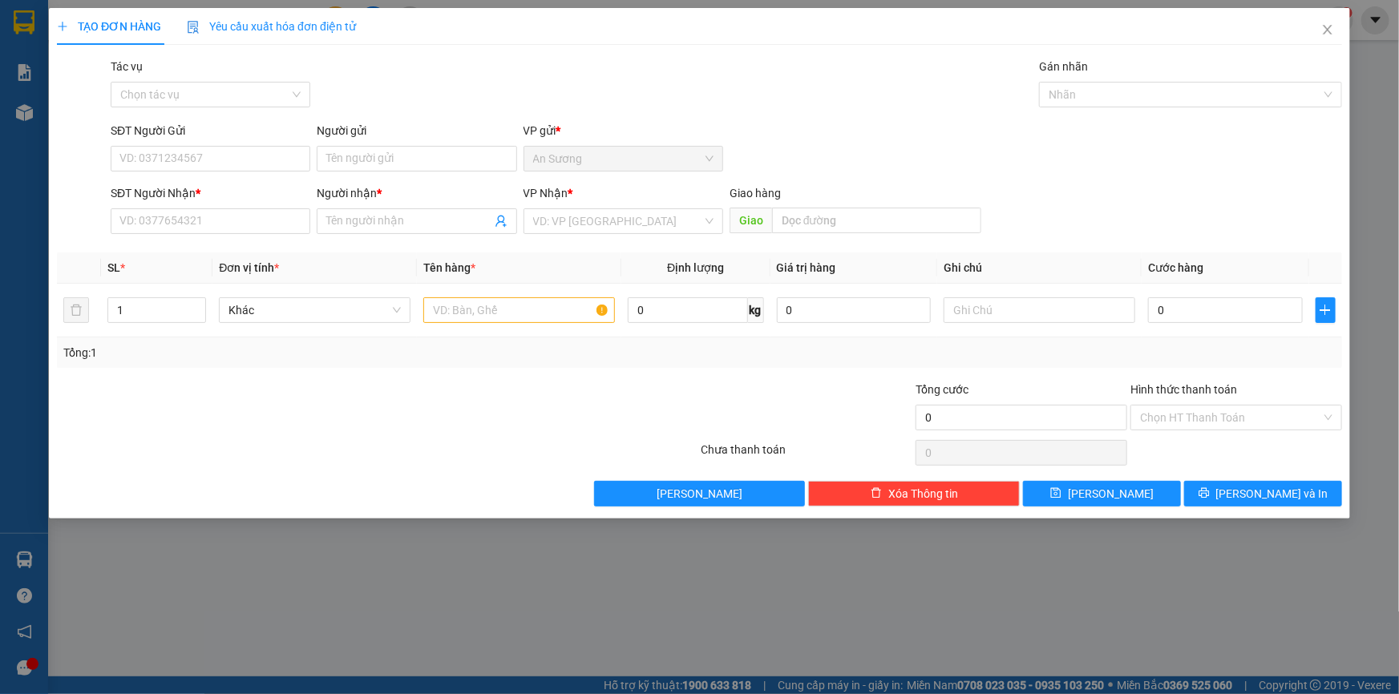
drag, startPoint x: 552, startPoint y: 220, endPoint x: 495, endPoint y: 253, distance: 65.7
click at [552, 221] on input "search" at bounding box center [617, 221] width 169 height 24
click at [241, 220] on input "SĐT Người Nhận *" at bounding box center [211, 221] width 200 height 26
click at [248, 159] on input "SĐT Người Gửi" at bounding box center [211, 159] width 200 height 26
type input "0987615421"
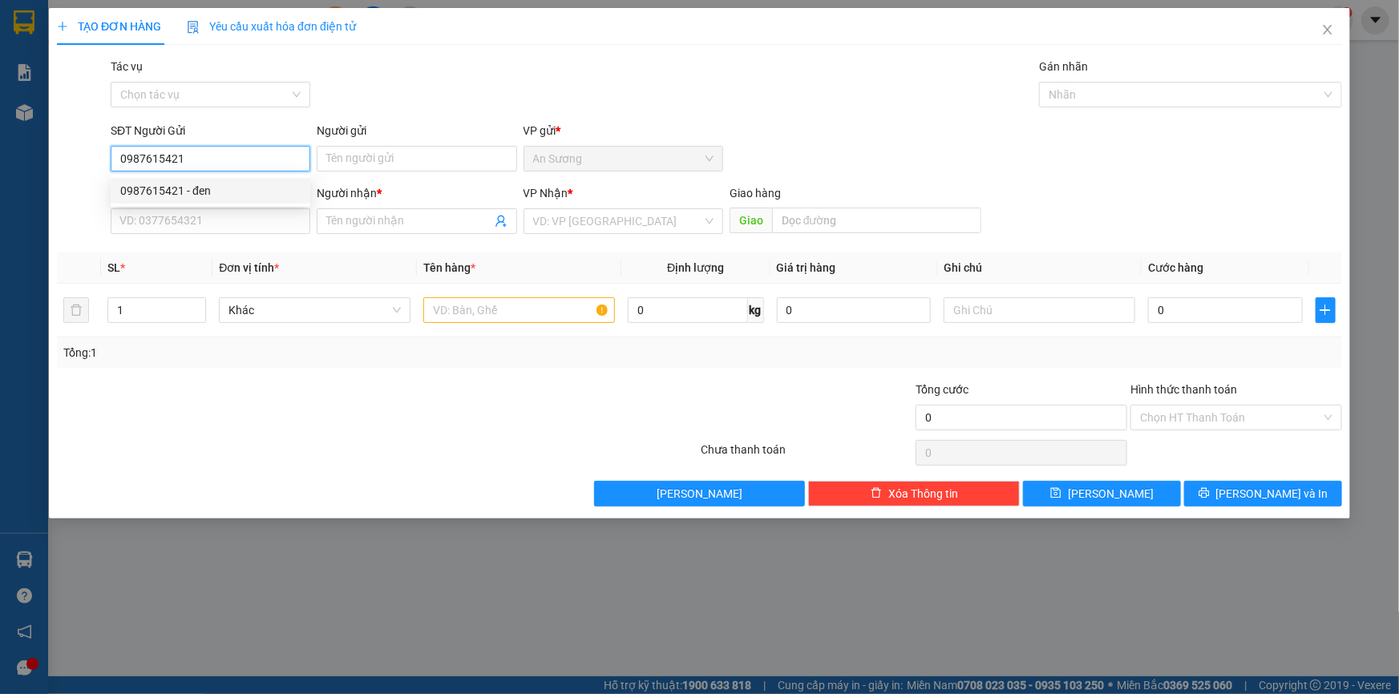
click at [218, 169] on input "0987615421" at bounding box center [211, 159] width 200 height 26
click at [217, 188] on div "0987615421 - đen" at bounding box center [210, 191] width 180 height 18
type input "đen"
type input "0911833055"
type input "hồng gấm"
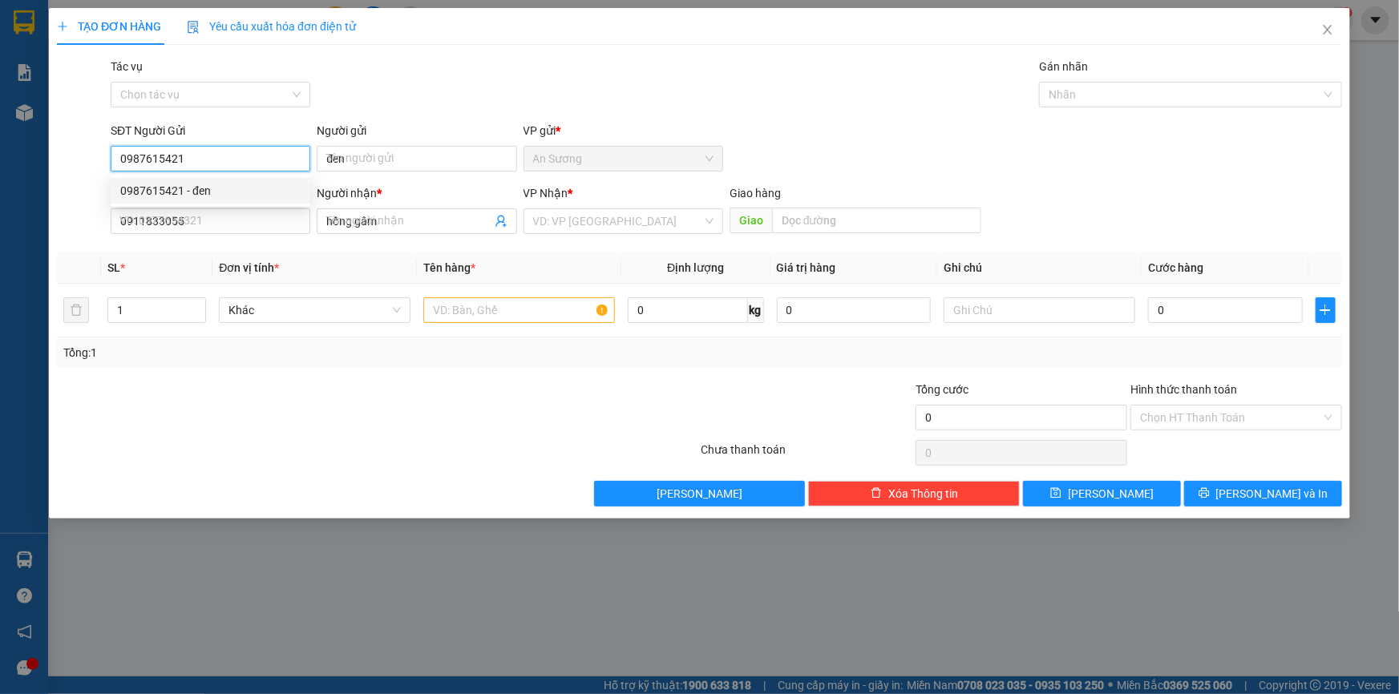
type input "80.000"
type input "0987615421"
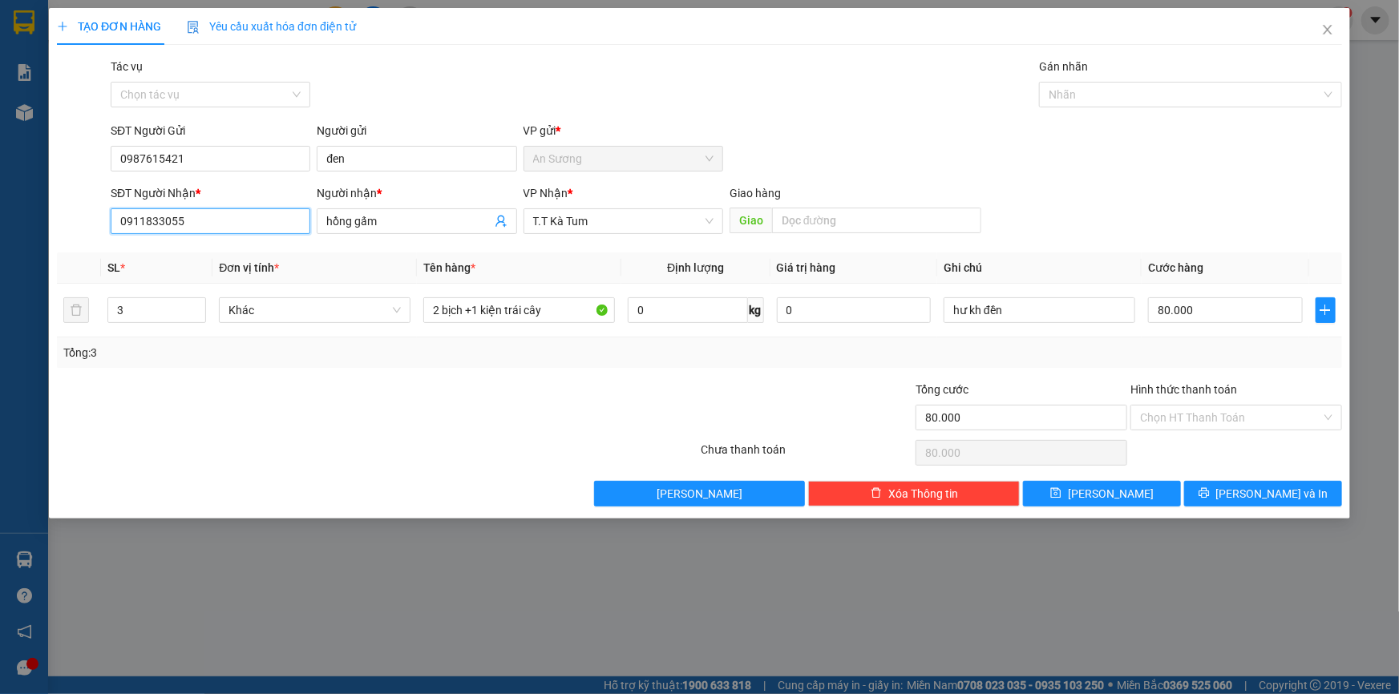
drag, startPoint x: 230, startPoint y: 213, endPoint x: 3, endPoint y: 236, distance: 228.0
click at [3, 236] on div "TẠO ĐƠN HÀNG Yêu cầu xuất hóa đơn điện tử Transit Pickup Surcharge Ids Transit …" at bounding box center [699, 347] width 1399 height 694
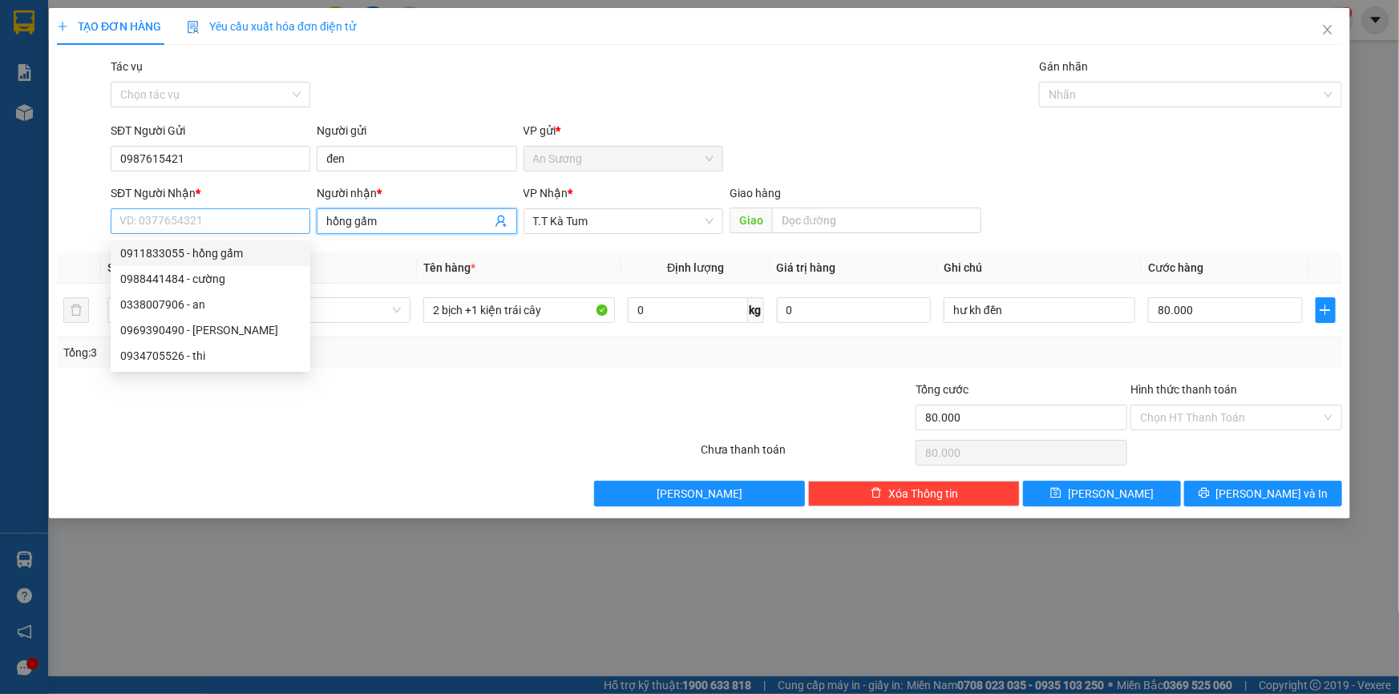
drag, startPoint x: 387, startPoint y: 220, endPoint x: 192, endPoint y: 213, distance: 194.9
click at [192, 213] on div "SĐT Người Nhận * VD: 0377654321 Người nhận * hồng gấm hồng gấm VP Nhận * T.T Kà…" at bounding box center [726, 212] width 1238 height 56
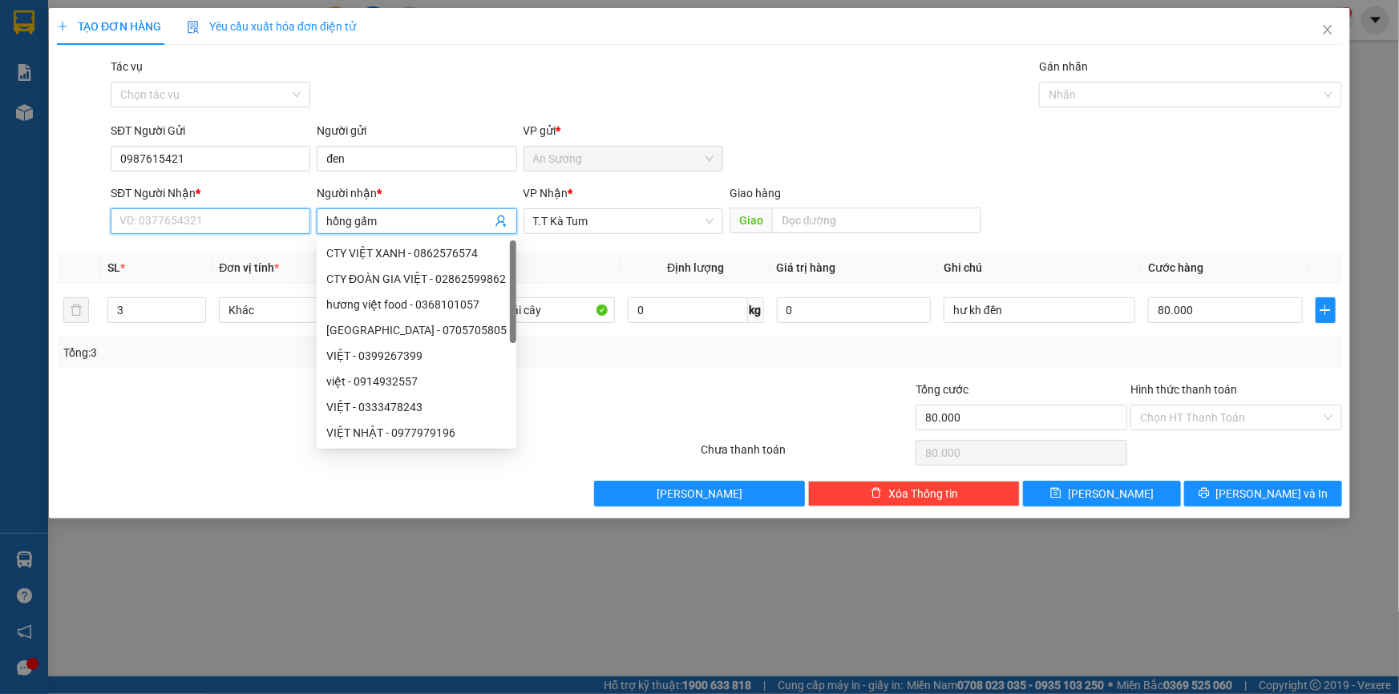
click at [152, 224] on input "SĐT Người Nhận *" at bounding box center [211, 221] width 200 height 26
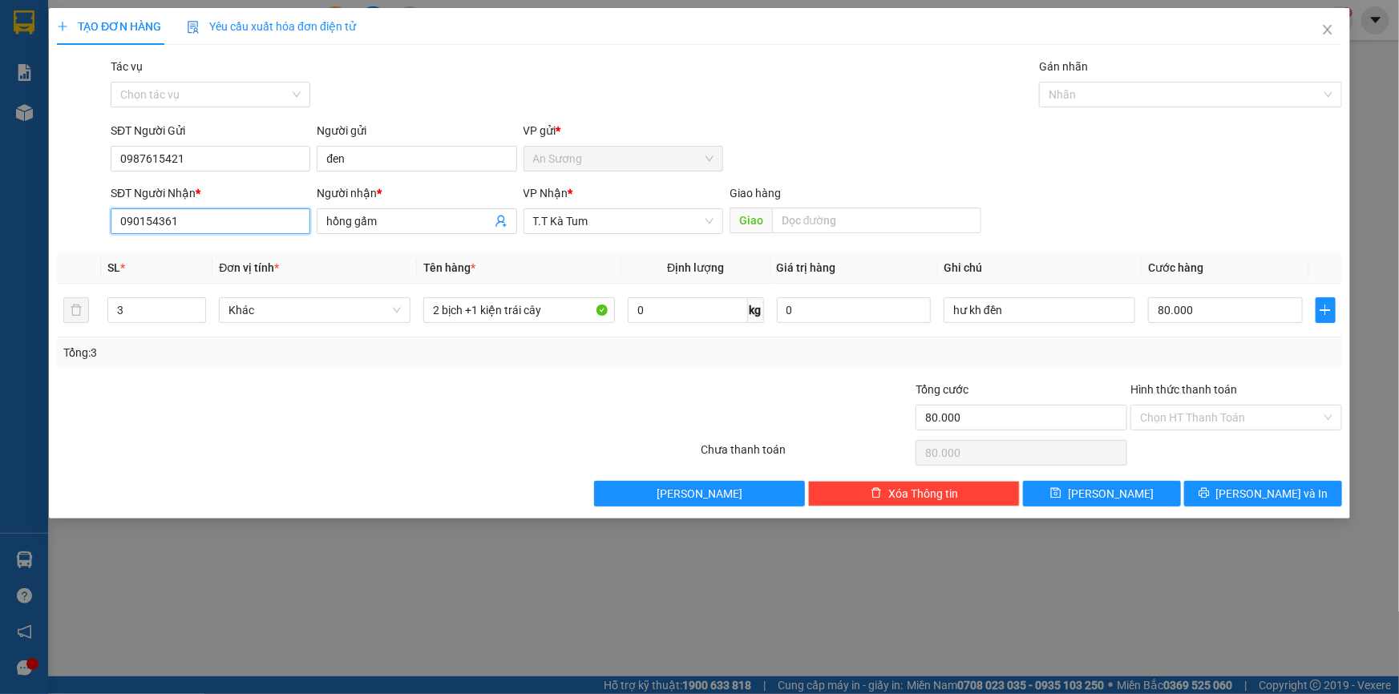
type input "0901543612"
click at [207, 257] on div "0901543612 - [PERSON_NAME]" at bounding box center [211, 253] width 200 height 26
type input "Hạ Trâm"
type input "50.000"
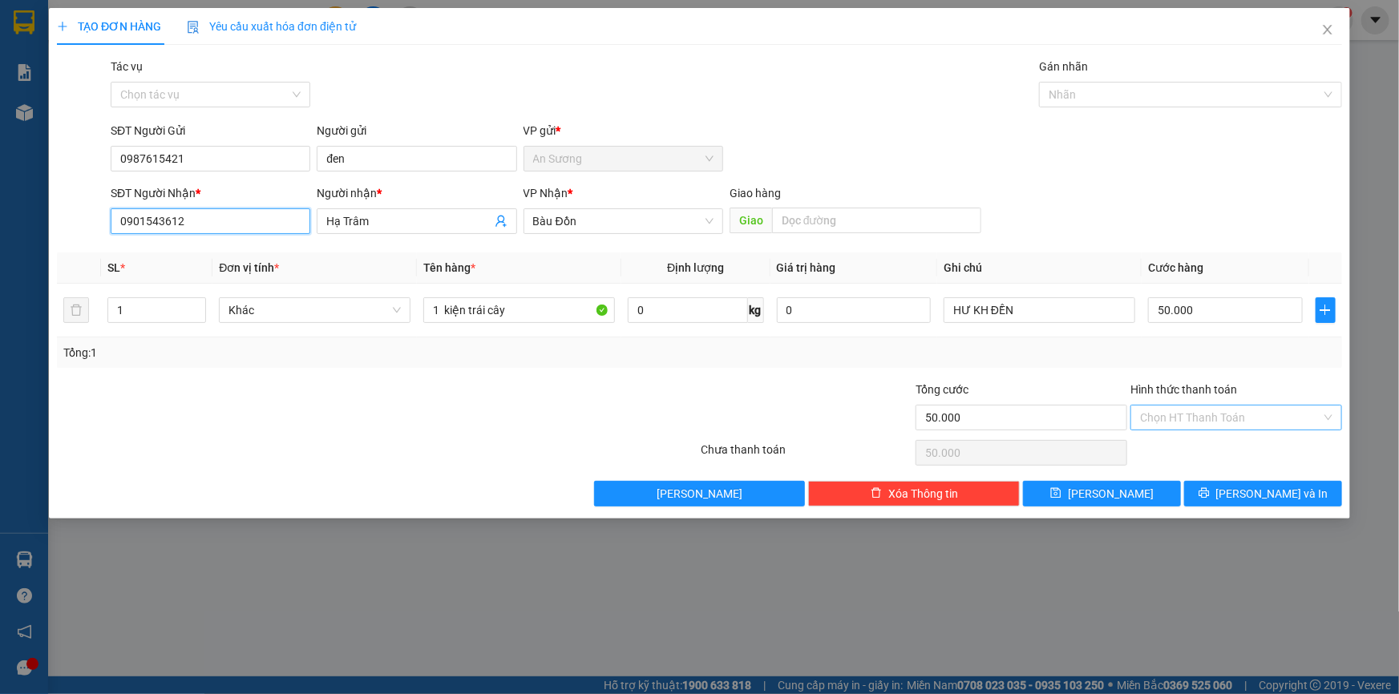
type input "0901543612"
click at [1215, 413] on input "Hình thức thanh toán" at bounding box center [1230, 418] width 181 height 24
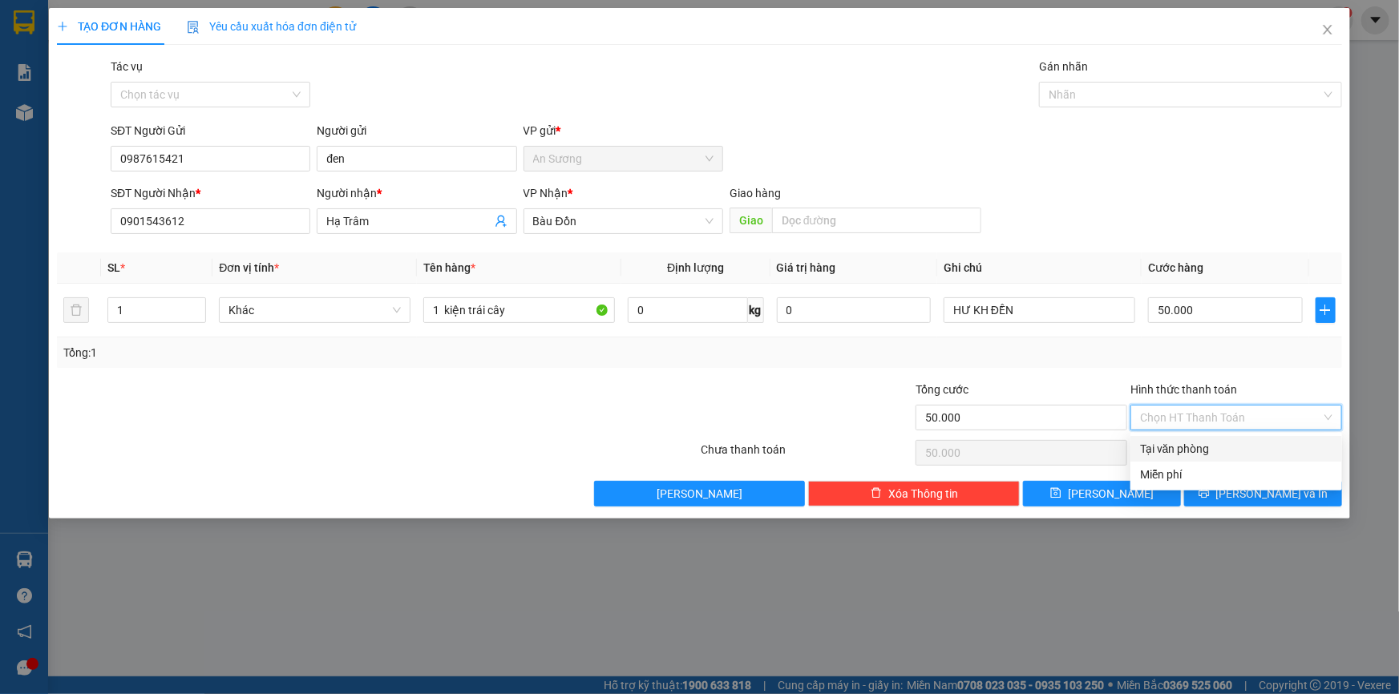
click at [1206, 450] on div "Tại văn phòng" at bounding box center [1236, 449] width 192 height 18
type input "0"
click at [1256, 491] on span "[PERSON_NAME] và In" at bounding box center [1272, 494] width 112 height 18
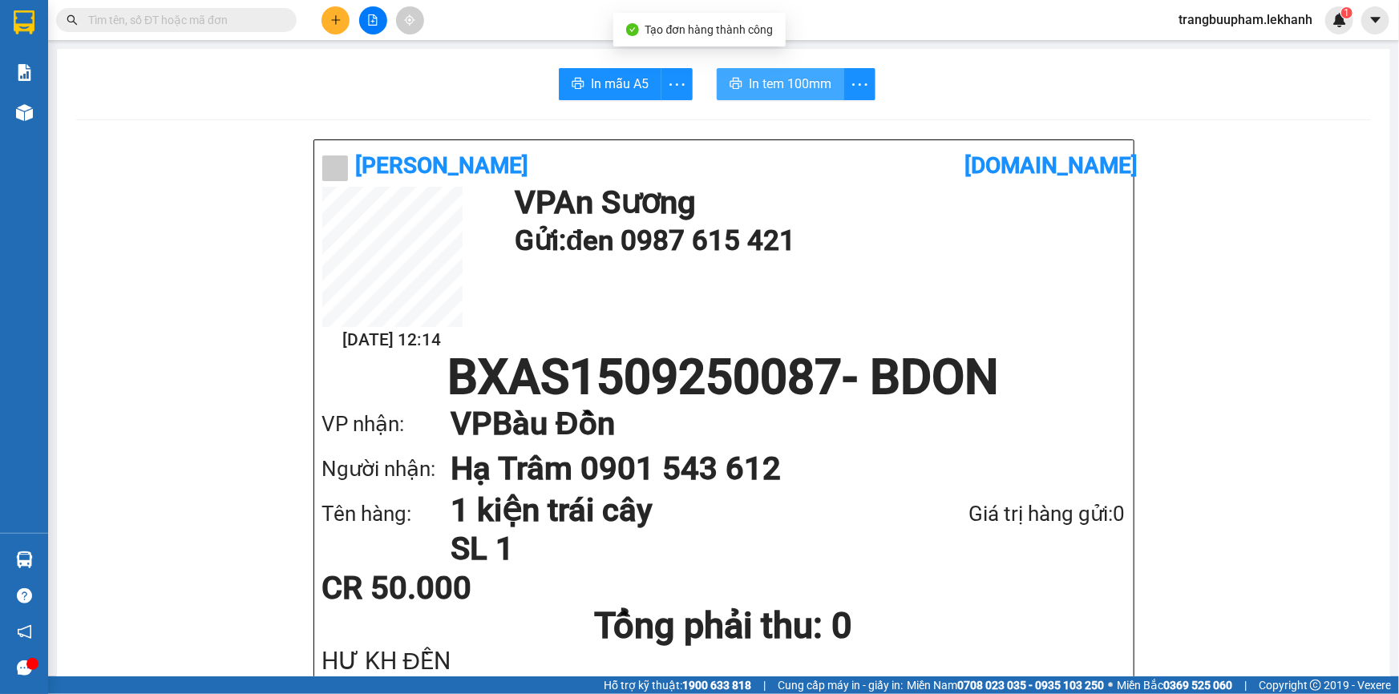
click at [769, 87] on span "In tem 100mm" at bounding box center [790, 84] width 83 height 20
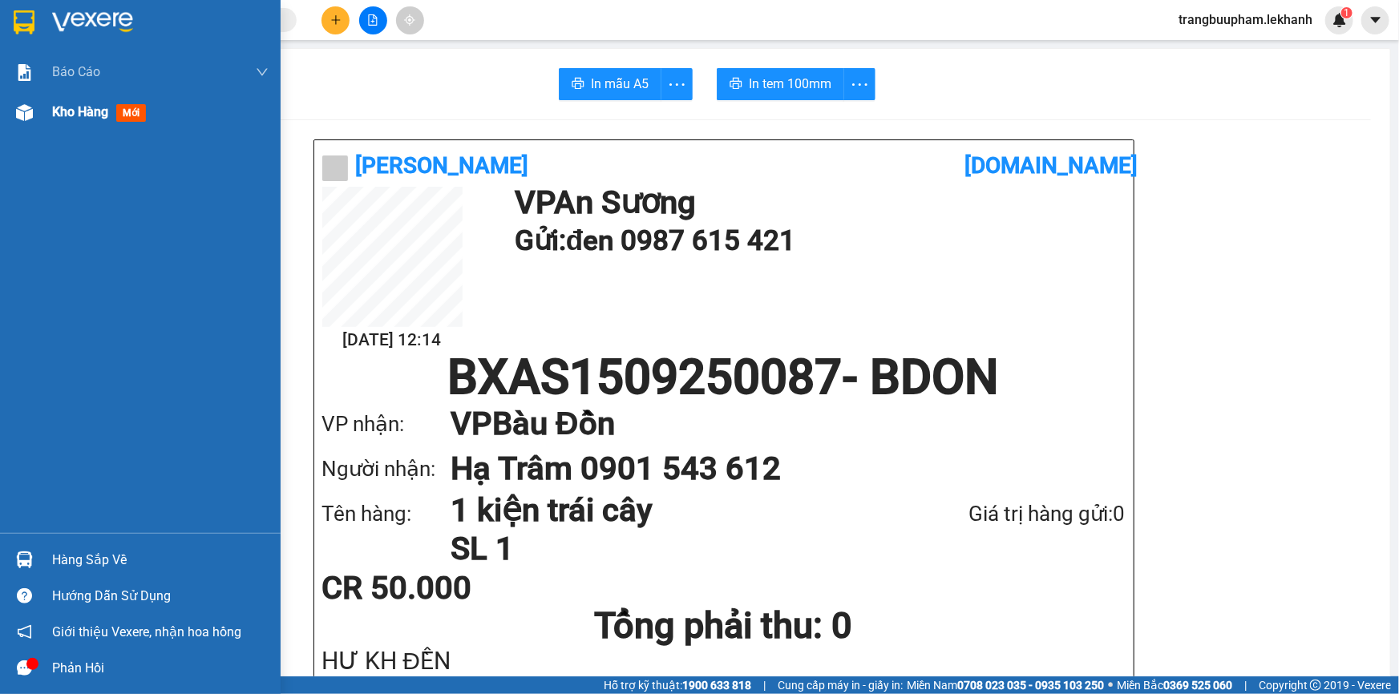
click at [61, 112] on span "Kho hàng" at bounding box center [80, 111] width 56 height 15
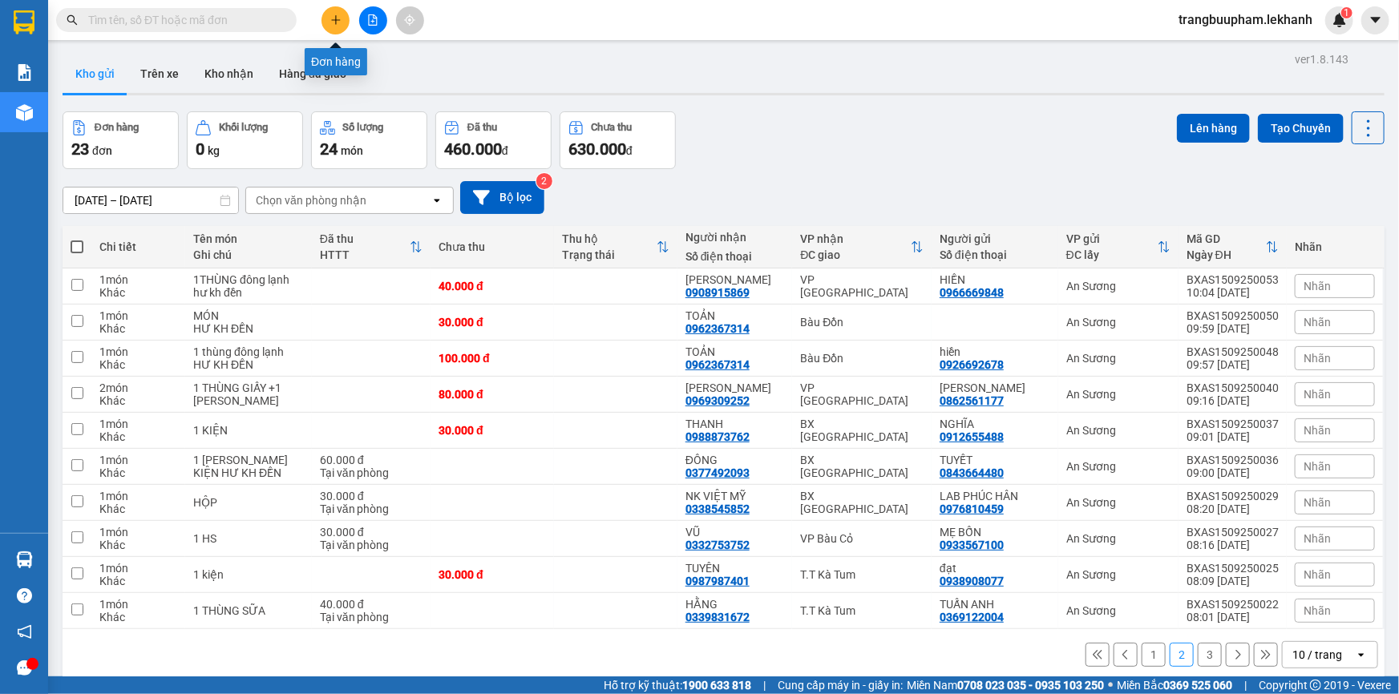
click at [341, 23] on icon "plus" at bounding box center [335, 19] width 11 height 11
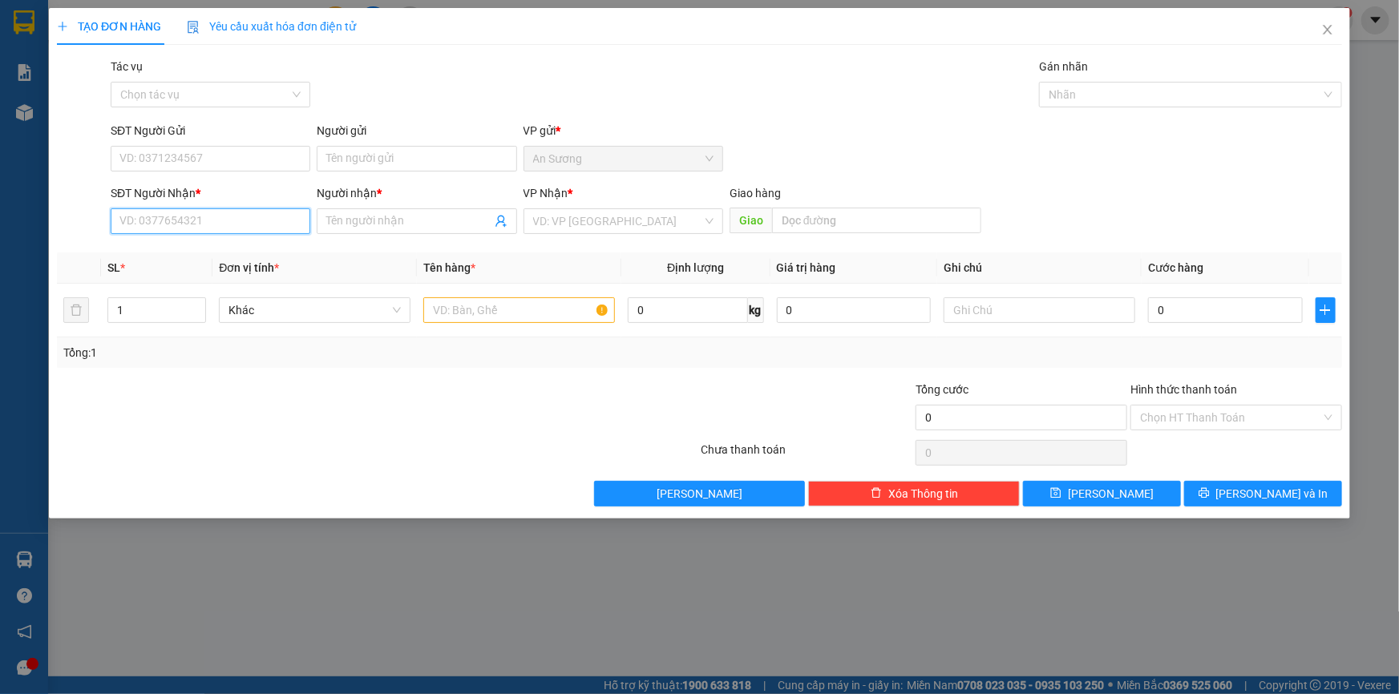
click at [150, 227] on input "SĐT Người Nhận *" at bounding box center [211, 221] width 200 height 26
click at [232, 243] on div "0327159755 - KHOA" at bounding box center [211, 253] width 200 height 26
type input "0327159755"
type input "KHOA"
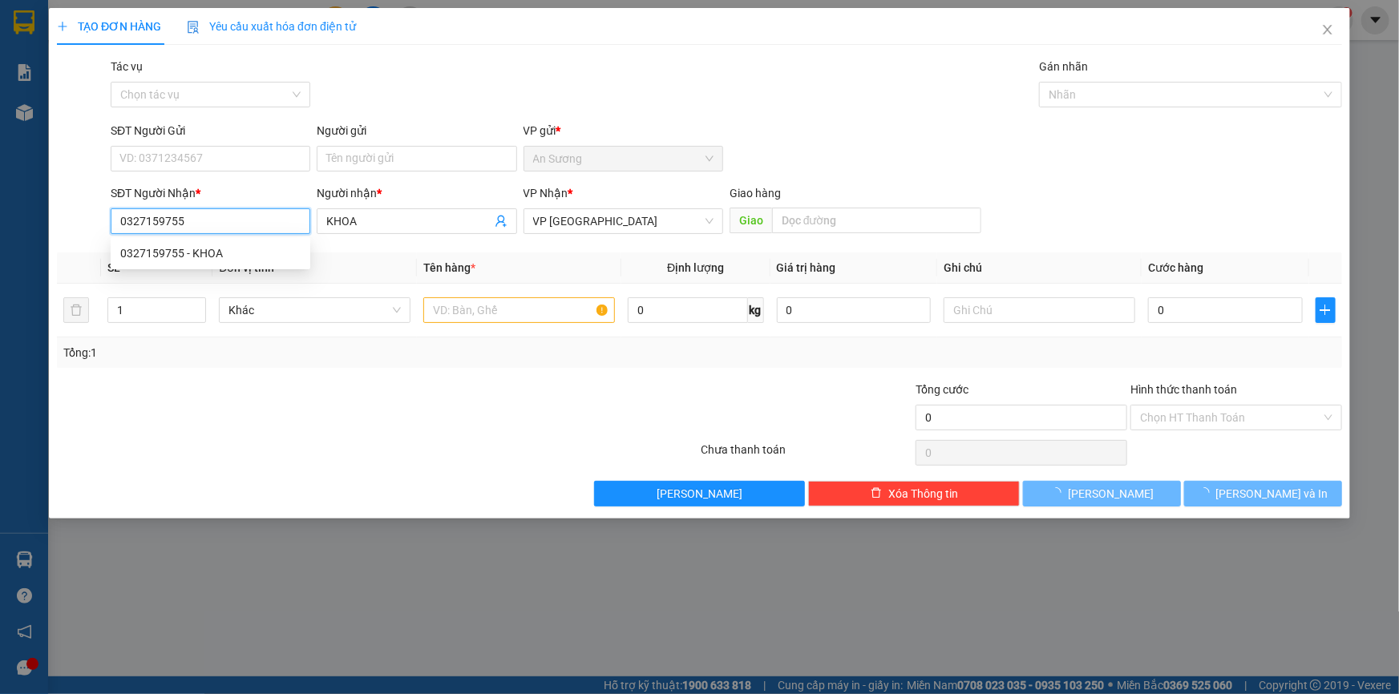
type input "50.000"
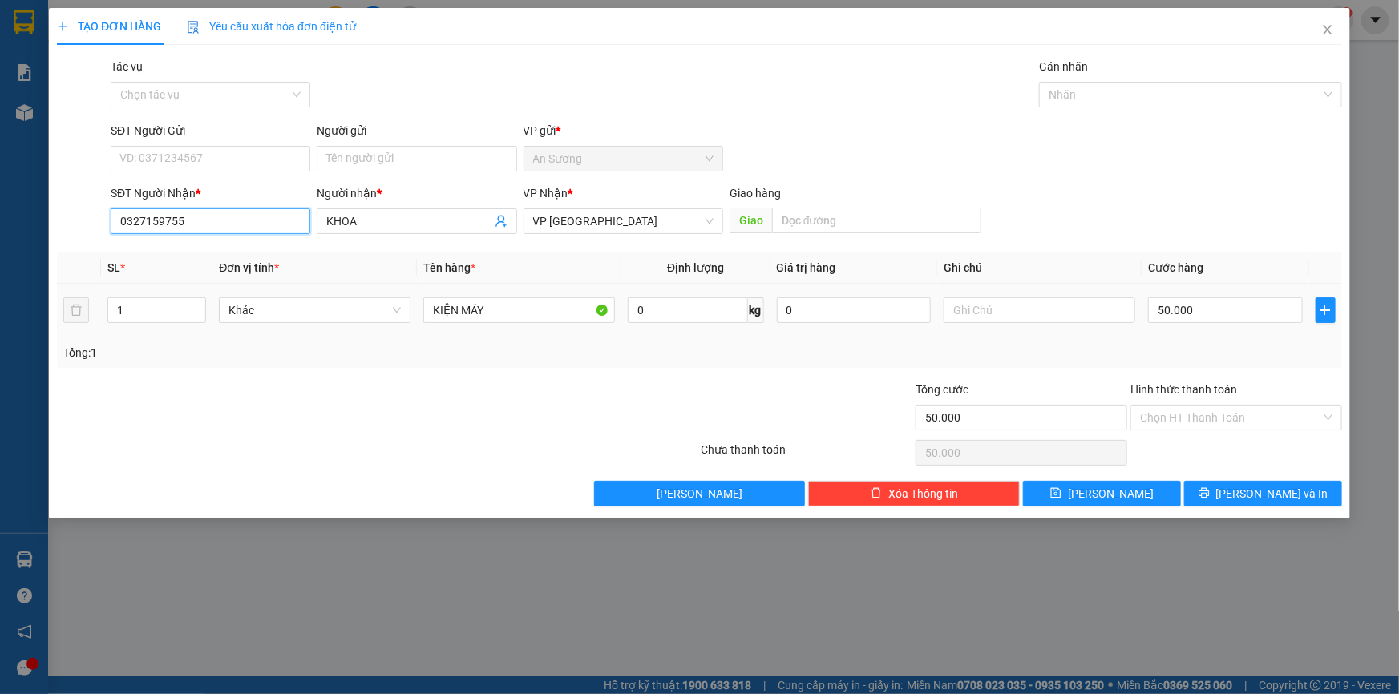
type input "0327159755"
drag, startPoint x: 113, startPoint y: 325, endPoint x: 95, endPoint y: 330, distance: 18.5
click at [95, 330] on tr "1 Khác KIỆN MÁY 0 kg 0 50.000" at bounding box center [699, 311] width 1285 height 54
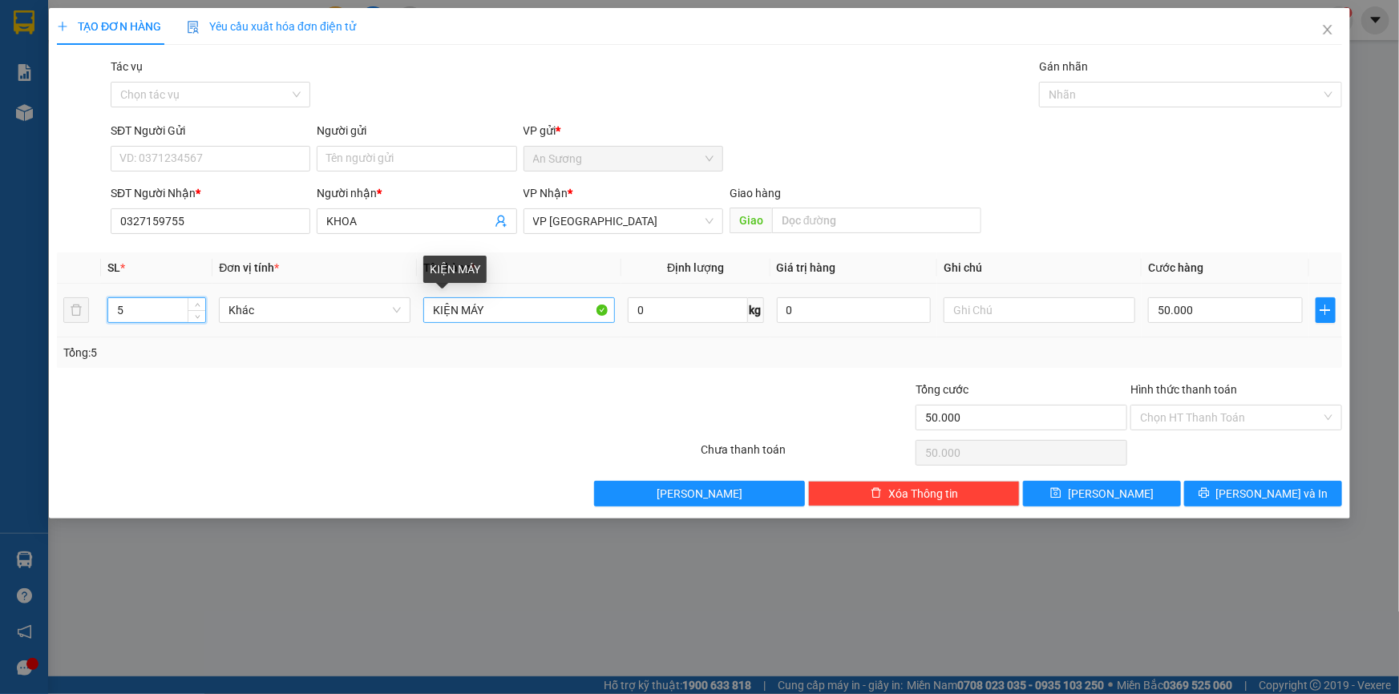
type input "5"
drag, startPoint x: 503, startPoint y: 313, endPoint x: 349, endPoint y: 279, distance: 158.3
click at [375, 317] on tr "5 Khác KIỆN MÁY 0 kg 0 50.000" at bounding box center [699, 311] width 1285 height 54
type input "5 KIỆN MÁY MAY ĐI XE TẢI VỀ"
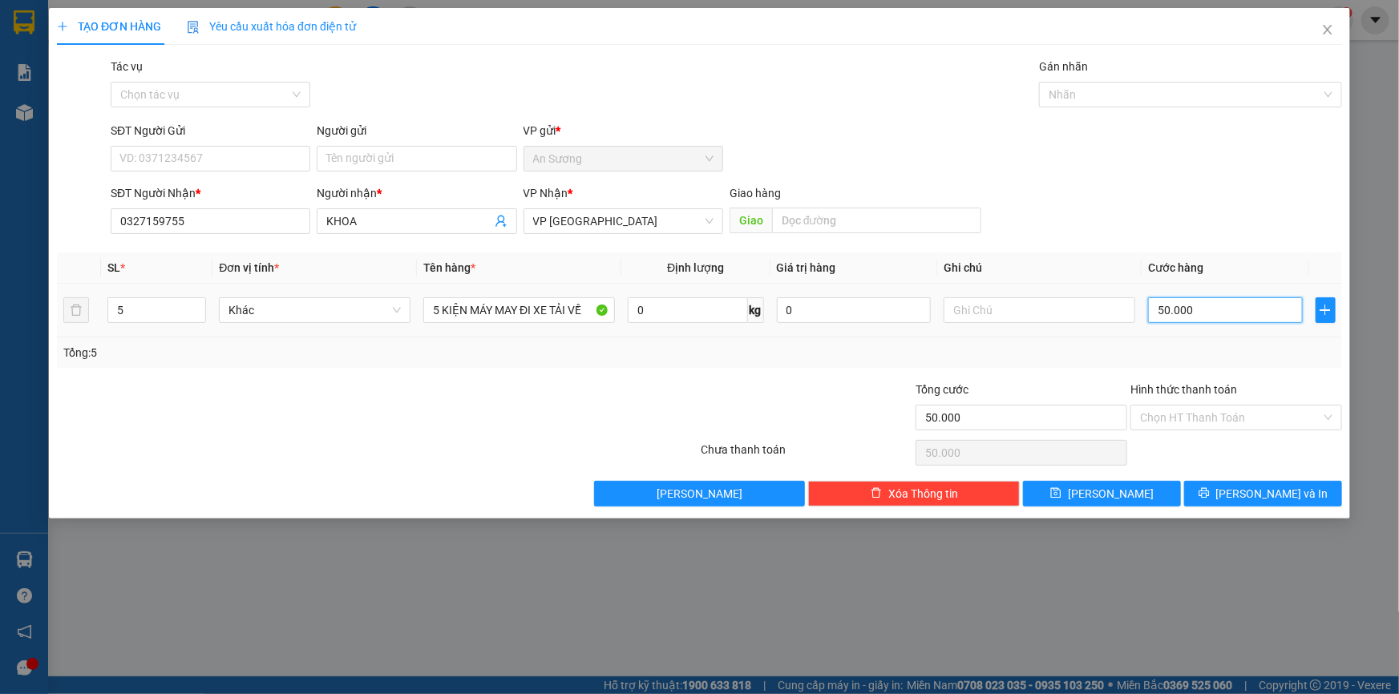
drag, startPoint x: 1208, startPoint y: 314, endPoint x: 1210, endPoint y: 301, distance: 13.8
click at [1210, 314] on input "50.000" at bounding box center [1225, 310] width 155 height 26
type input "3"
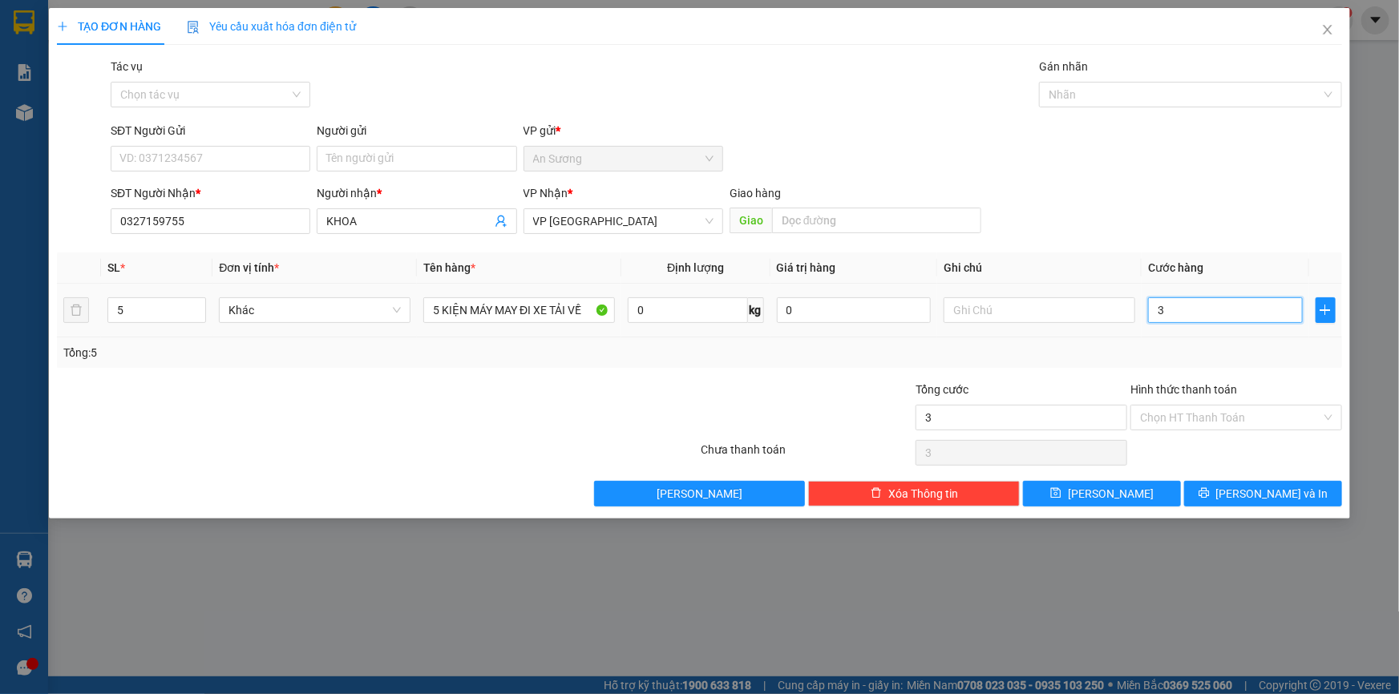
type input "30"
type input "300"
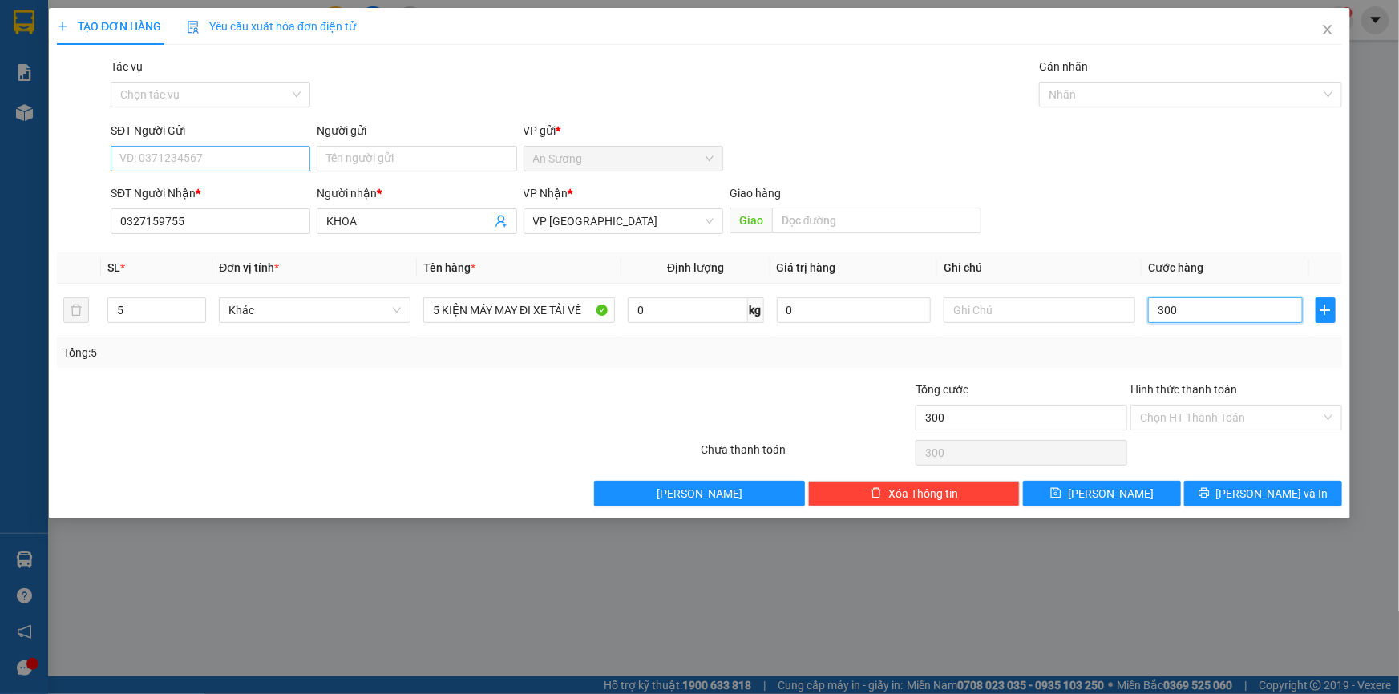
type input "300"
type input "300.000"
click at [236, 161] on input "SĐT Người Gửi" at bounding box center [211, 159] width 200 height 26
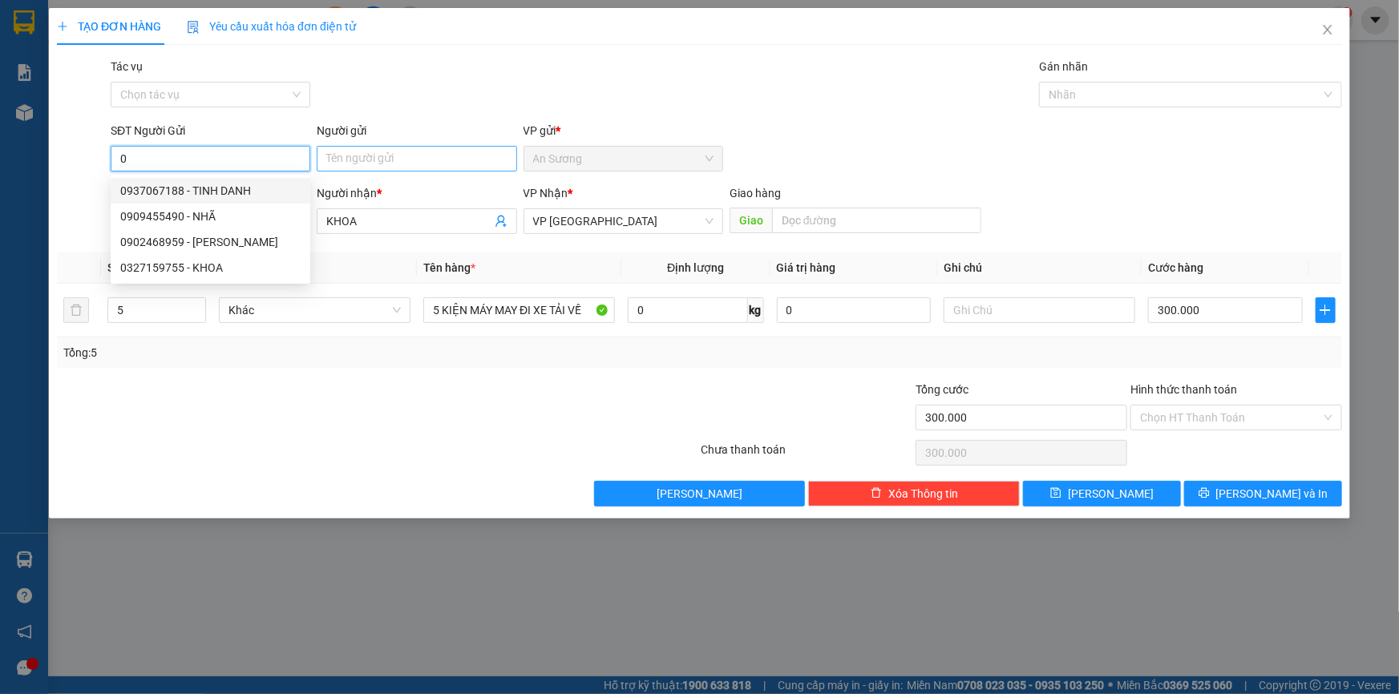
type input "0"
click at [364, 161] on input "Người gửi" at bounding box center [417, 159] width 200 height 26
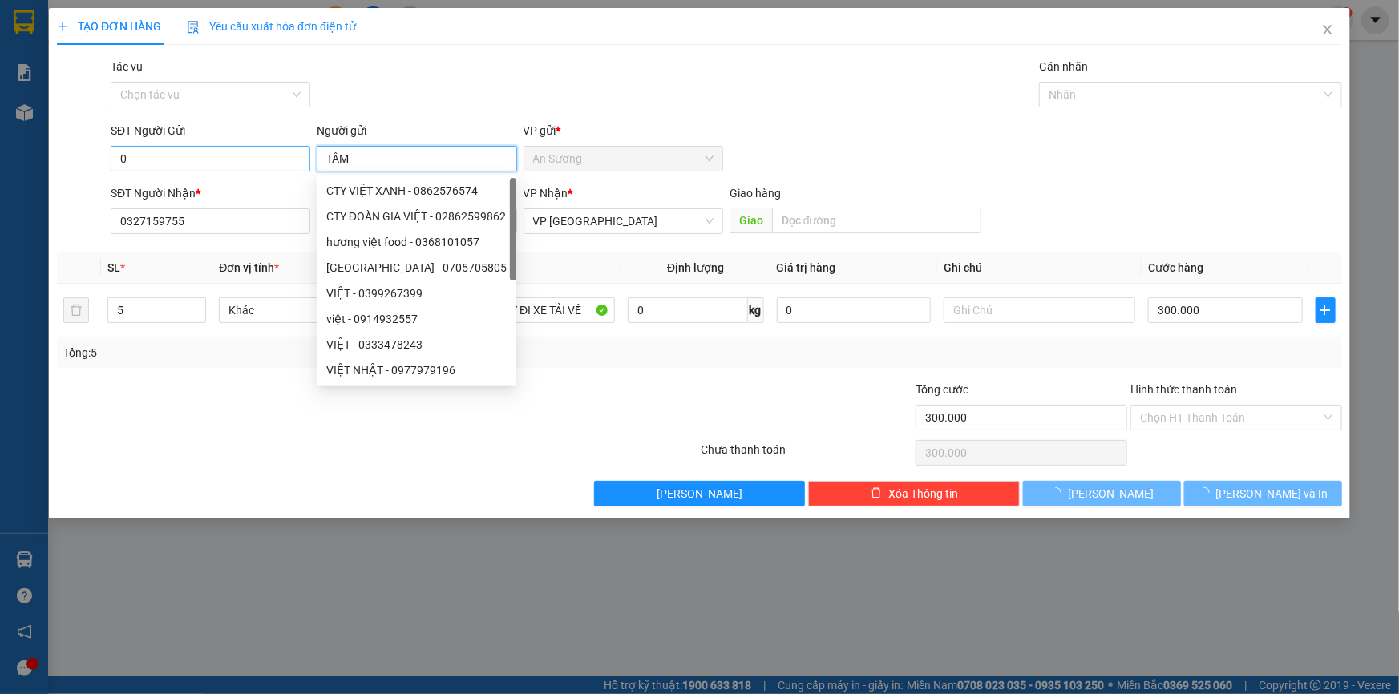
type input "TÂM"
click at [236, 168] on input "0" at bounding box center [211, 159] width 200 height 26
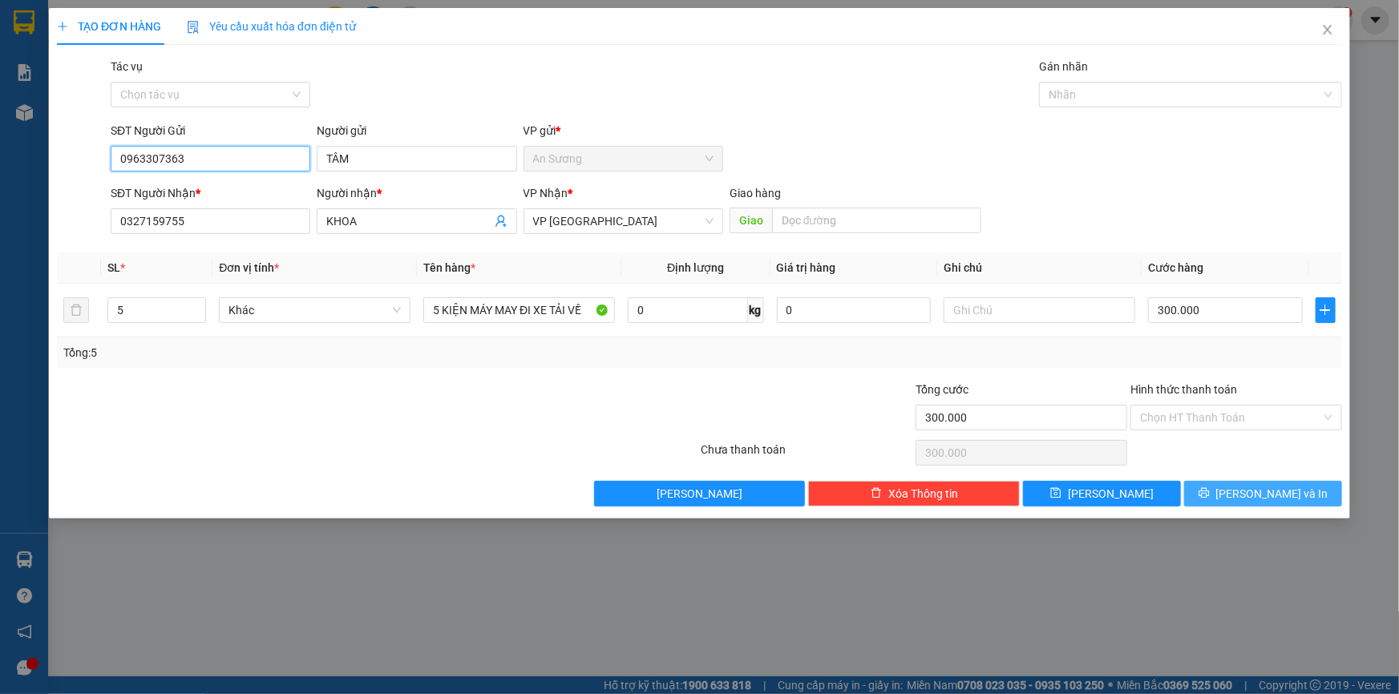
type input "0963307363"
click at [1210, 487] on icon "printer" at bounding box center [1203, 492] width 11 height 11
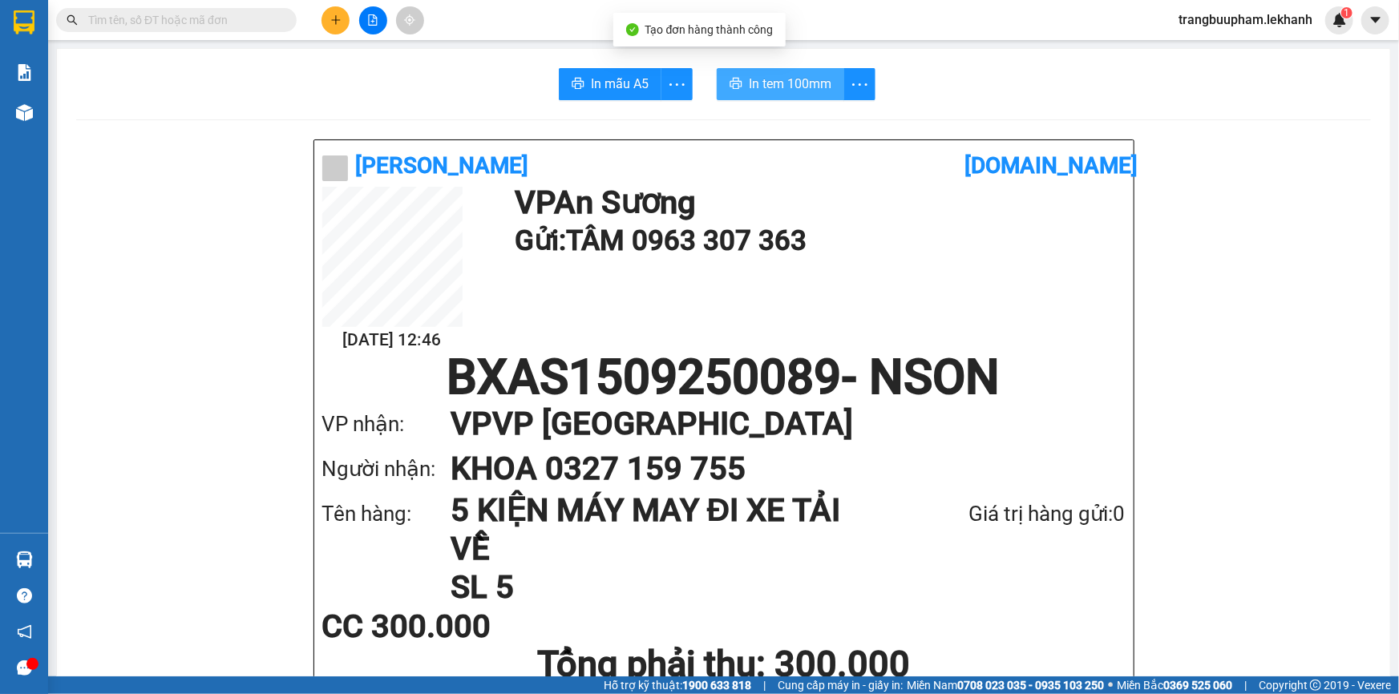
click at [803, 87] on span "In tem 100mm" at bounding box center [790, 84] width 83 height 20
click at [339, 30] on button at bounding box center [335, 20] width 28 height 28
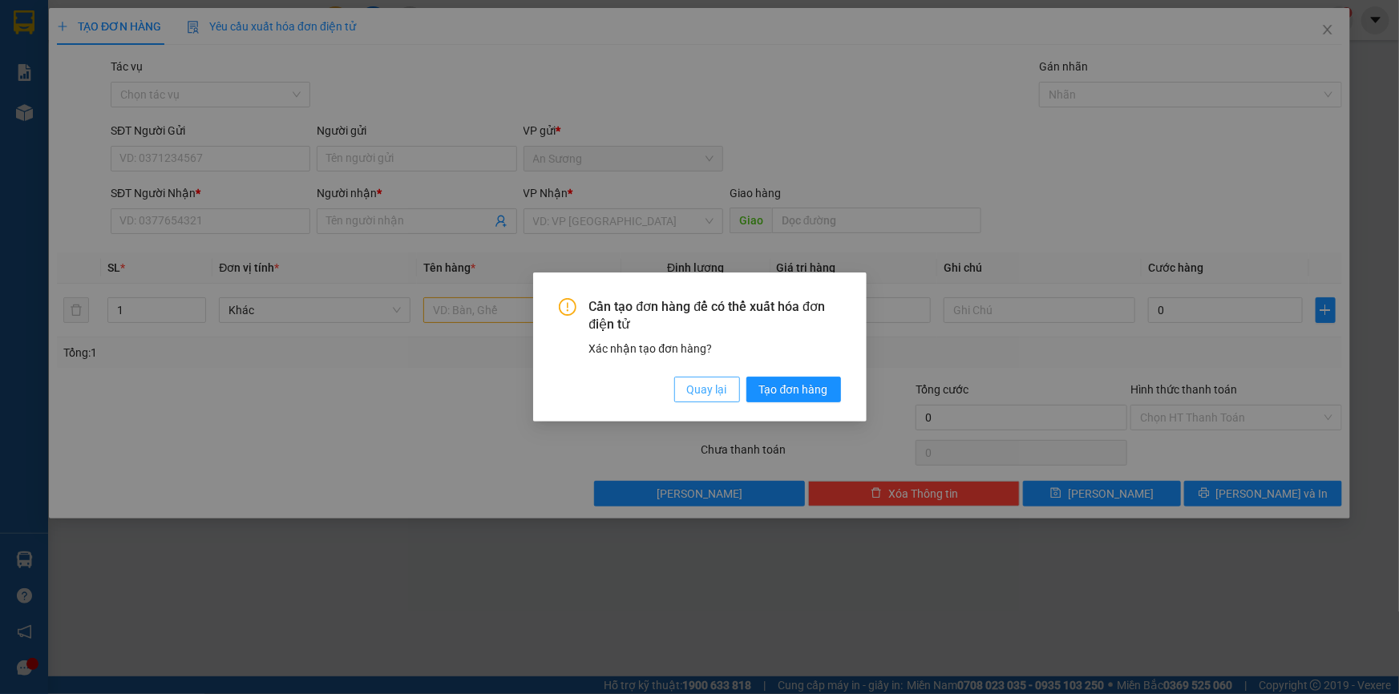
click at [692, 388] on span "Quay lại" at bounding box center [707, 390] width 40 height 18
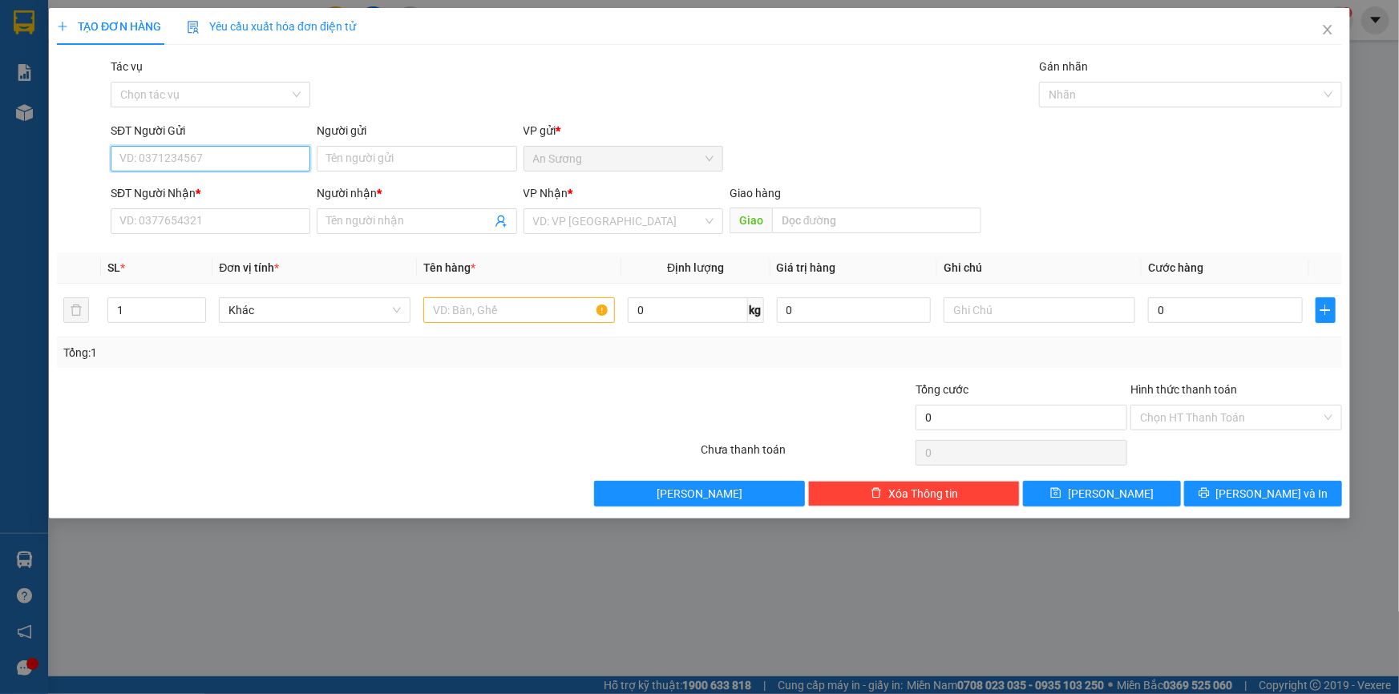
click at [265, 163] on input "SĐT Người Gửi" at bounding box center [211, 159] width 200 height 26
type input "0767229833"
click at [172, 200] on div "0767229833 - QUANG" at bounding box center [211, 191] width 200 height 26
type input "QUANG"
type input "0947798852"
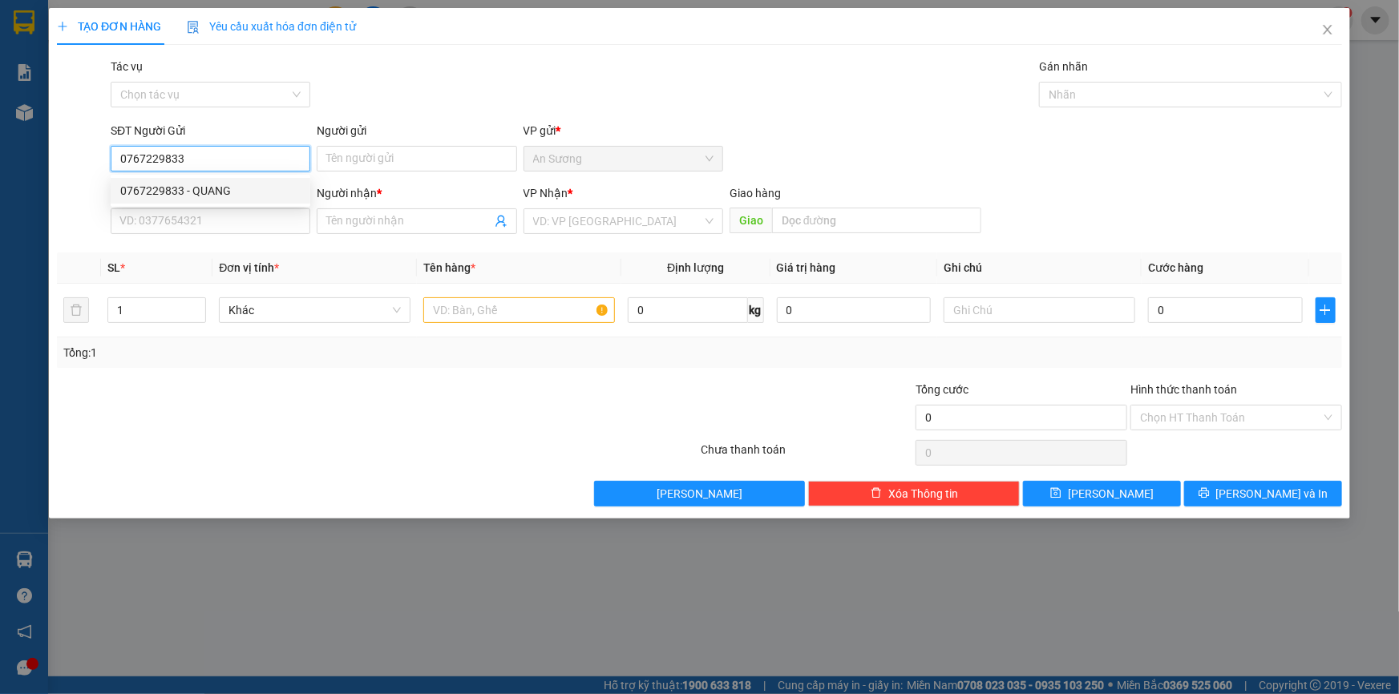
type input "HIỆP"
type input "K13"
type input "50.000"
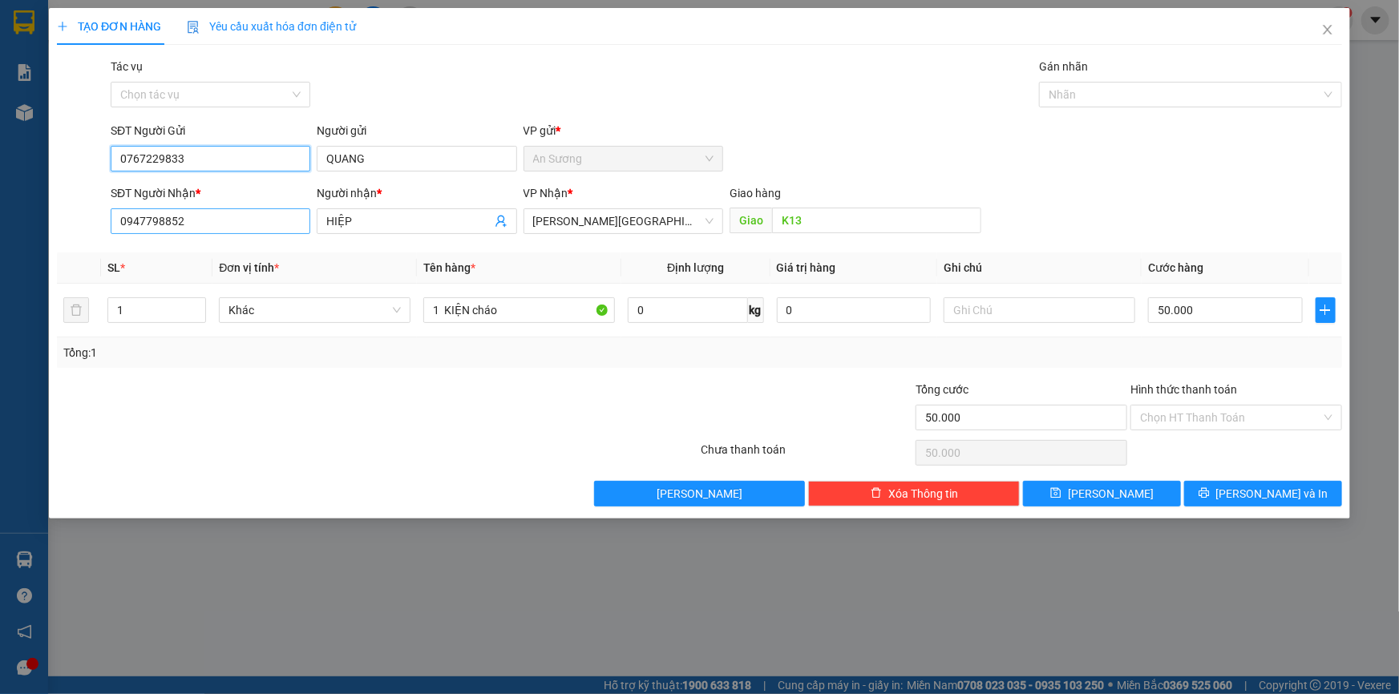
type input "0767229833"
click at [256, 228] on input "0947798852" at bounding box center [211, 221] width 200 height 26
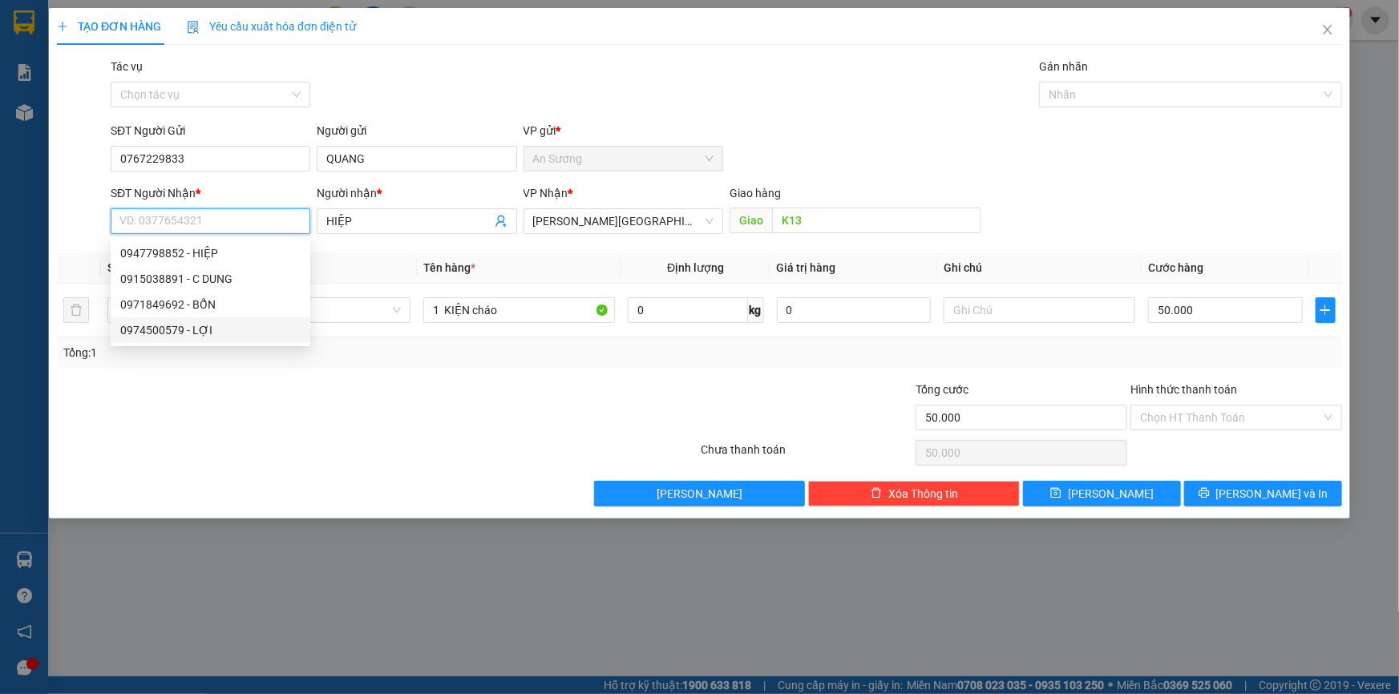
click at [216, 324] on div "0974500579 - LỢI" at bounding box center [210, 330] width 180 height 18
type input "0974500579"
type input "LỢI"
type input "40.000"
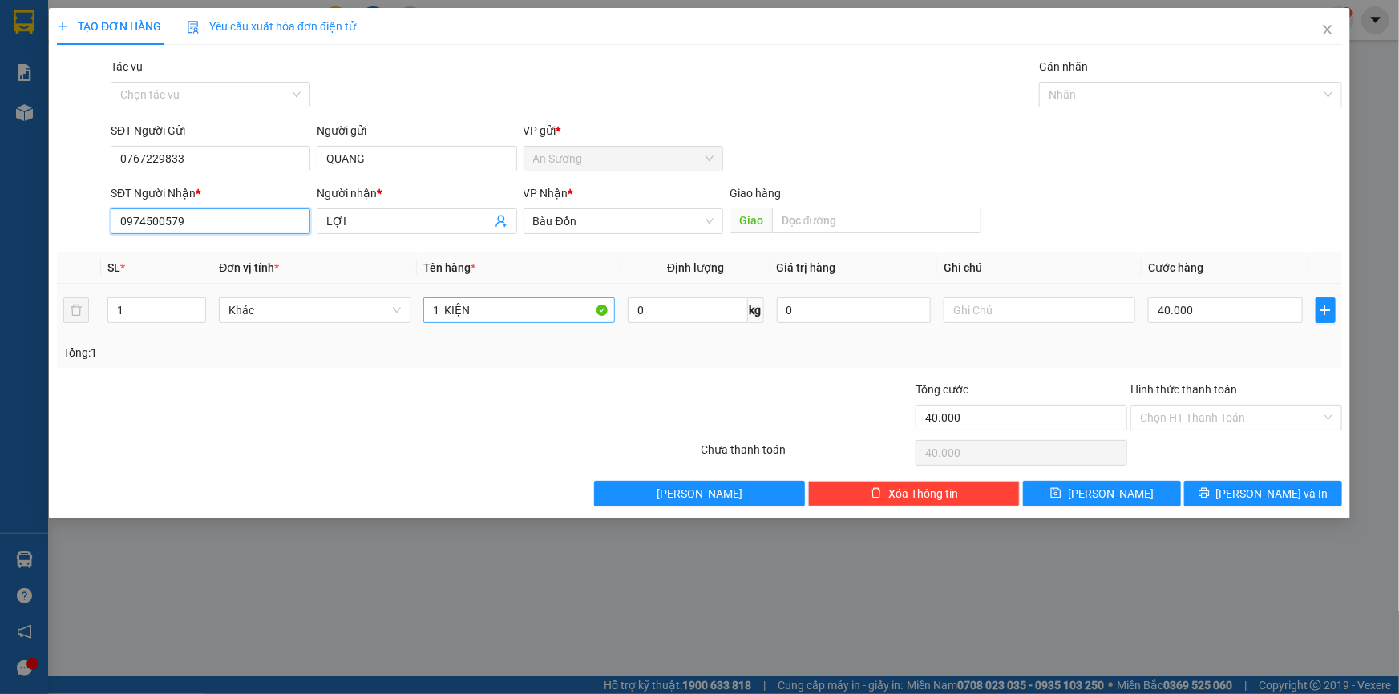
type input "0974500579"
click at [508, 311] on input "1 KIỆN" at bounding box center [519, 310] width 192 height 26
type input "1 THÙNG"
click at [1270, 313] on input "40.000" at bounding box center [1225, 310] width 155 height 26
type input "5"
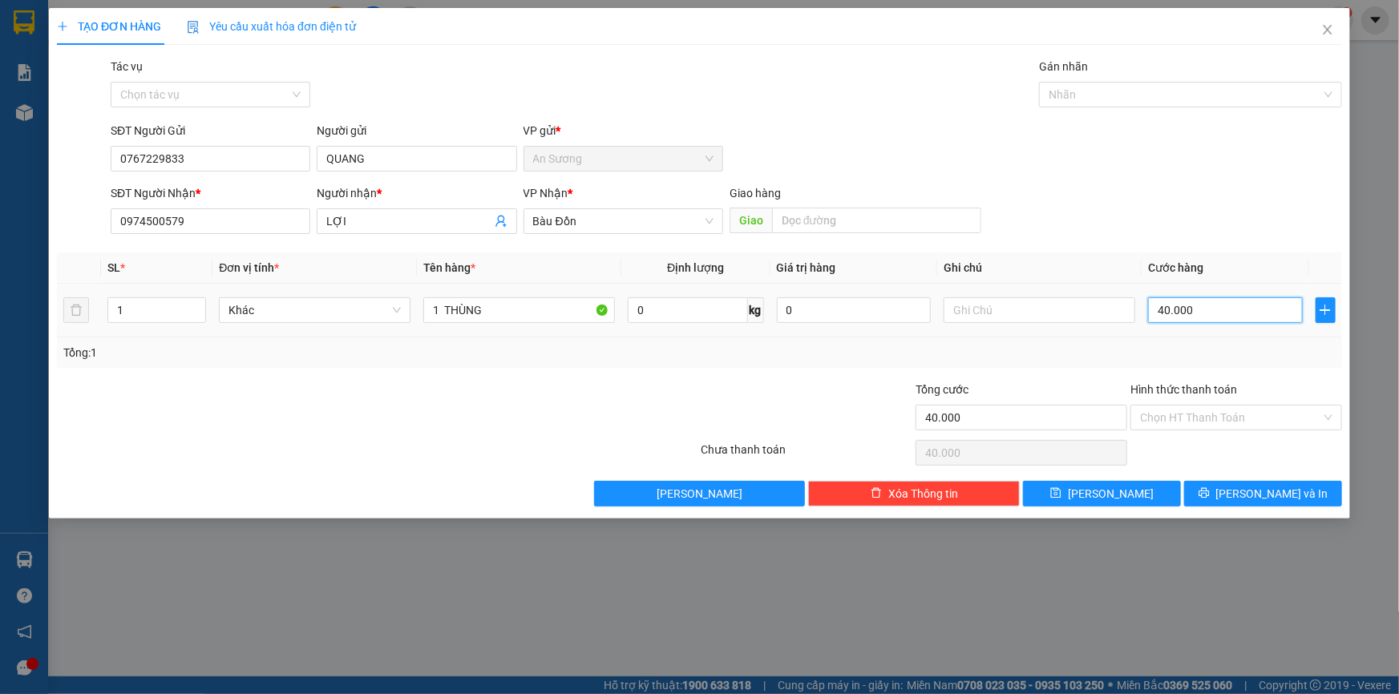
type input "5"
type input "50"
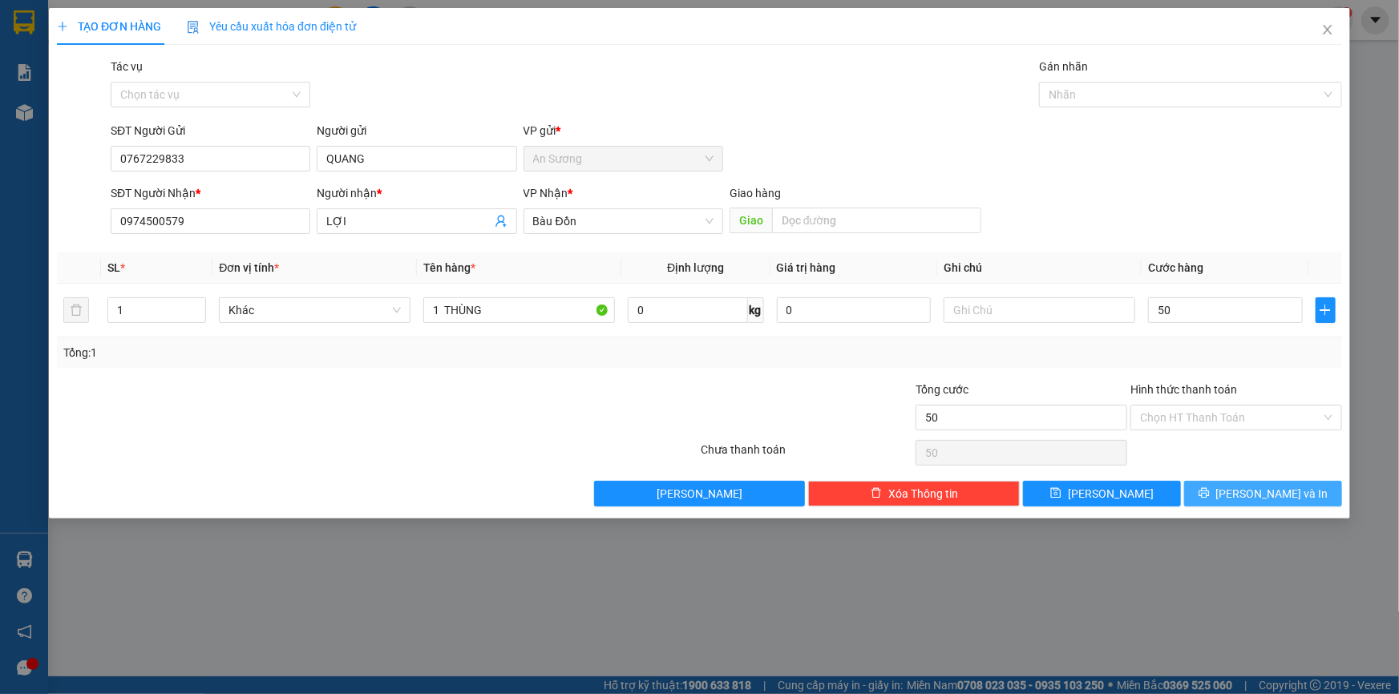
type input "50.000"
click at [1247, 498] on button "[PERSON_NAME] và In" at bounding box center [1263, 494] width 158 height 26
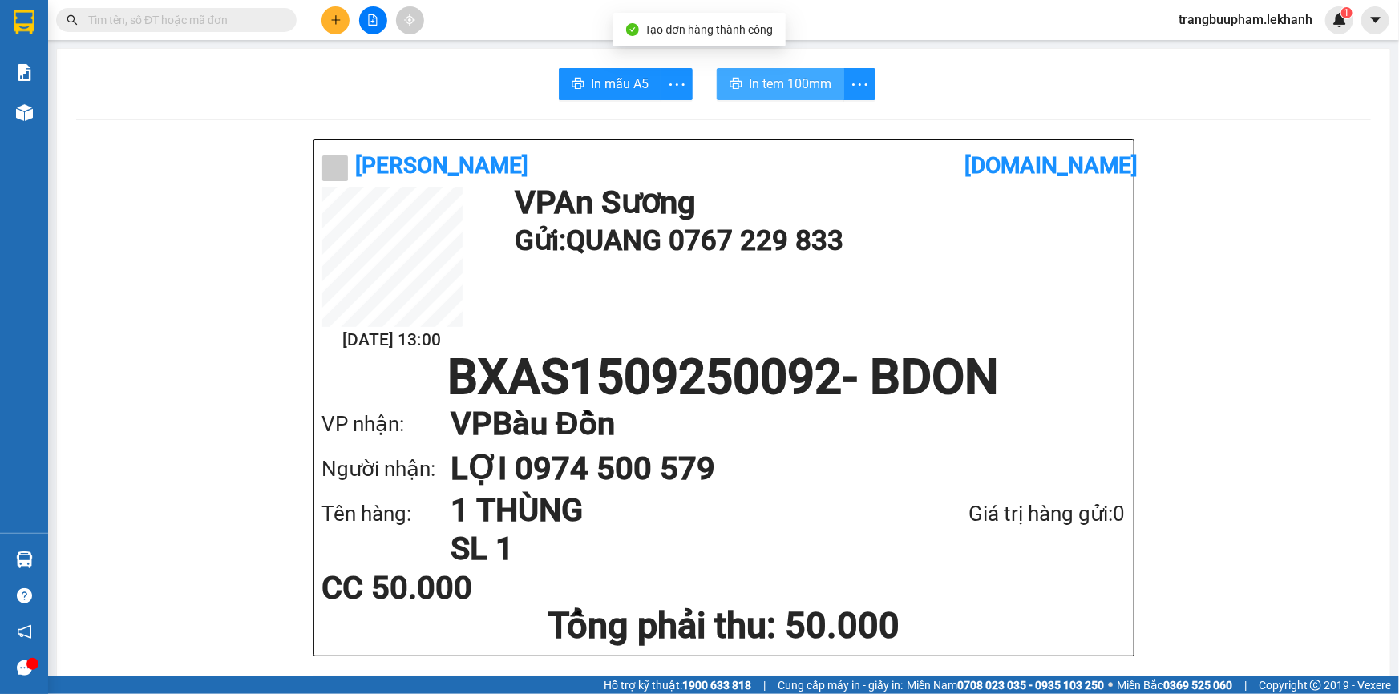
click at [782, 80] on span "In tem 100mm" at bounding box center [790, 84] width 83 height 20
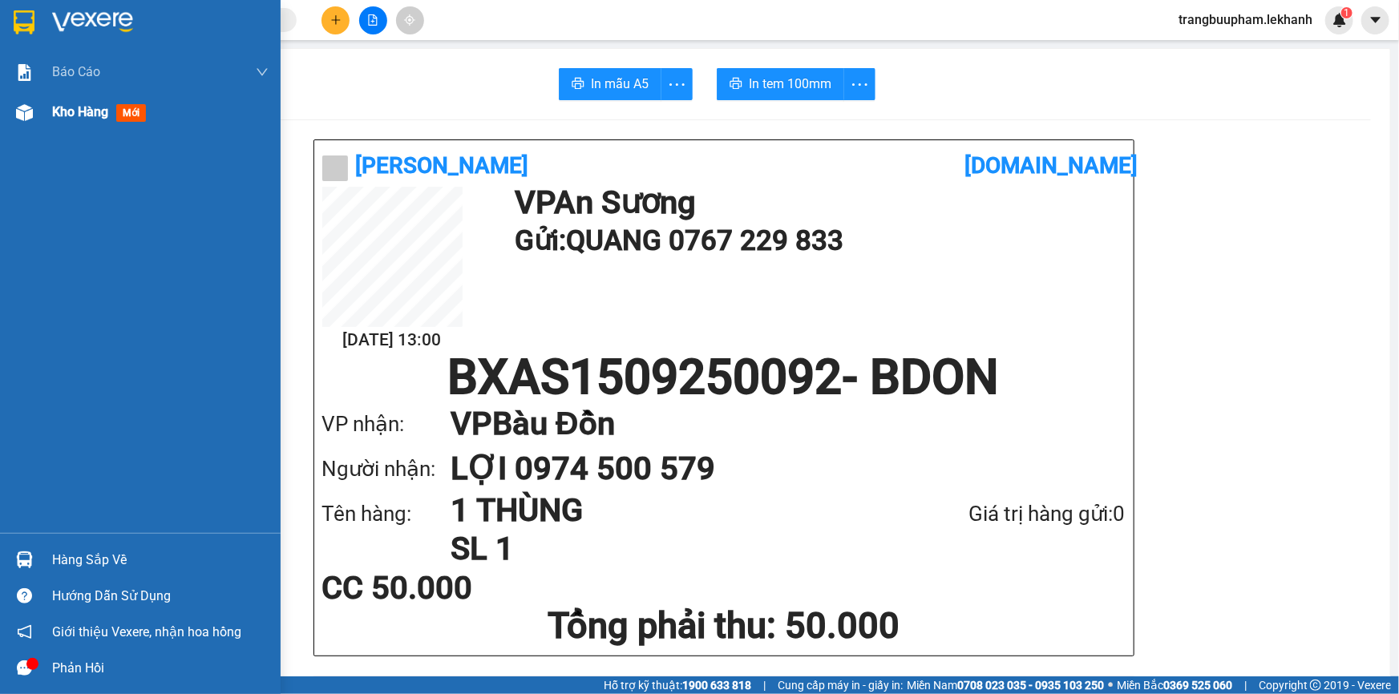
click at [20, 107] on img at bounding box center [24, 112] width 17 height 17
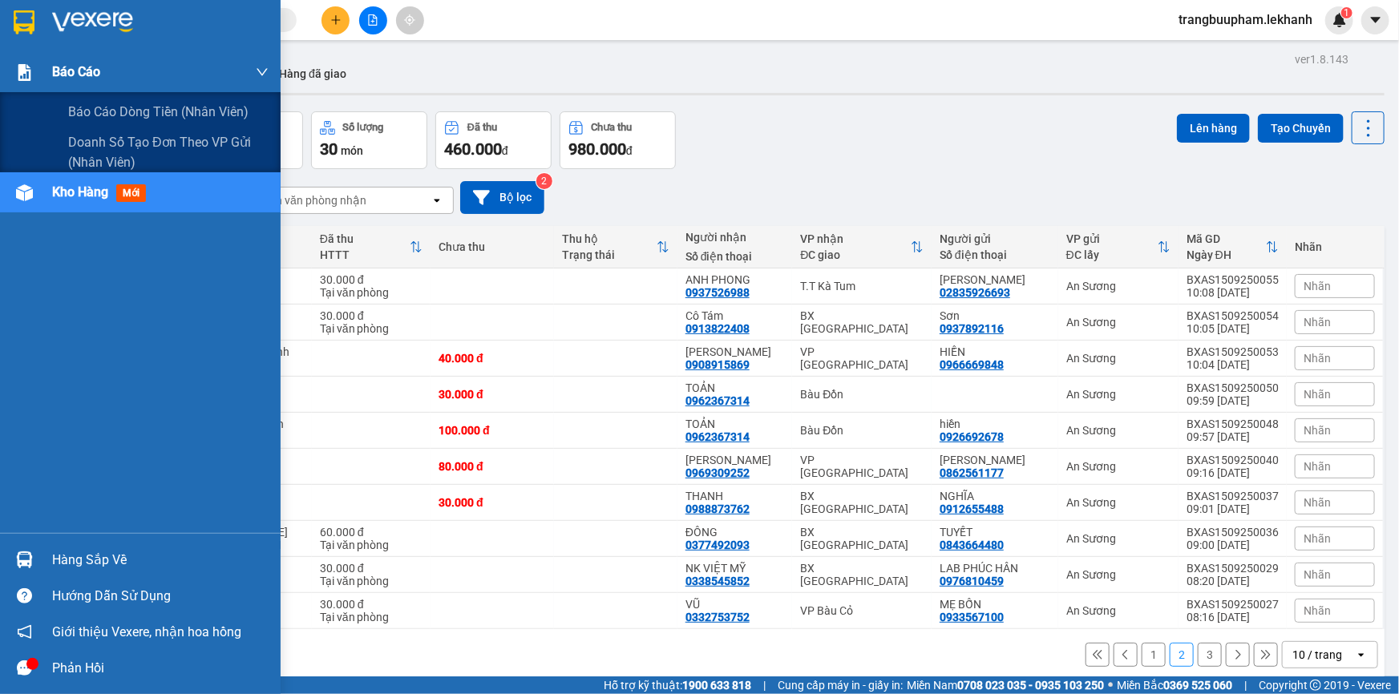
click at [34, 80] on div at bounding box center [24, 73] width 28 height 28
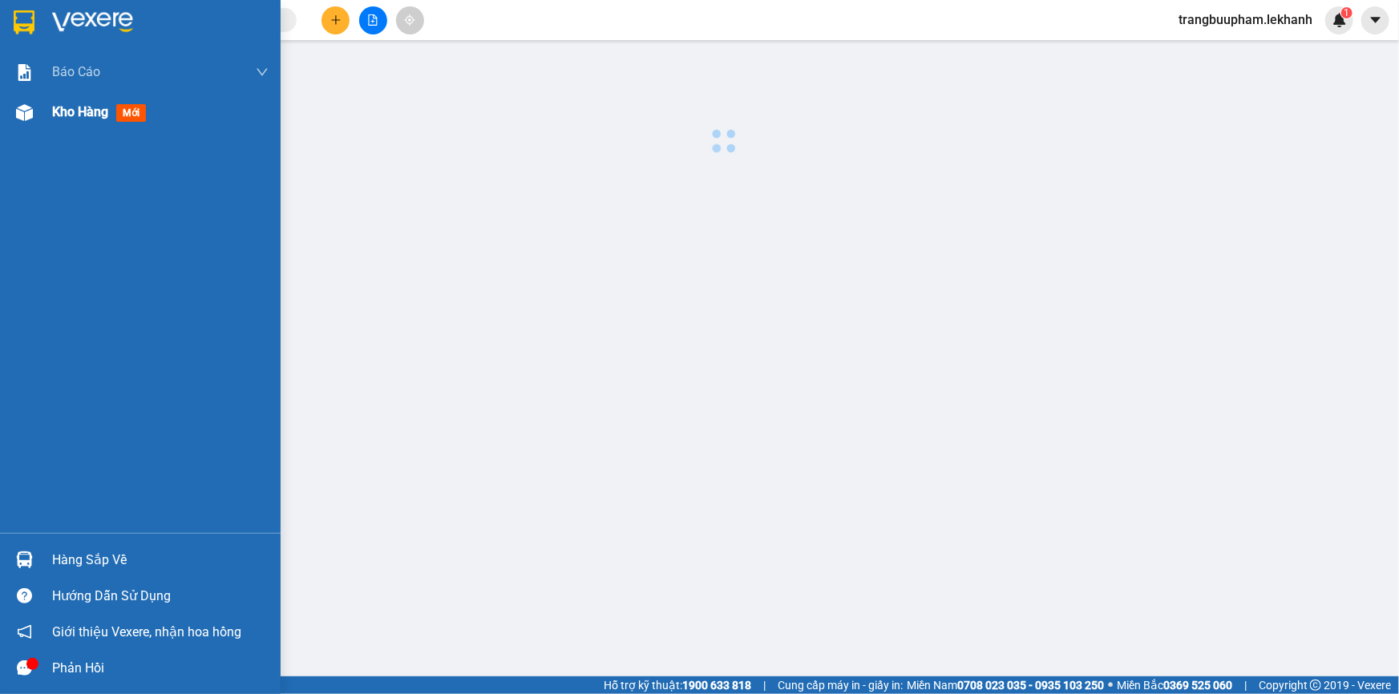
click at [94, 125] on div "Kho hàng mới" at bounding box center [160, 112] width 216 height 40
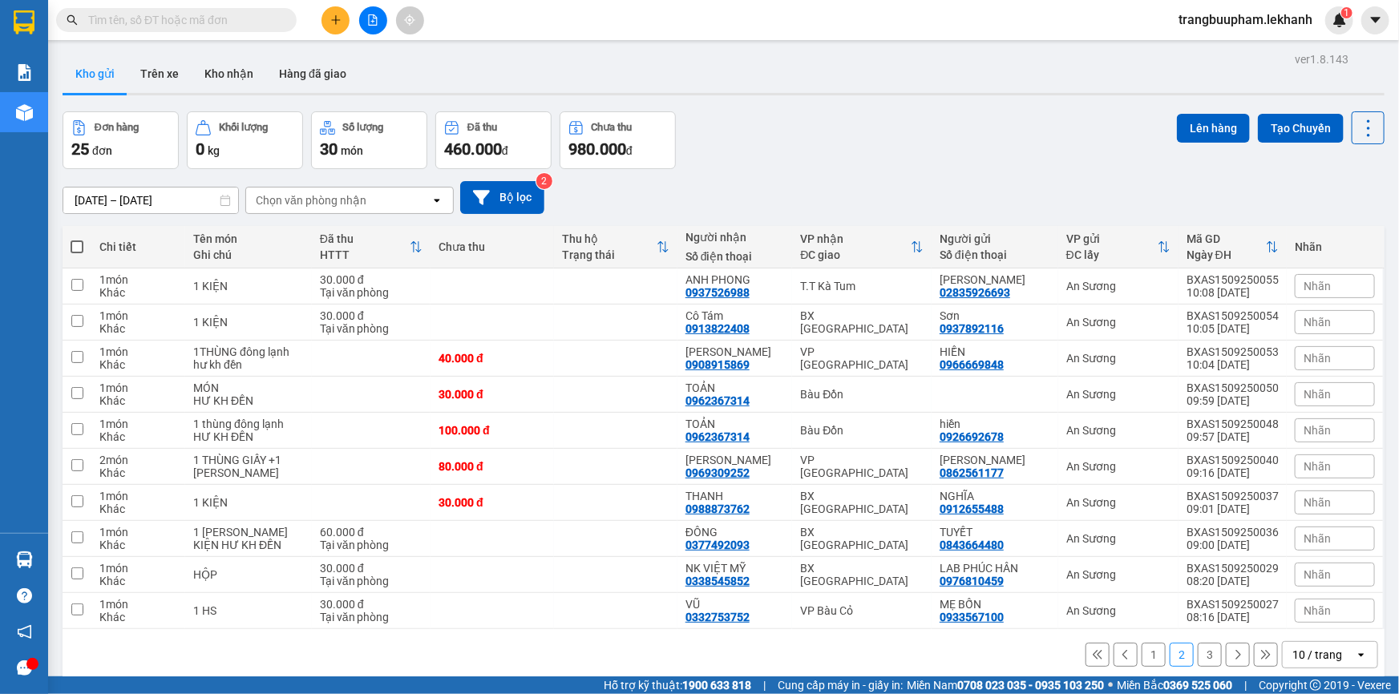
click at [1339, 642] on div "10 / trang" at bounding box center [1319, 655] width 72 height 26
drag, startPoint x: 1262, startPoint y: 615, endPoint x: 1197, endPoint y: 596, distance: 67.5
click at [1259, 616] on div "ver 1.8.143 Kho gửi Trên xe Kho nhận Hàng đã giao Đơn hàng 25 đơn Khối lượng 0 …" at bounding box center [723, 395] width 1335 height 694
click at [1150, 643] on button "1" at bounding box center [1153, 655] width 24 height 24
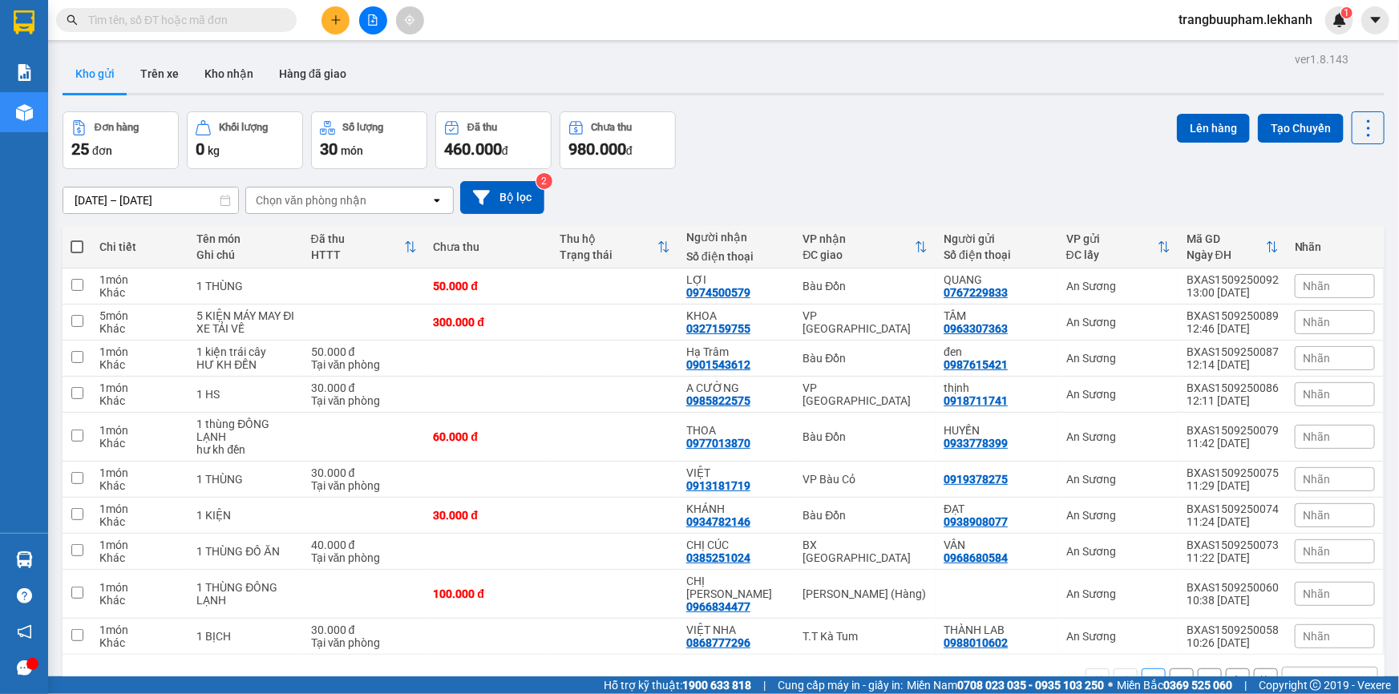
click at [330, 16] on icon "plus" at bounding box center [335, 19] width 11 height 11
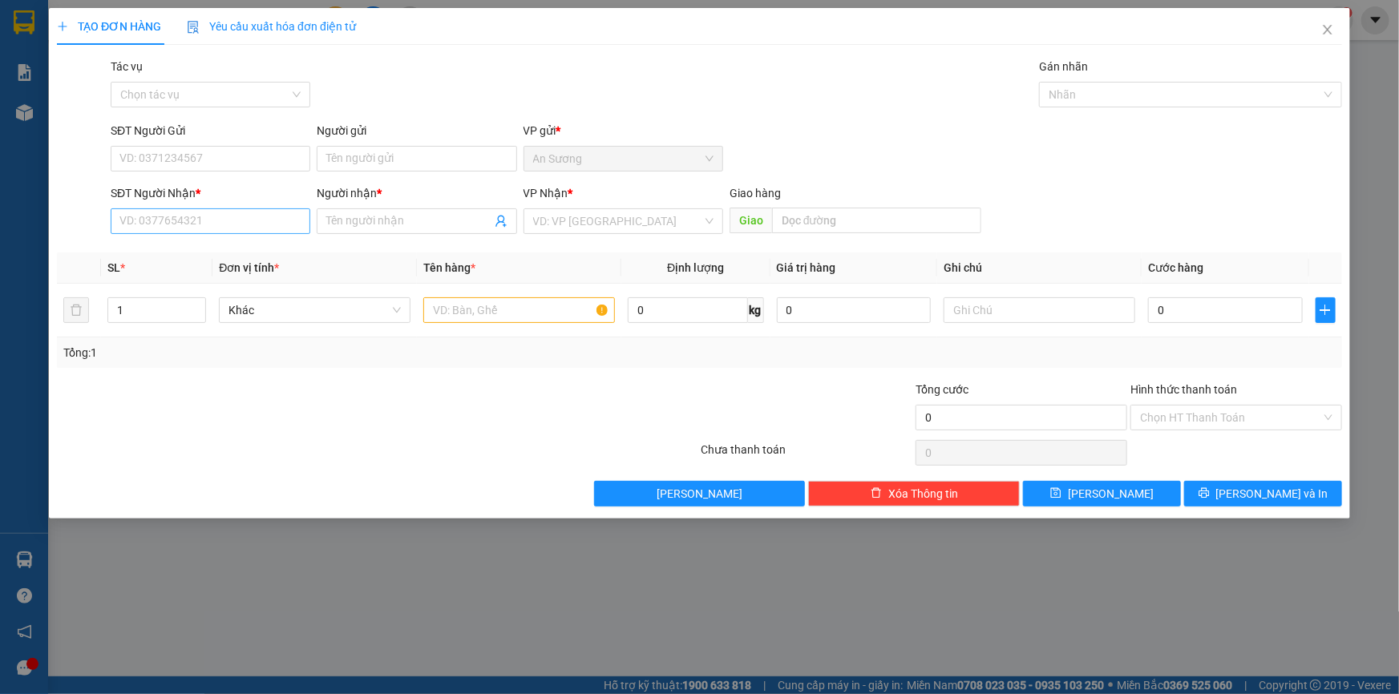
drag, startPoint x: 184, startPoint y: 235, endPoint x: 200, endPoint y: 224, distance: 19.1
click at [188, 232] on div "SĐT Người Nhận * VD: 0377654321" at bounding box center [211, 212] width 200 height 56
click at [200, 224] on input "SĐT Người Nhận *" at bounding box center [211, 221] width 200 height 26
type input "1907"
click at [178, 246] on div "0354061907 - CHI" at bounding box center [210, 253] width 180 height 18
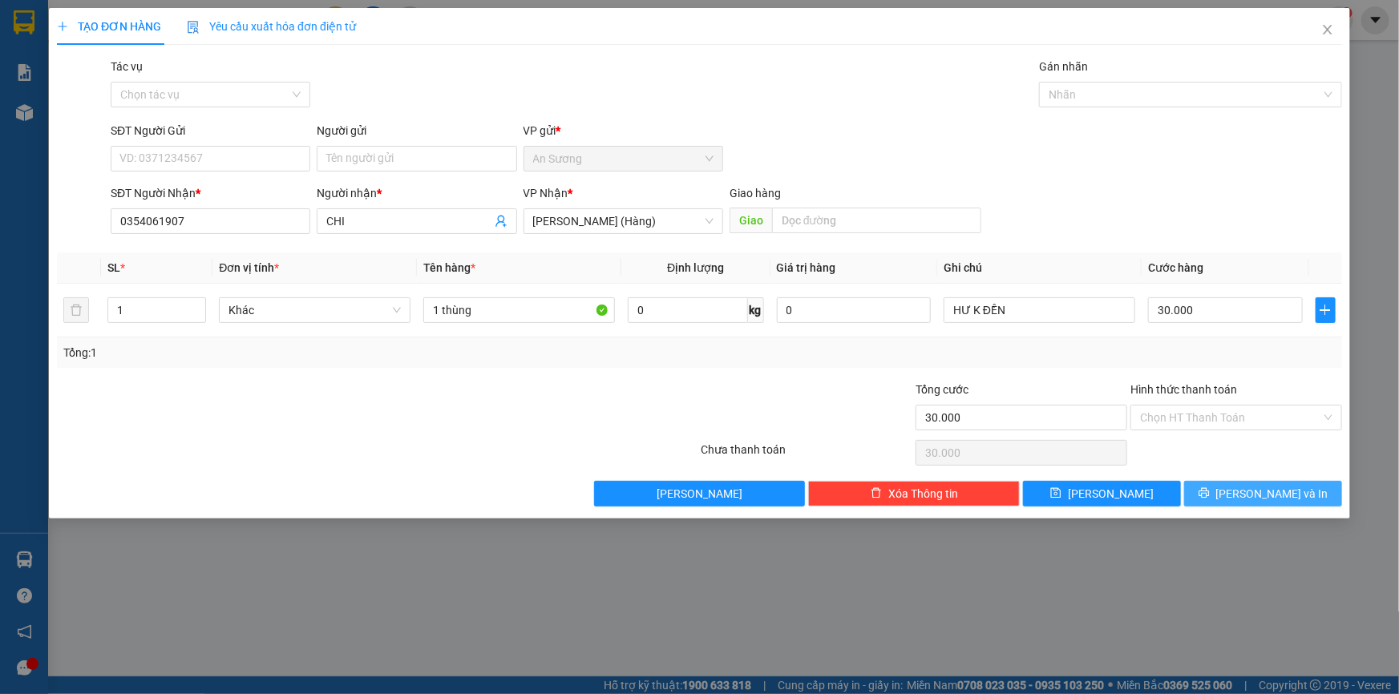
click at [1259, 498] on span "[PERSON_NAME] và In" at bounding box center [1272, 494] width 112 height 18
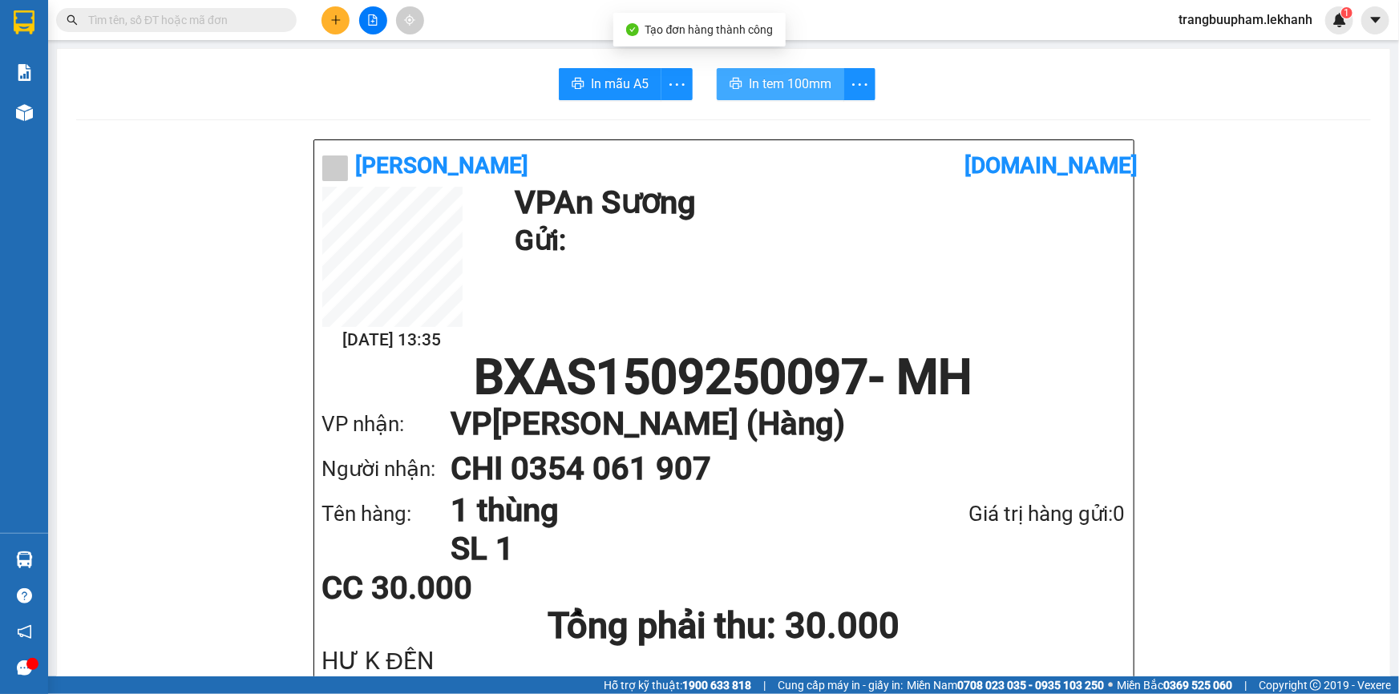
click at [801, 84] on span "In tem 100mm" at bounding box center [790, 84] width 83 height 20
